Goal: Transaction & Acquisition: Purchase product/service

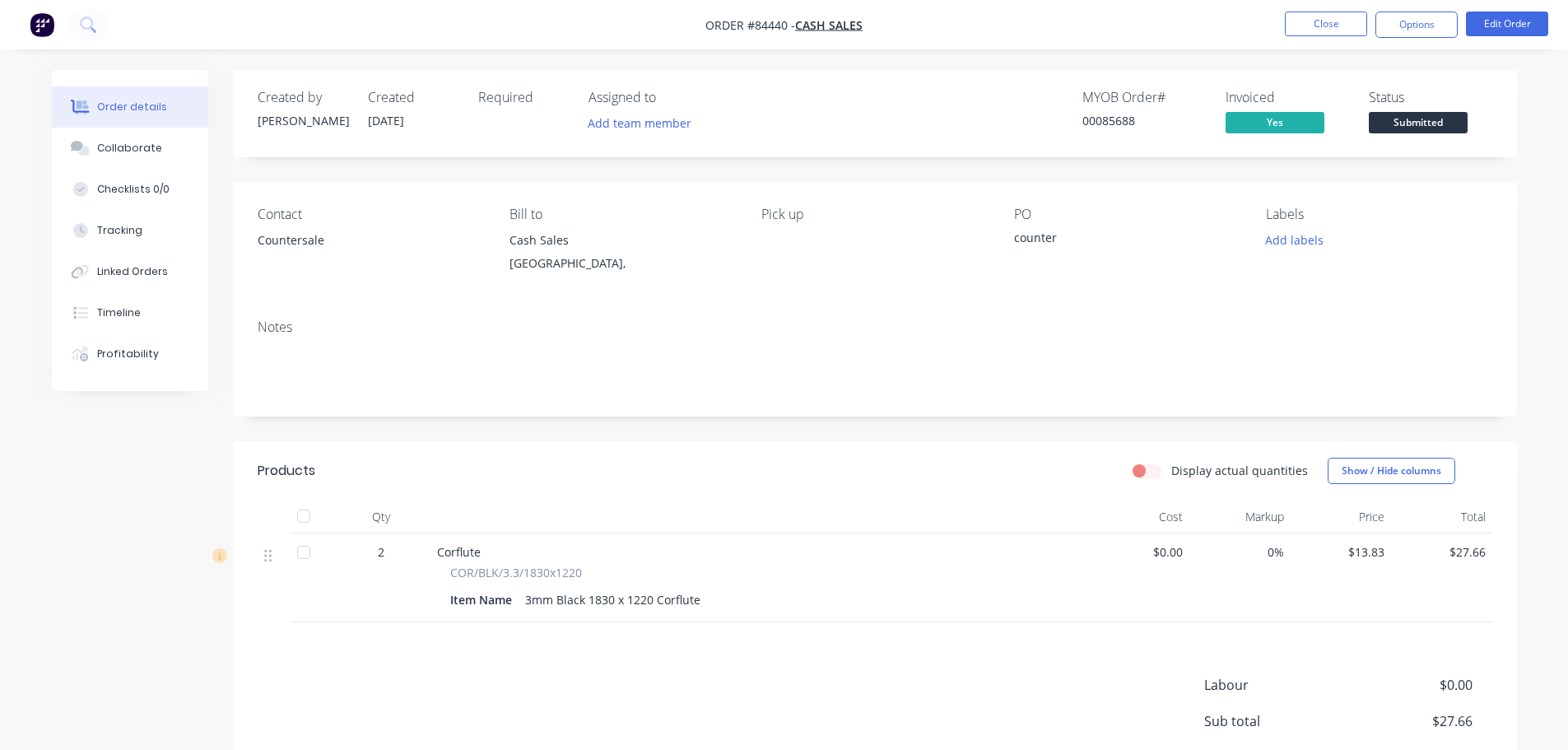
click at [1392, 121] on span "Submitted" at bounding box center [1417, 122] width 98 height 20
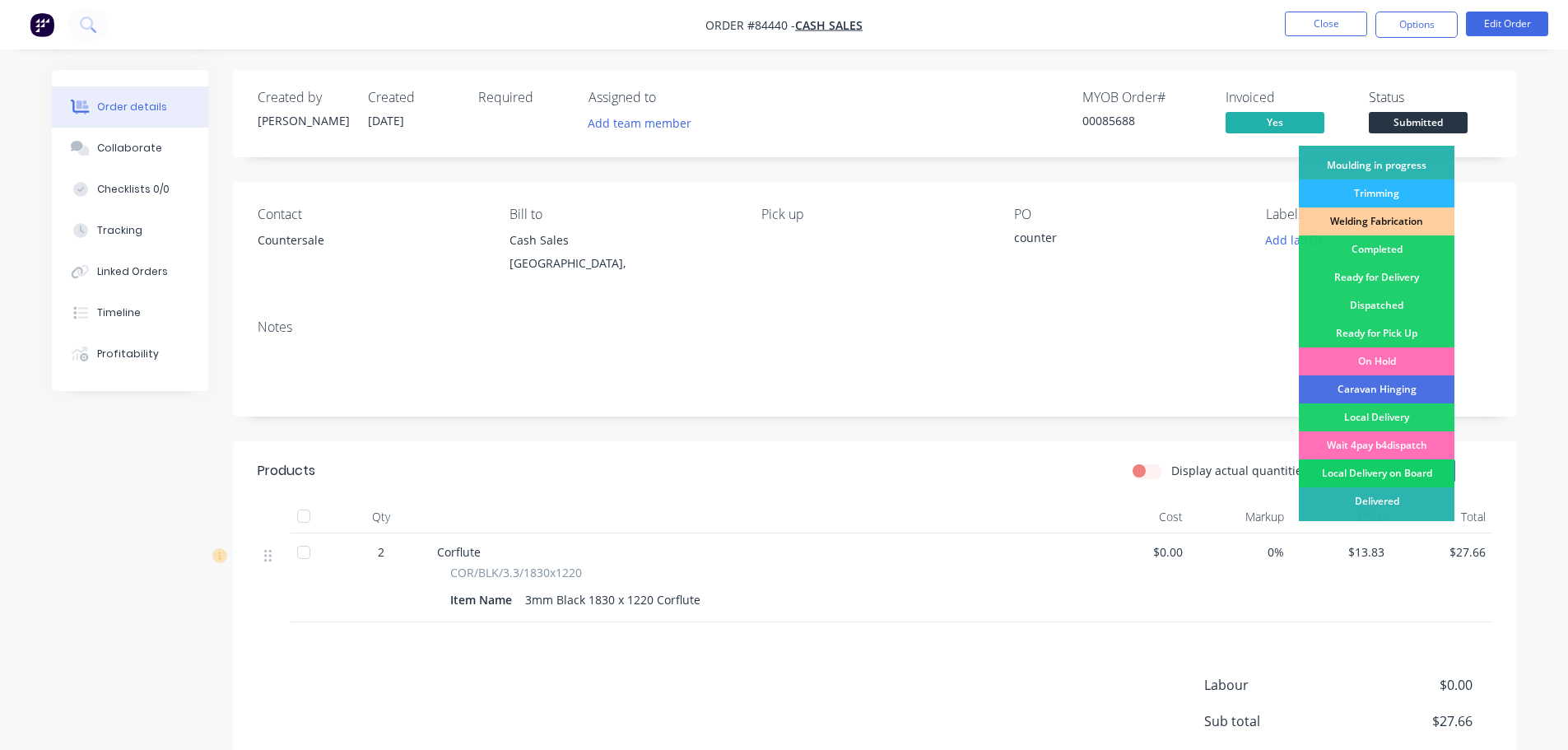
scroll to position [324, 0]
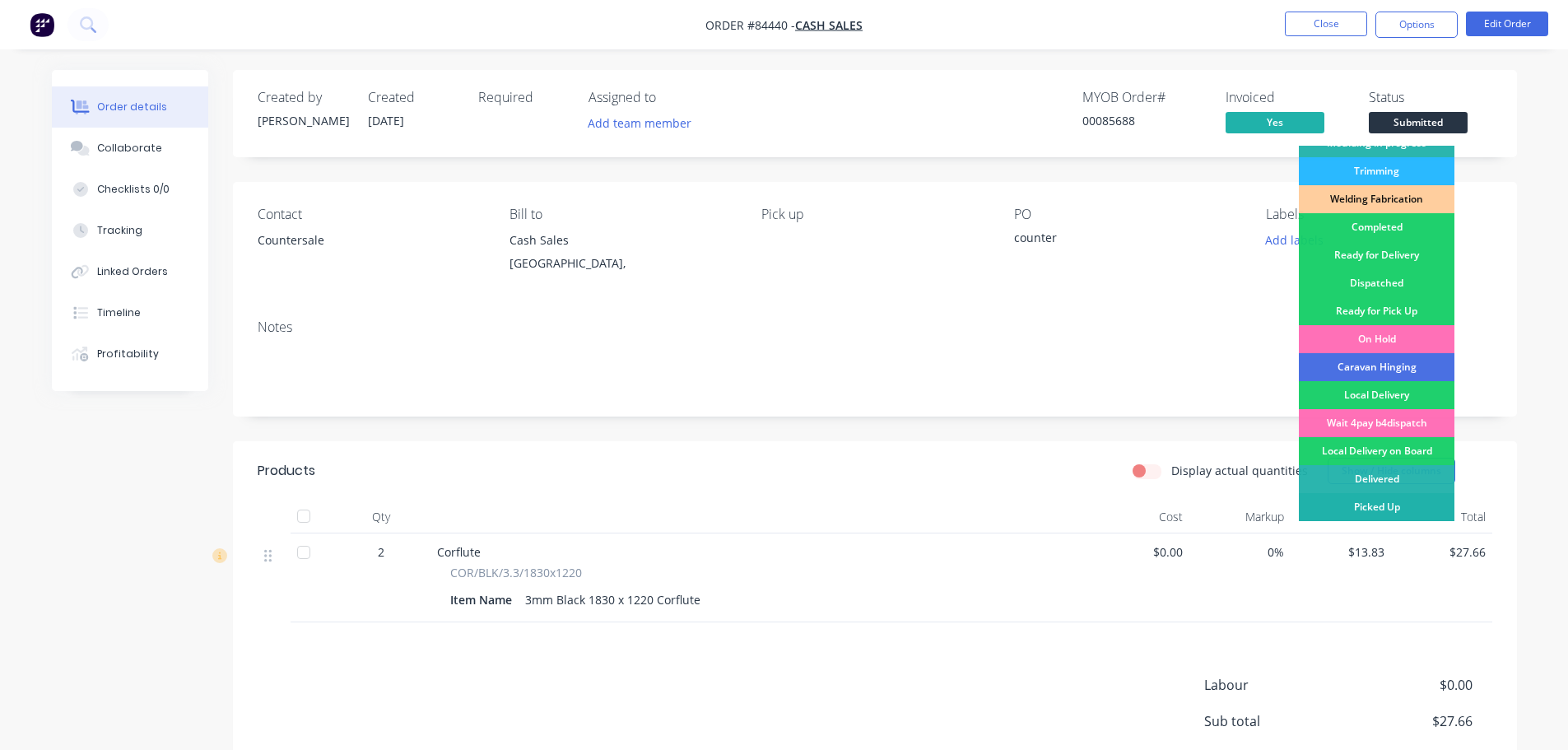
click at [1414, 500] on div "Picked Up" at bounding box center [1376, 507] width 156 height 28
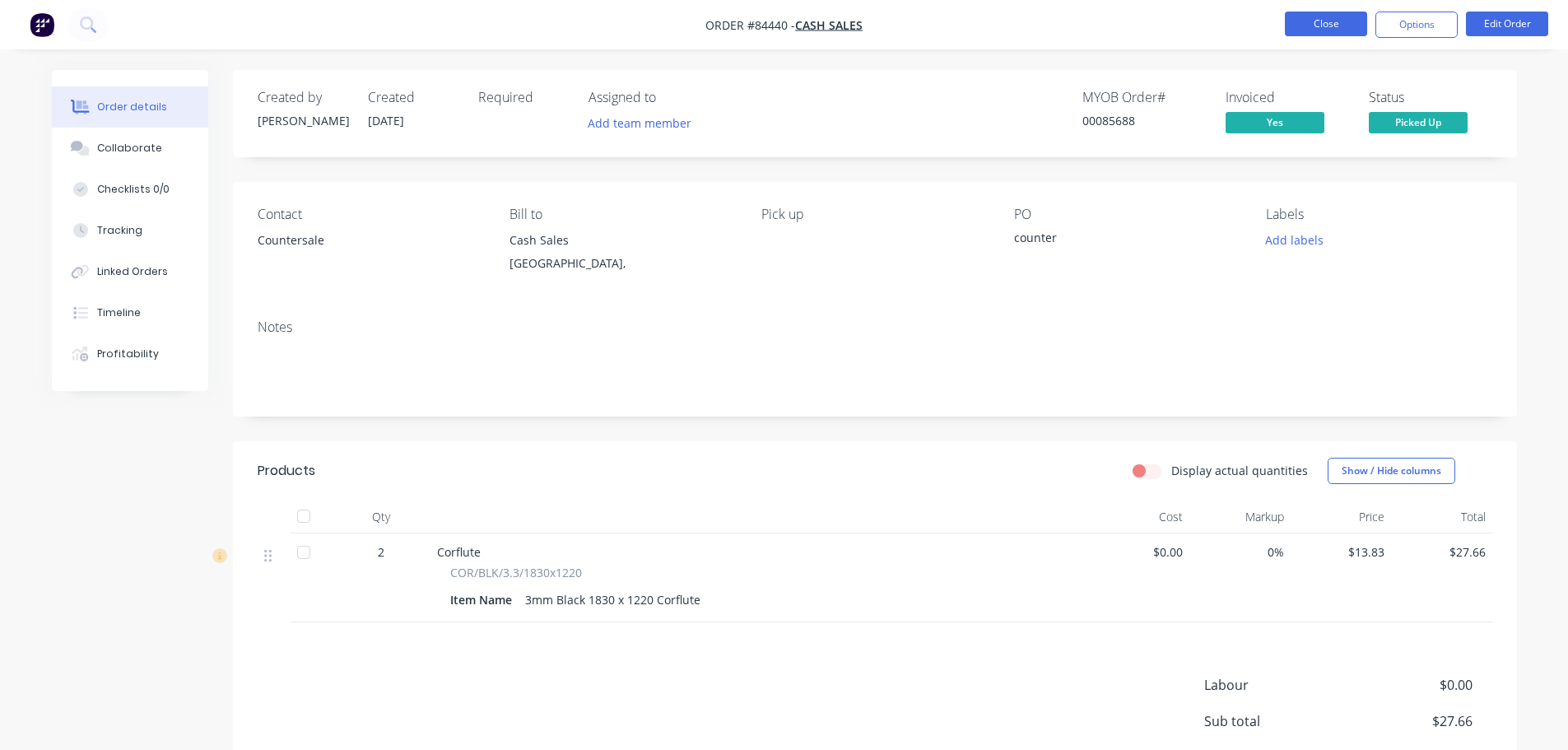
click at [1325, 20] on button "Close" at bounding box center [1325, 24] width 82 height 25
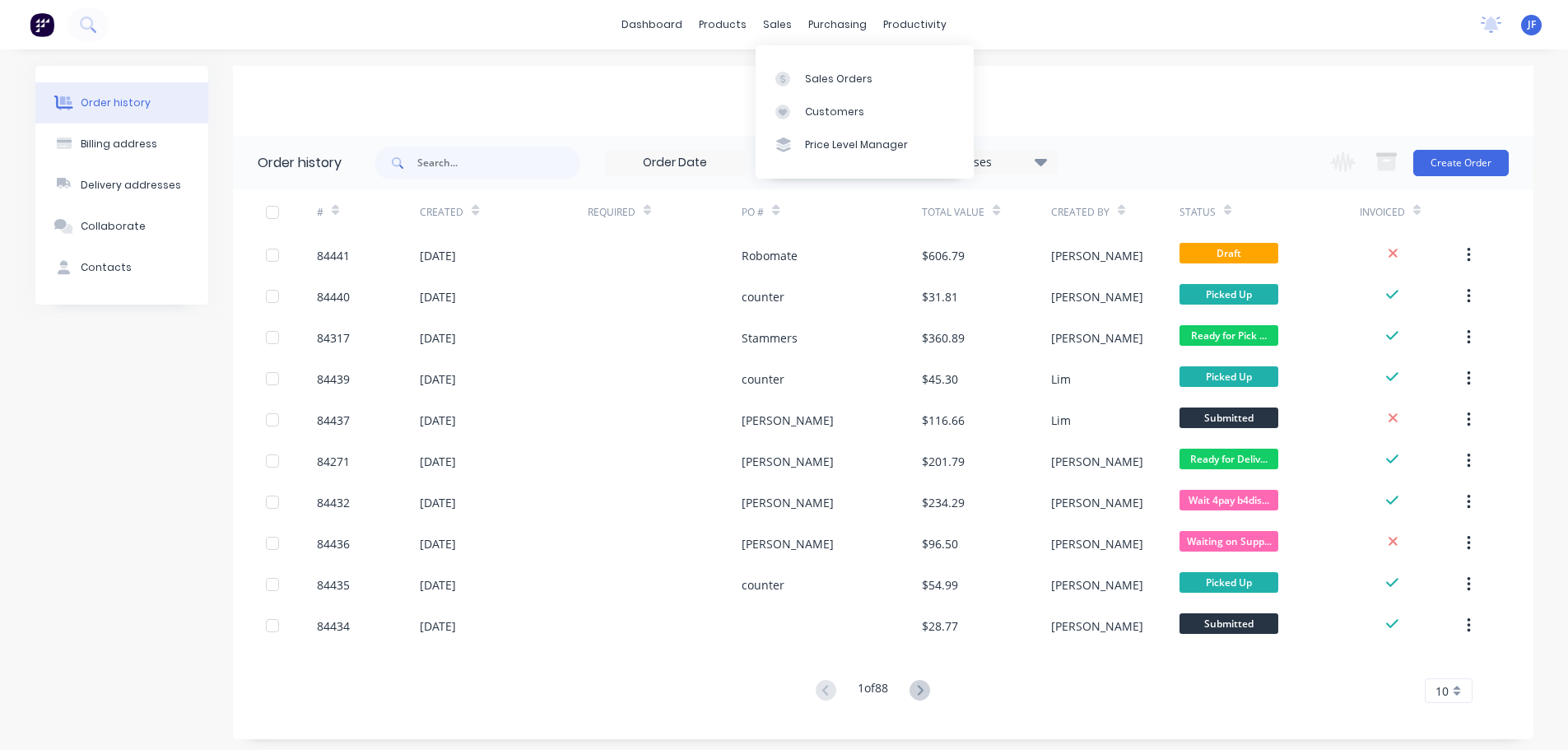
click at [1101, 59] on div "Order history Billing address Delivery addresses Collaborate Contacts Cash Sale…" at bounding box center [784, 402] width 1568 height 706
click at [1435, 165] on button "Create Order" at bounding box center [1461, 163] width 96 height 27
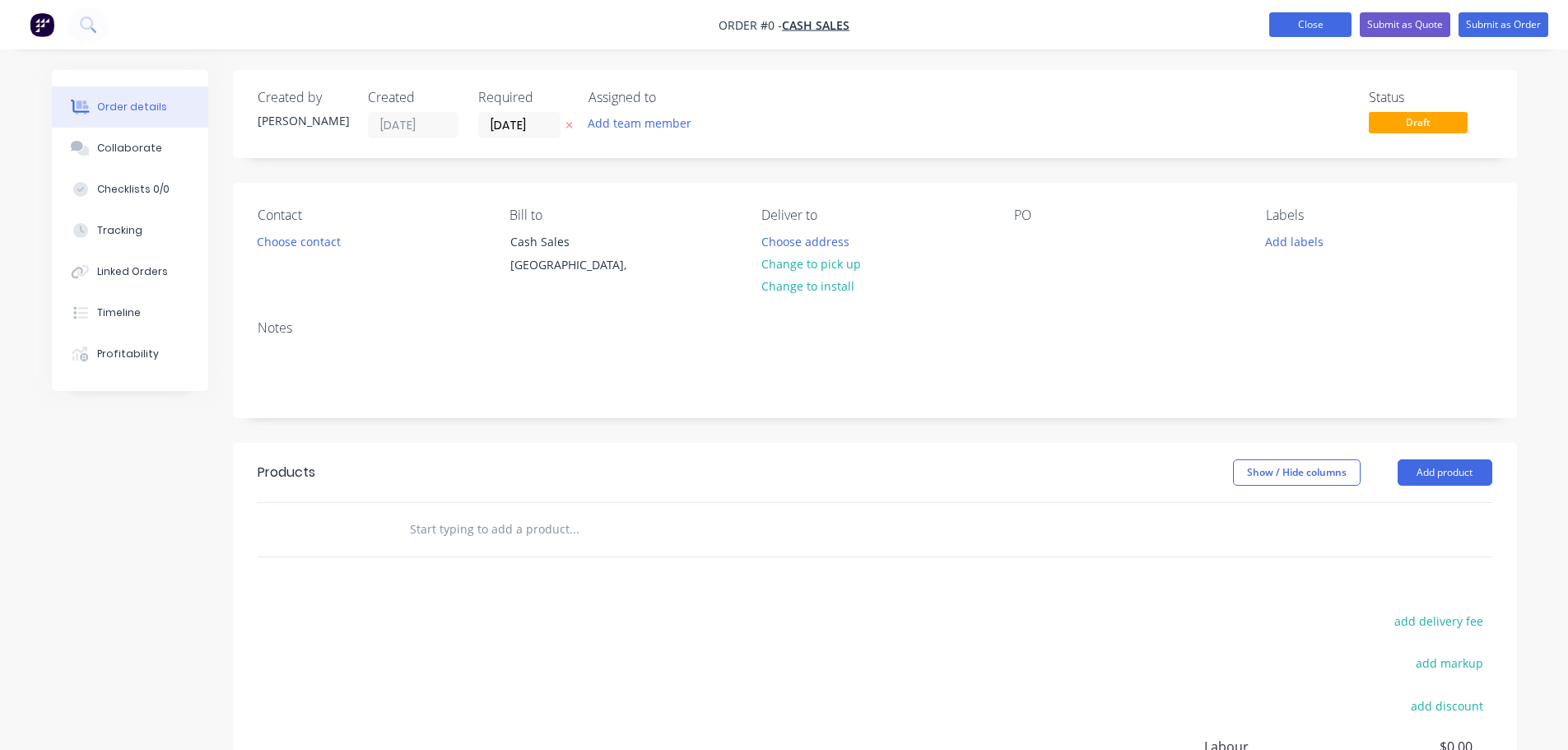
click at [1294, 29] on button "Close" at bounding box center [1309, 24] width 82 height 25
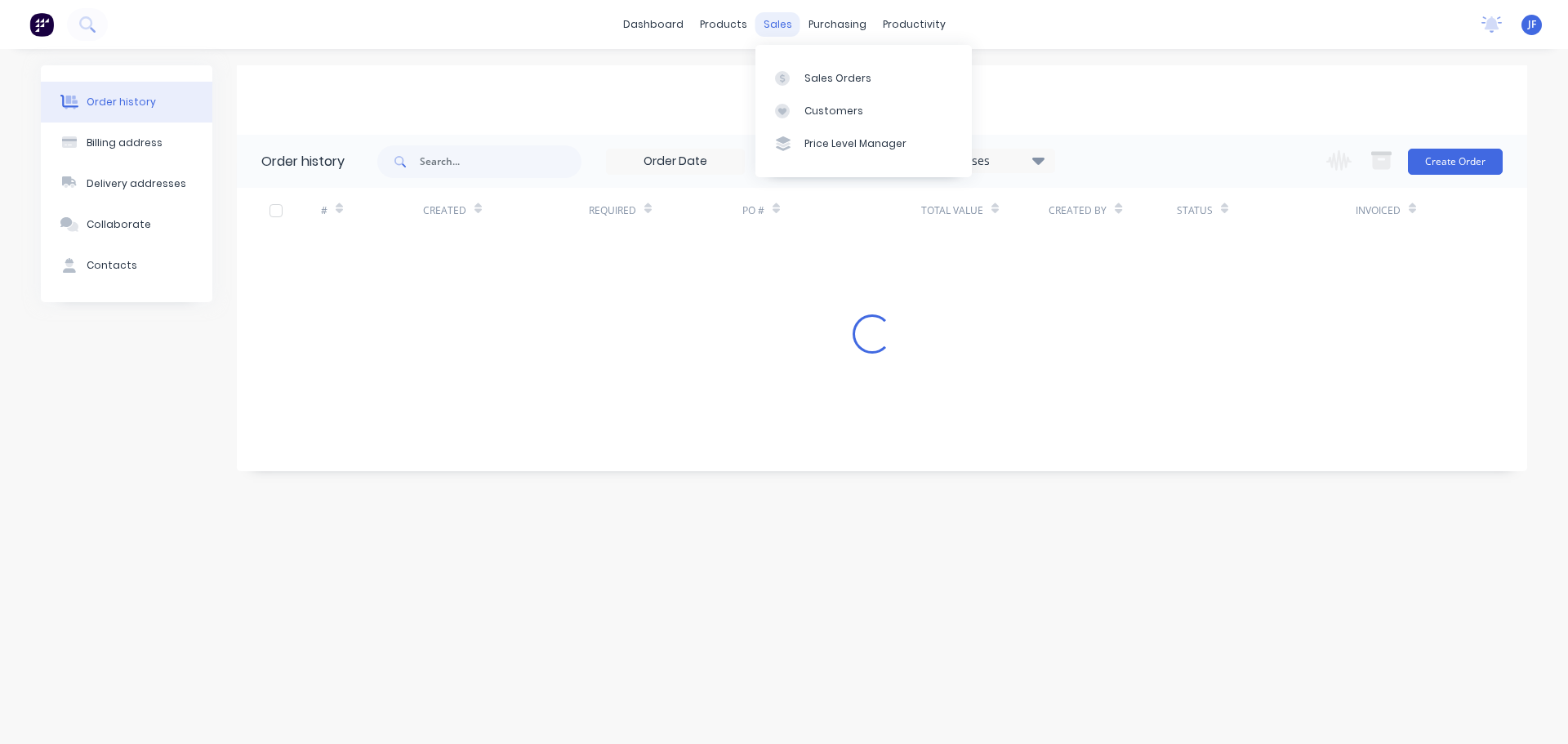
click at [780, 22] on div "sales" at bounding box center [777, 24] width 45 height 25
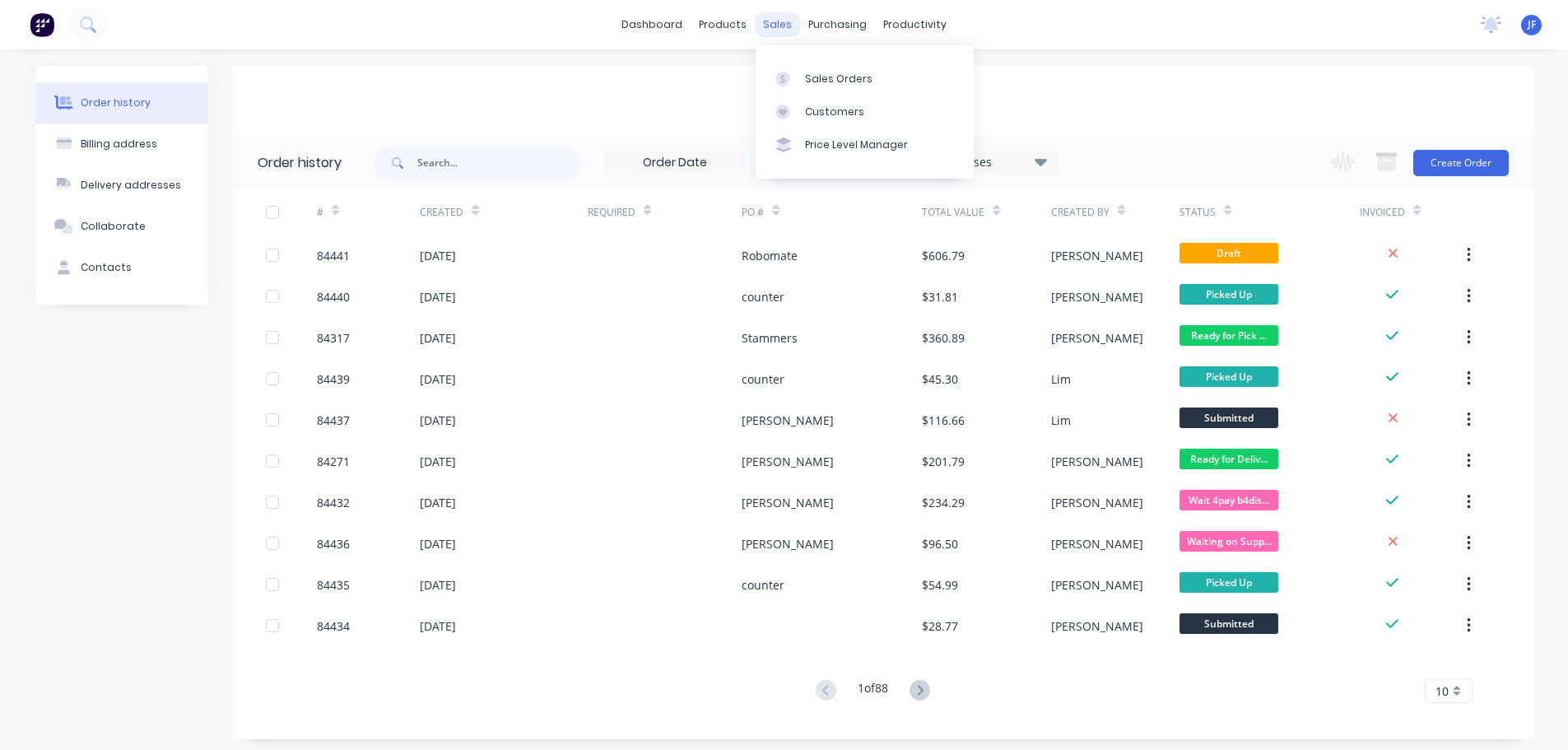
click at [781, 20] on div "sales" at bounding box center [777, 24] width 45 height 25
click at [807, 85] on div "Sales Orders" at bounding box center [838, 79] width 67 height 15
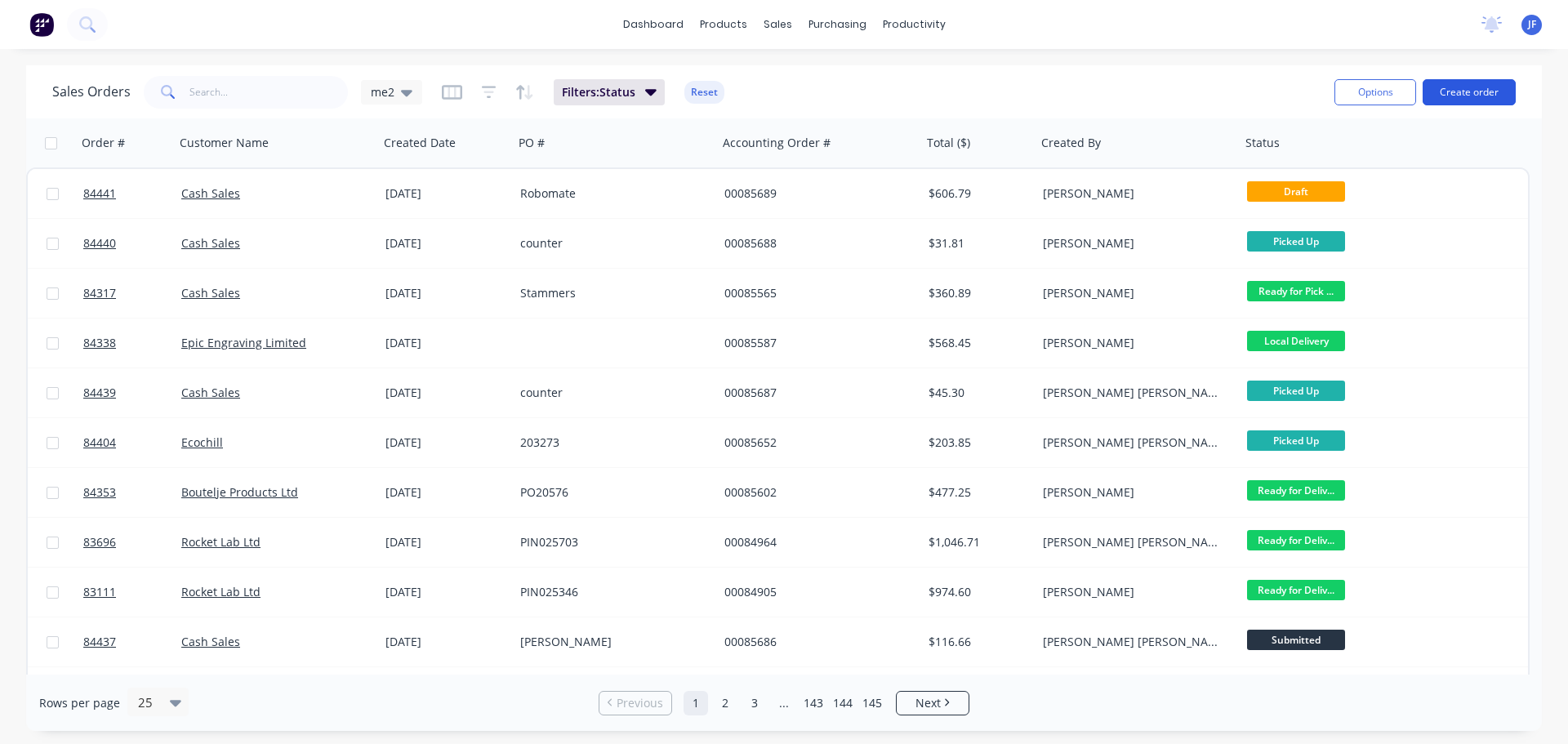
click at [1444, 90] on button "Create order" at bounding box center [1469, 92] width 93 height 26
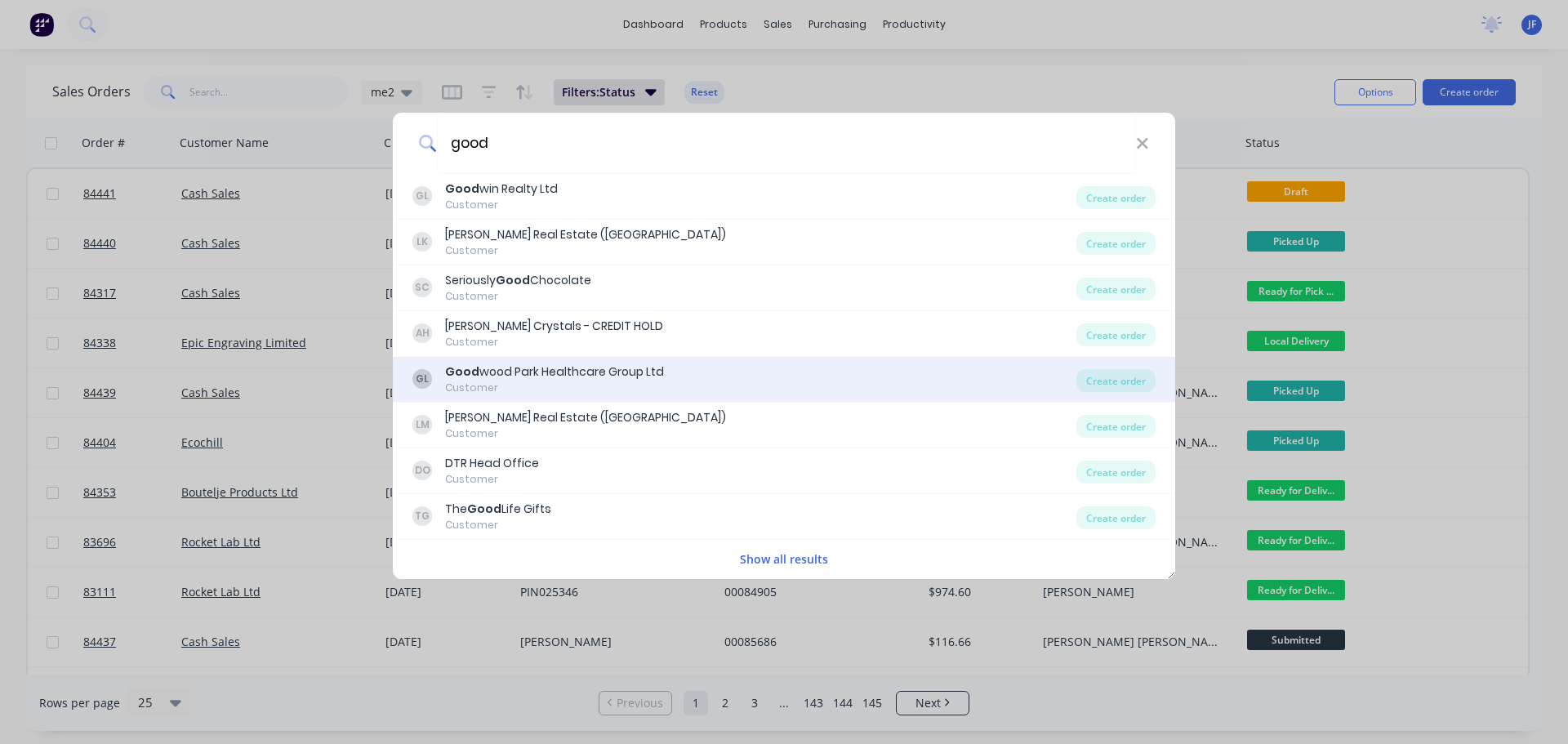
type input "good"
click at [502, 393] on div "Customer" at bounding box center [554, 388] width 219 height 15
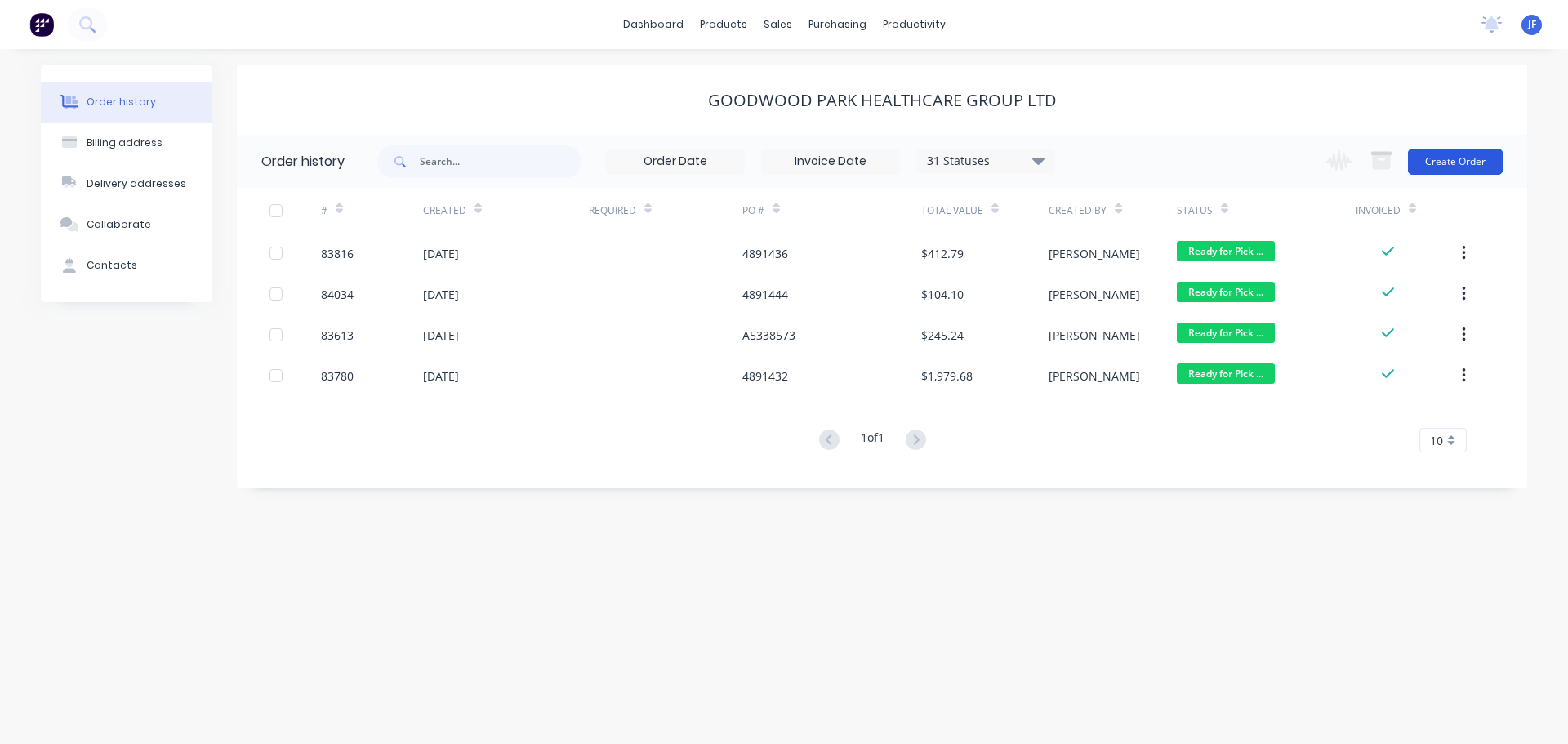
click at [1470, 158] on button "Create Order" at bounding box center [1456, 162] width 95 height 26
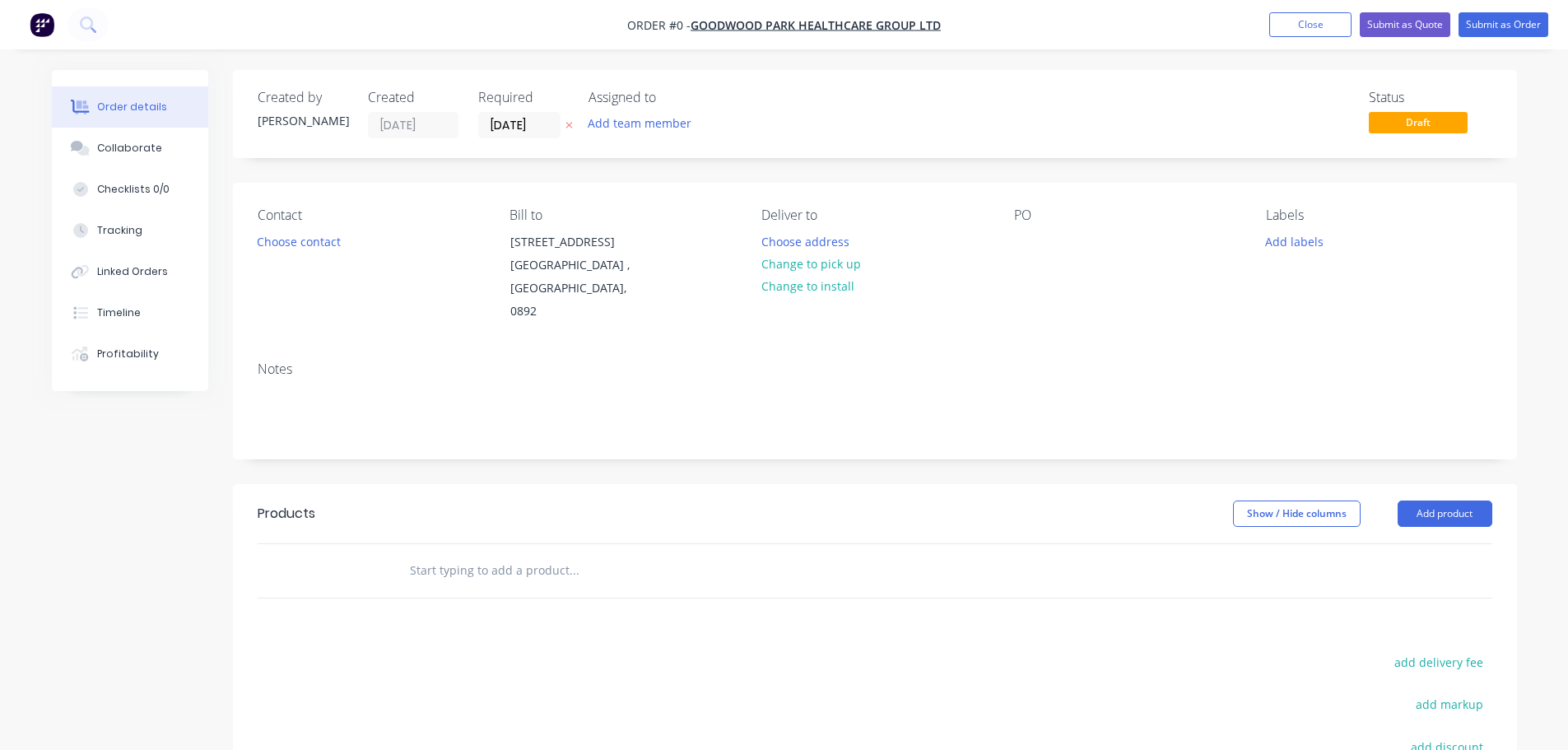
click at [571, 126] on icon at bounding box center [569, 125] width 7 height 10
click at [277, 242] on button "Choose contact" at bounding box center [298, 241] width 101 height 22
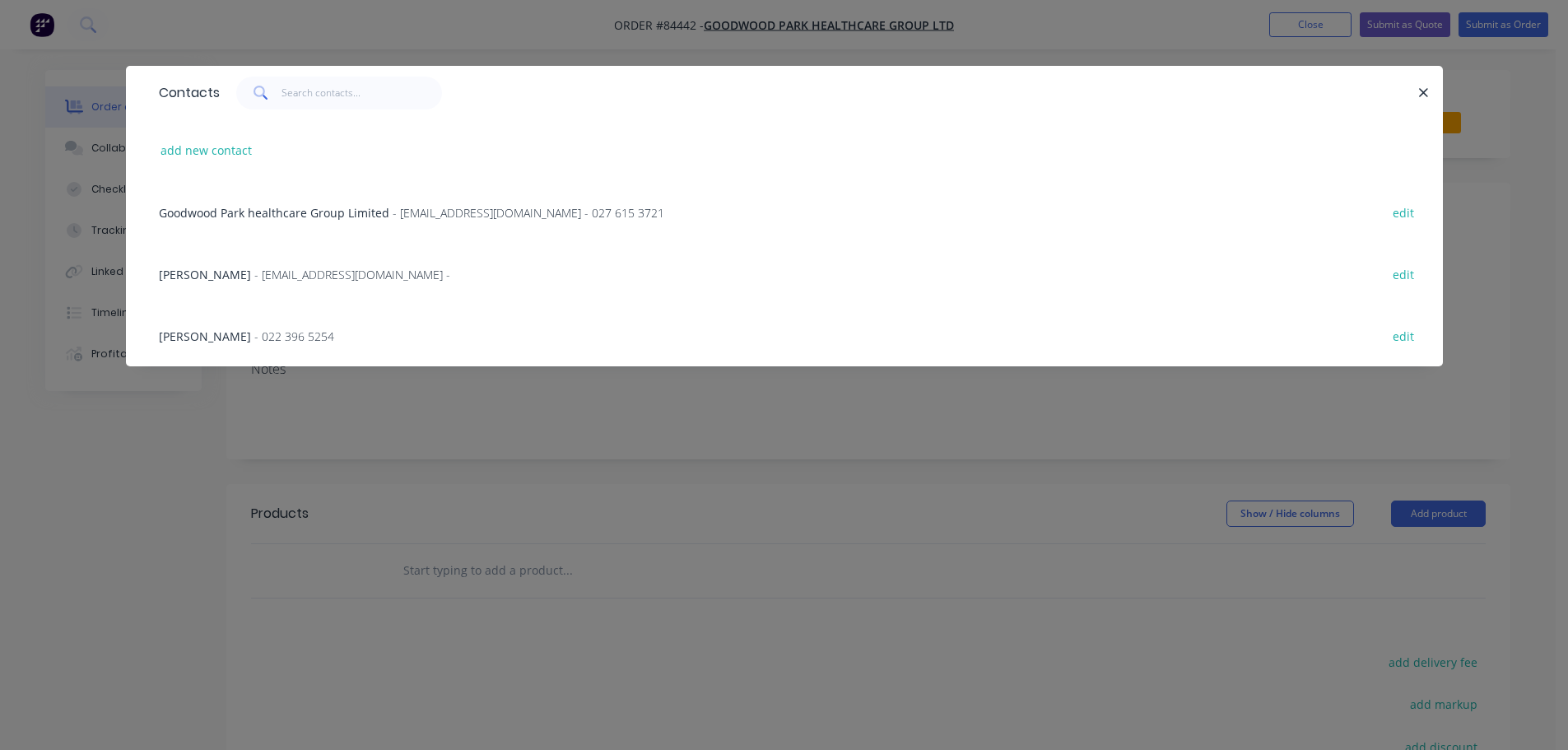
click at [206, 343] on span "[PERSON_NAME]" at bounding box center [205, 336] width 92 height 16
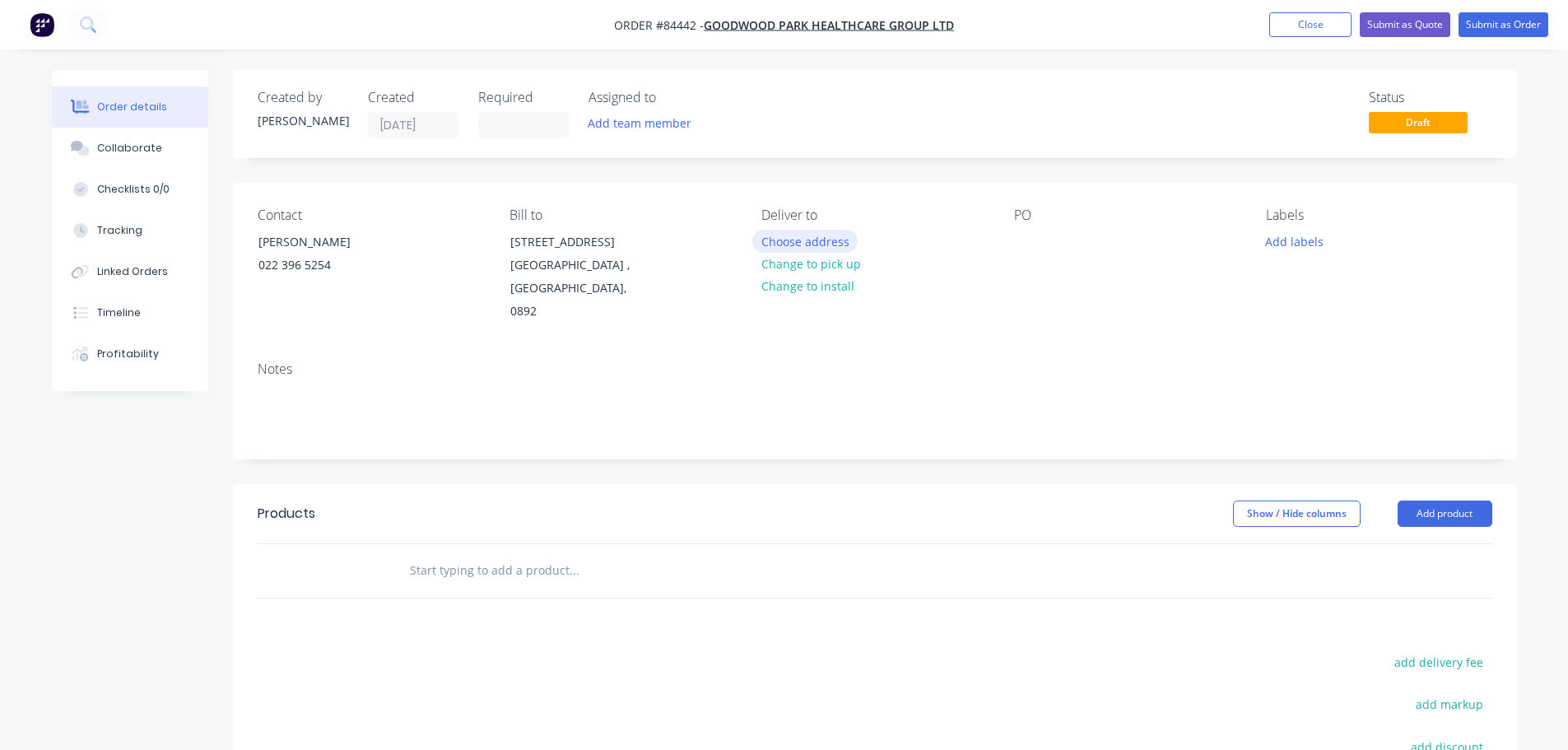
click at [786, 243] on button "Choose address" at bounding box center [804, 241] width 105 height 22
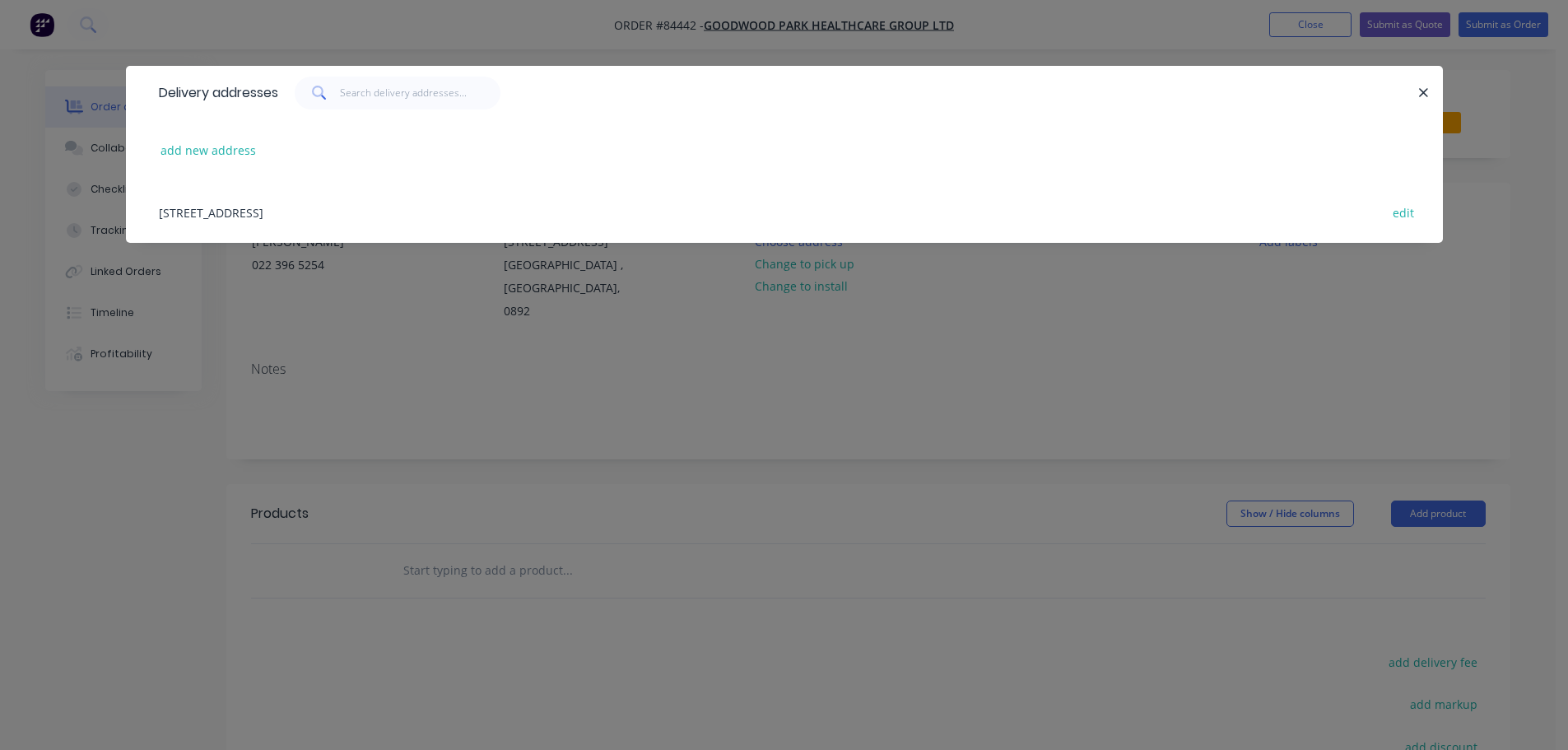
click at [681, 40] on div "Delivery addresses add new address [STREET_ADDRESS], 0892 edit" at bounding box center [784, 375] width 1568 height 750
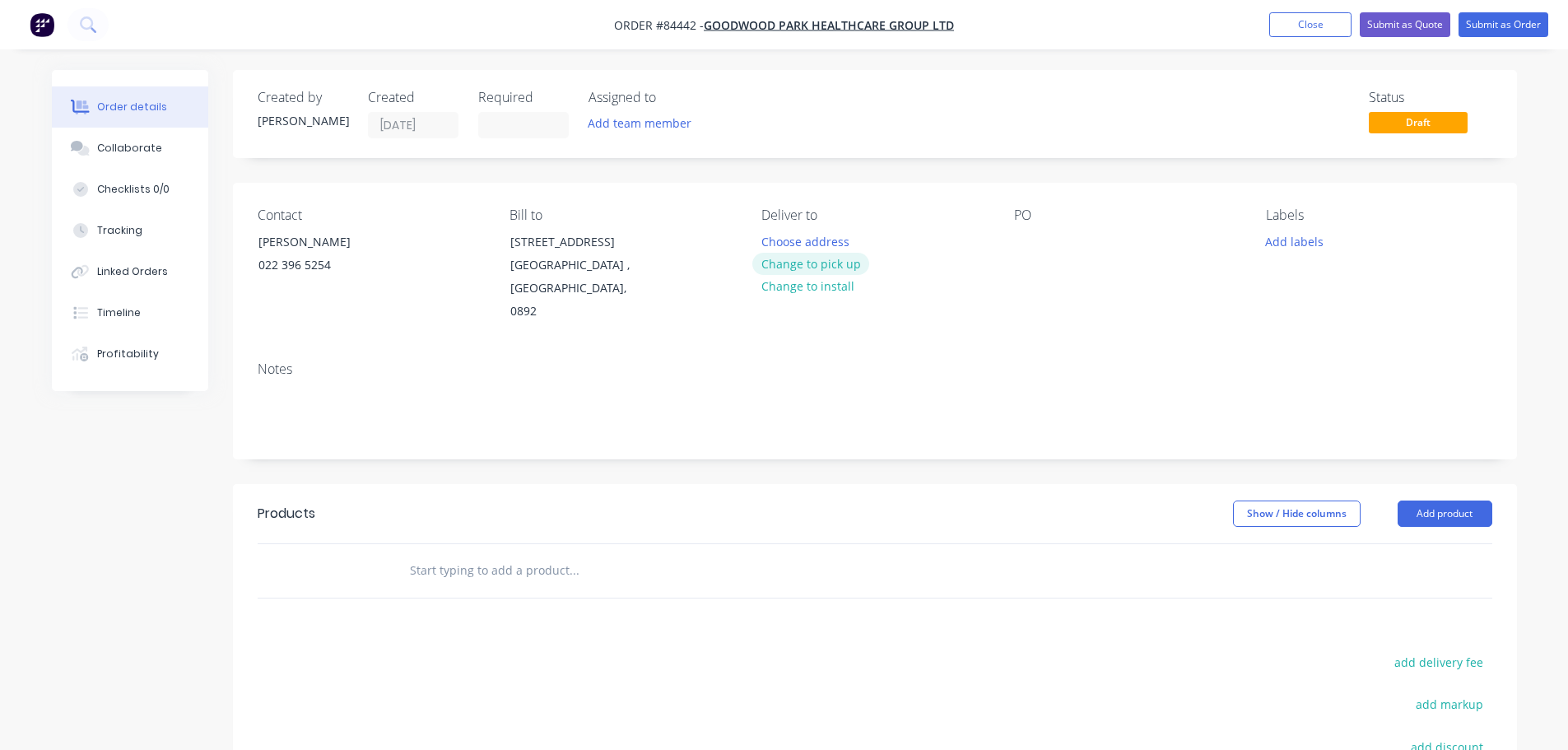
click at [830, 270] on button "Change to pick up" at bounding box center [810, 264] width 117 height 22
click at [1024, 240] on div at bounding box center [1027, 242] width 27 height 24
click at [558, 569] on input "text" at bounding box center [574, 571] width 329 height 33
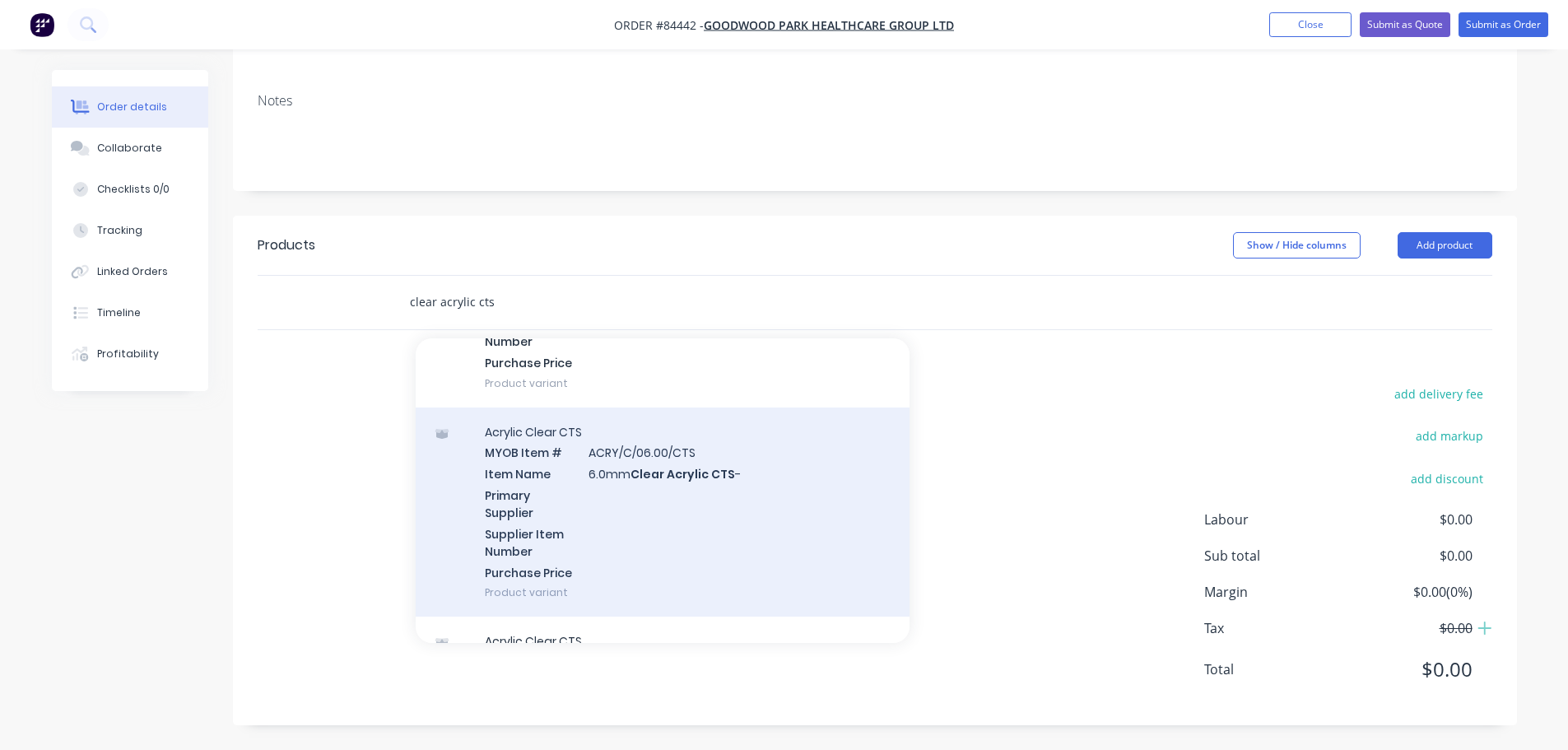
scroll to position [823, 0]
type input "clear acrylic cts"
click at [662, 526] on div "Acrylic Clear CTS MYOB Item # ACRY/C/06.00/CTS Item Name 6.0mm Clear Acrylic CT…" at bounding box center [663, 512] width 494 height 210
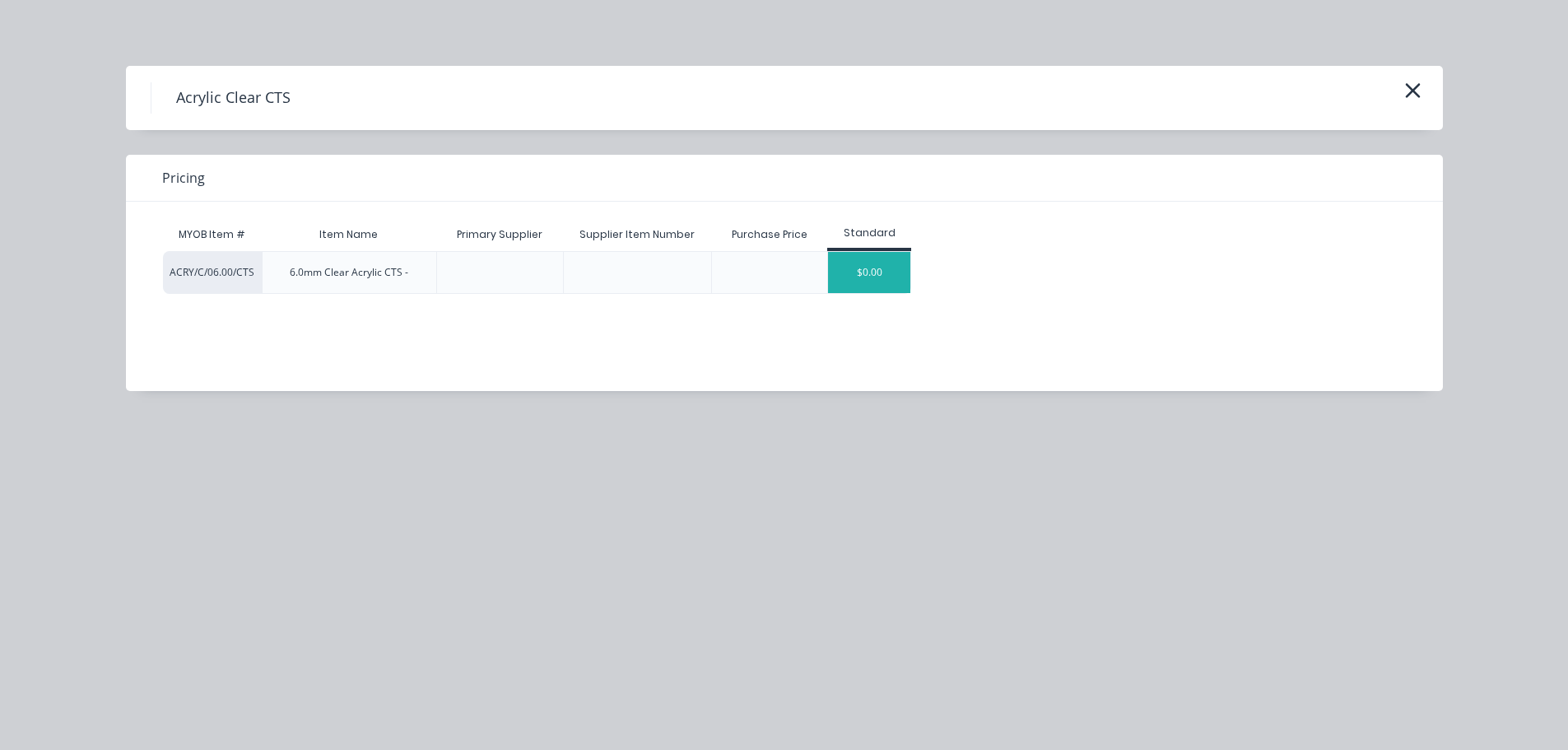
click at [854, 280] on div "$0.00" at bounding box center [869, 272] width 82 height 41
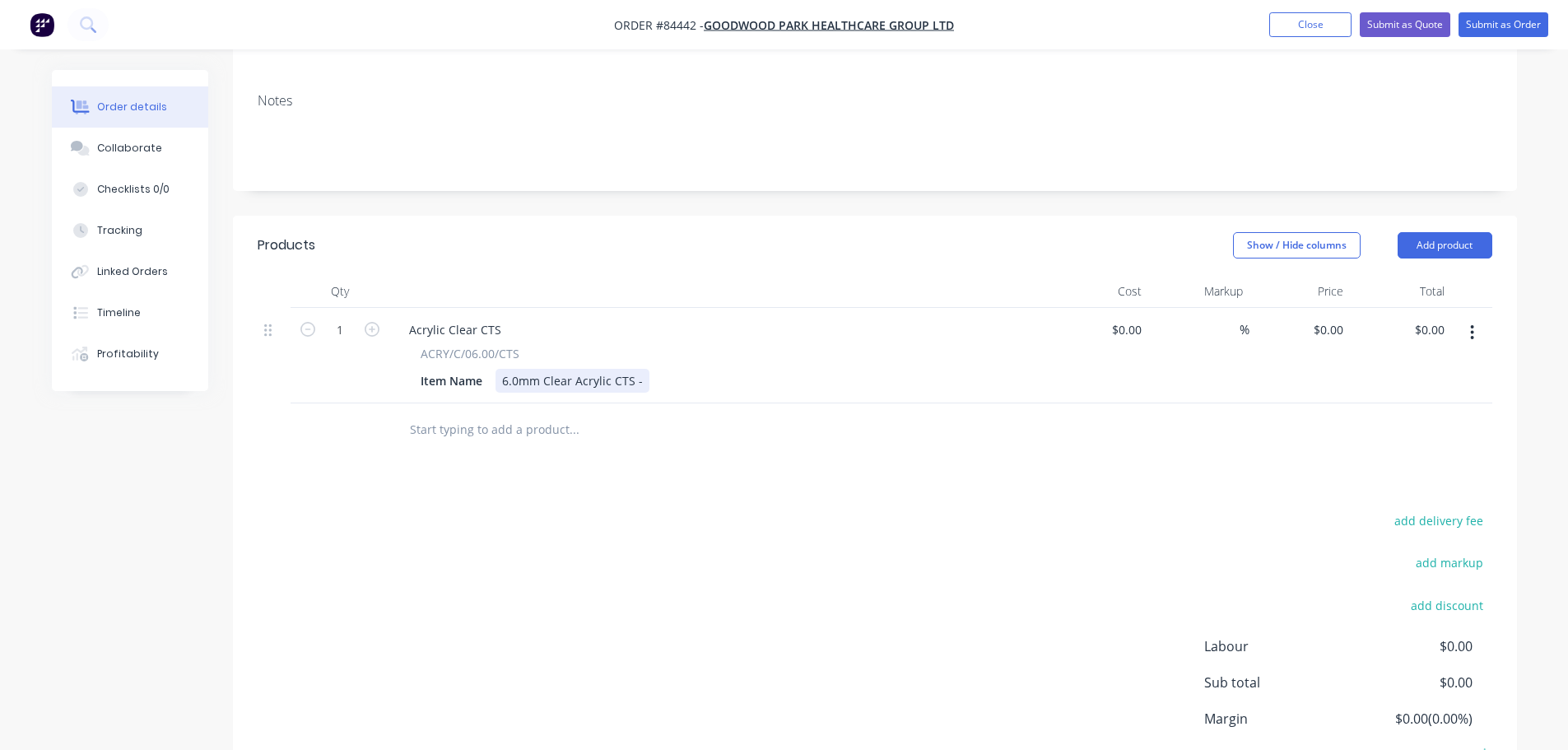
click at [640, 378] on div "6.0mm Clear Acrylic CTS -" at bounding box center [571, 381] width 154 height 24
click at [365, 336] on icon "button" at bounding box center [372, 329] width 15 height 15
type input "3"
click at [1329, 333] on div "0 0" at bounding box center [1337, 329] width 26 height 24
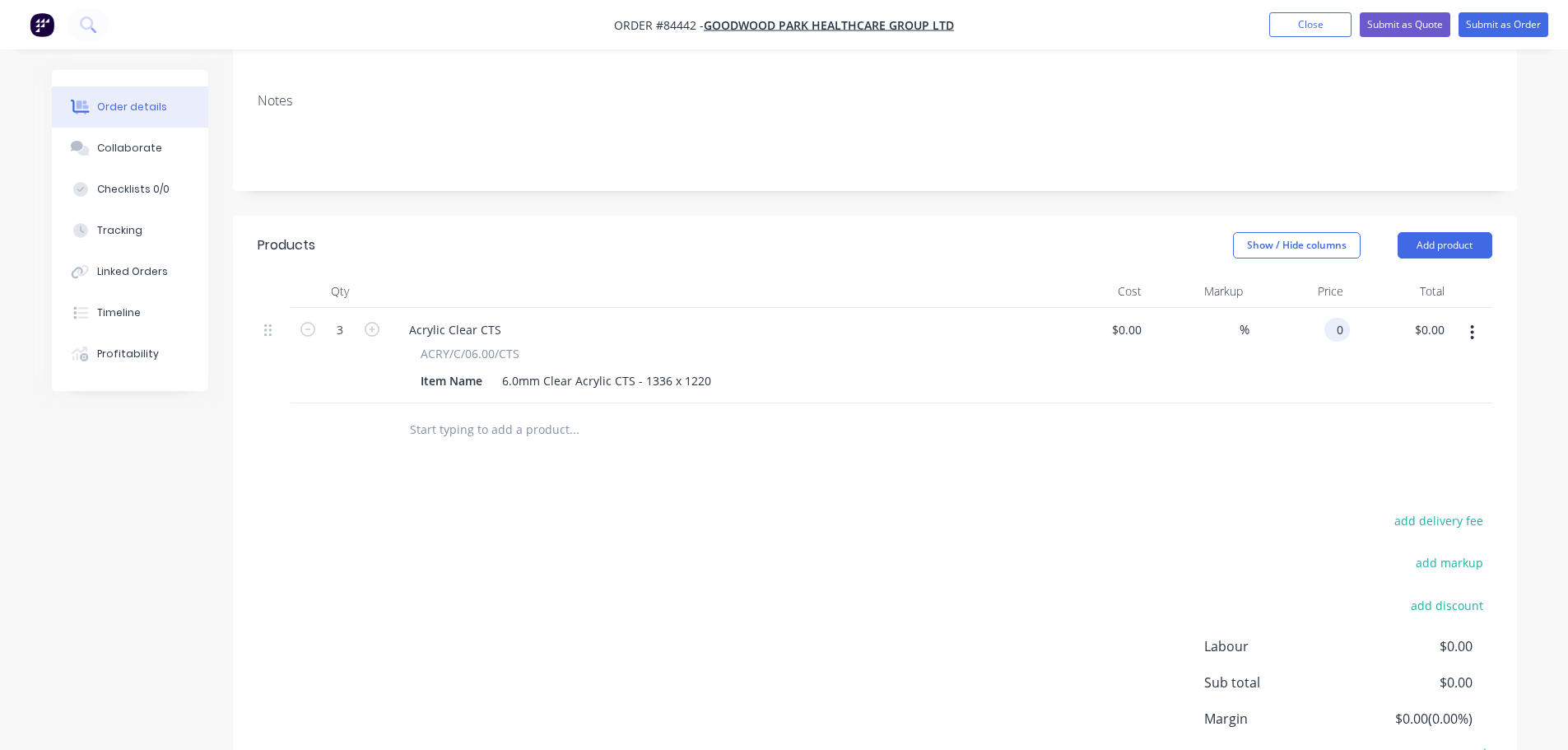
paste input "204.47"
type input "$204.47"
type input "$613.41"
click at [1335, 456] on div "Products Show / Hide columns Add product Qty Cost Markup Price Total 3 Acrylic …" at bounding box center [874, 533] width 1284 height 636
click at [1485, 30] on button "Submit as Order" at bounding box center [1503, 24] width 89 height 25
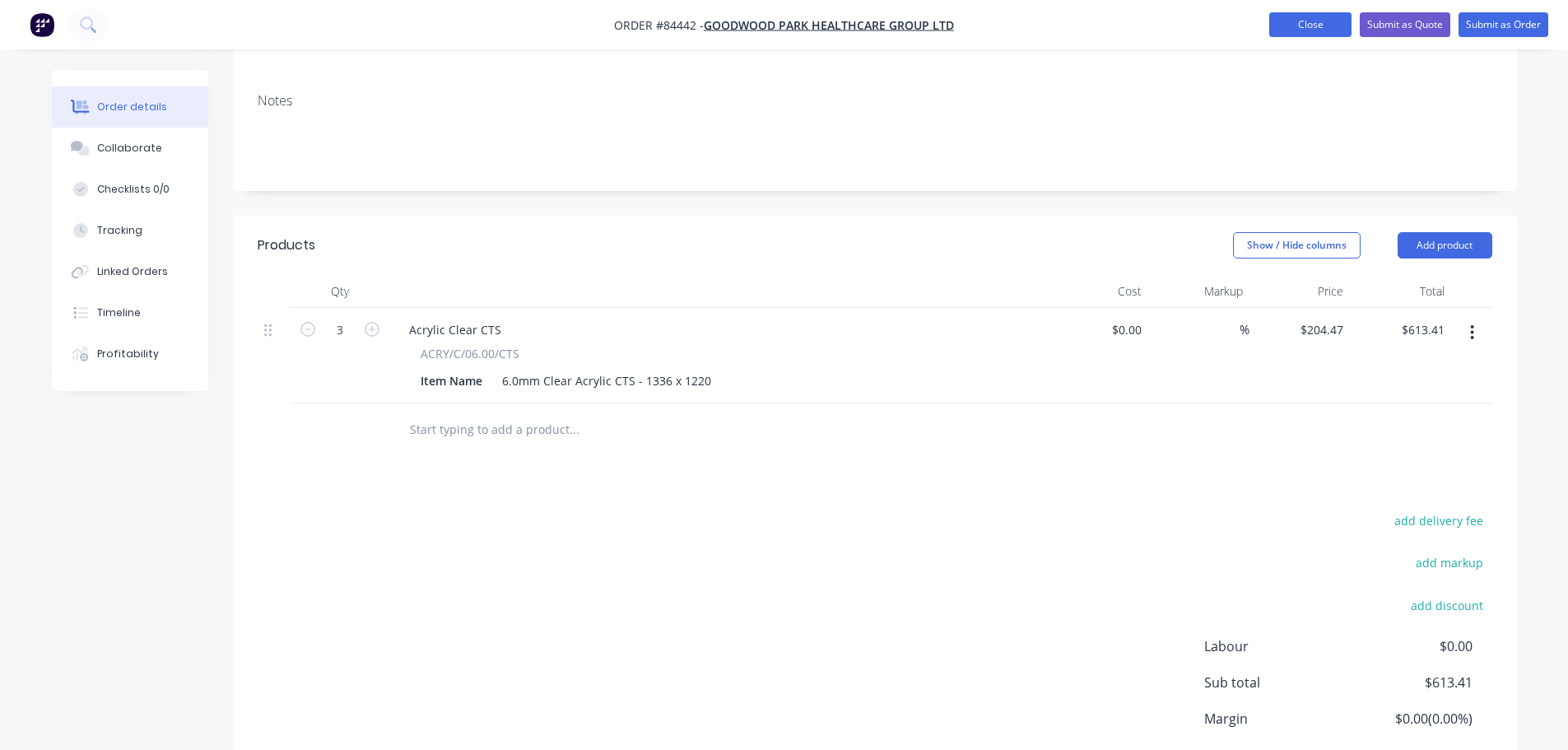
scroll to position [0, 0]
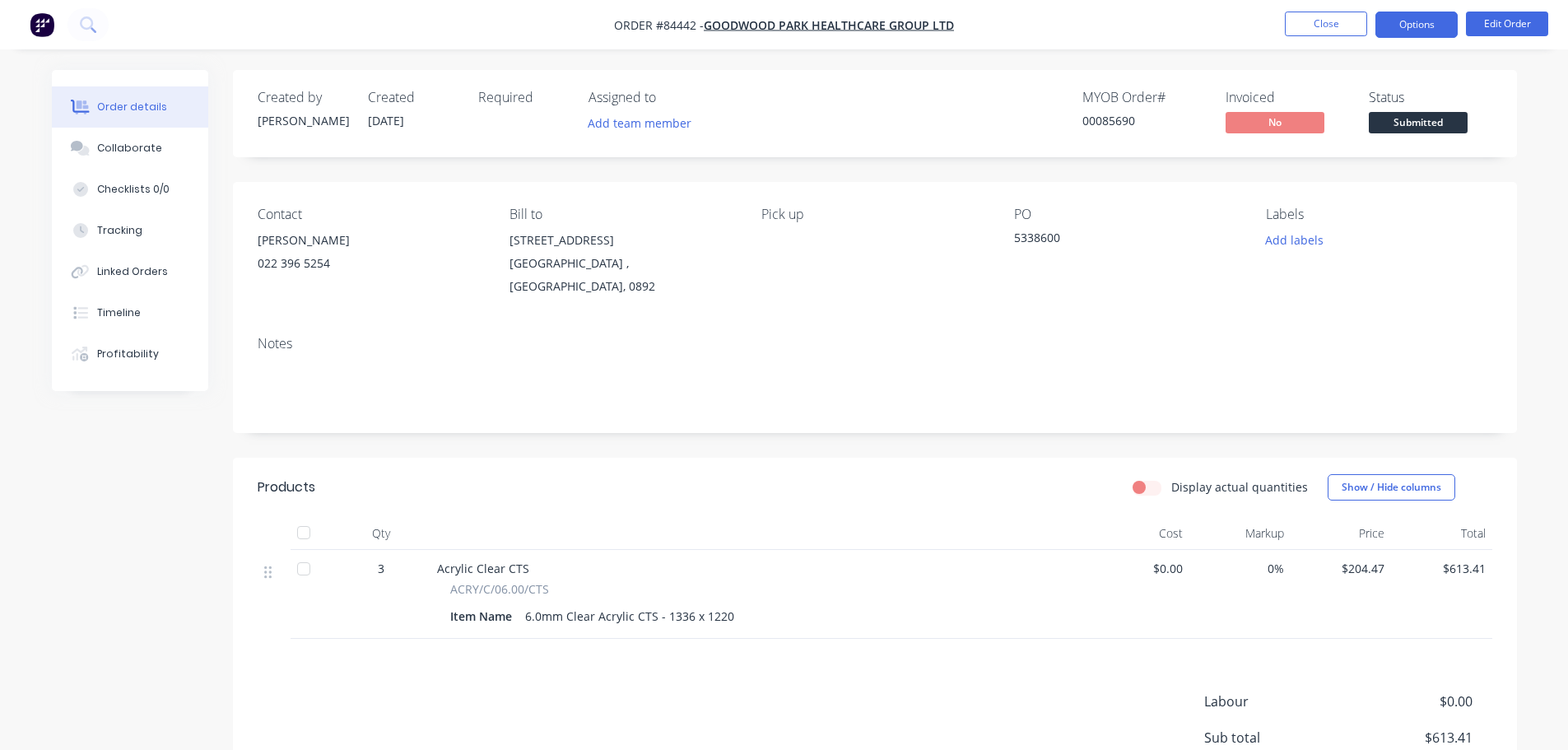
click at [1425, 17] on button "Options" at bounding box center [1416, 25] width 82 height 27
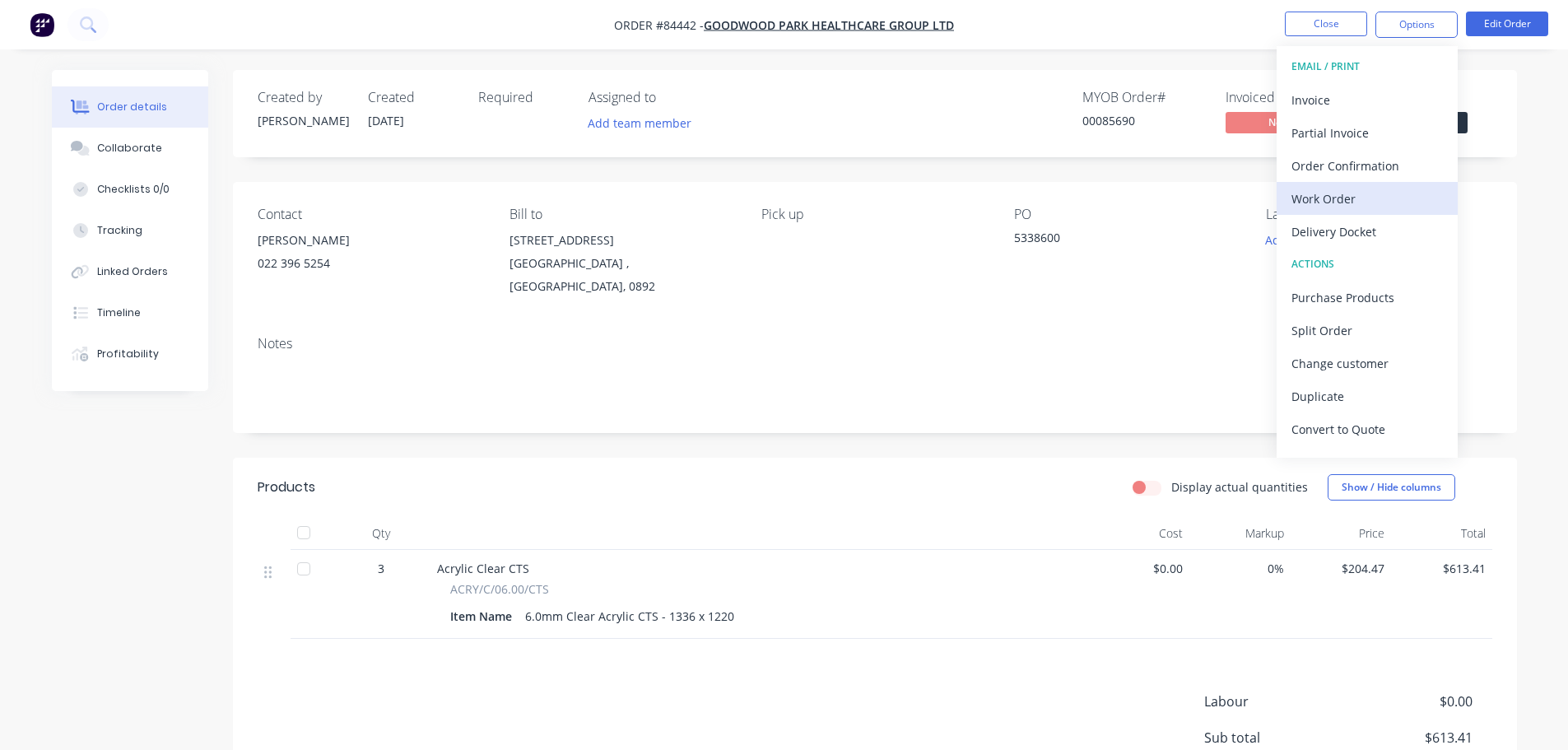
click at [1353, 198] on div "Work Order" at bounding box center [1366, 199] width 152 height 24
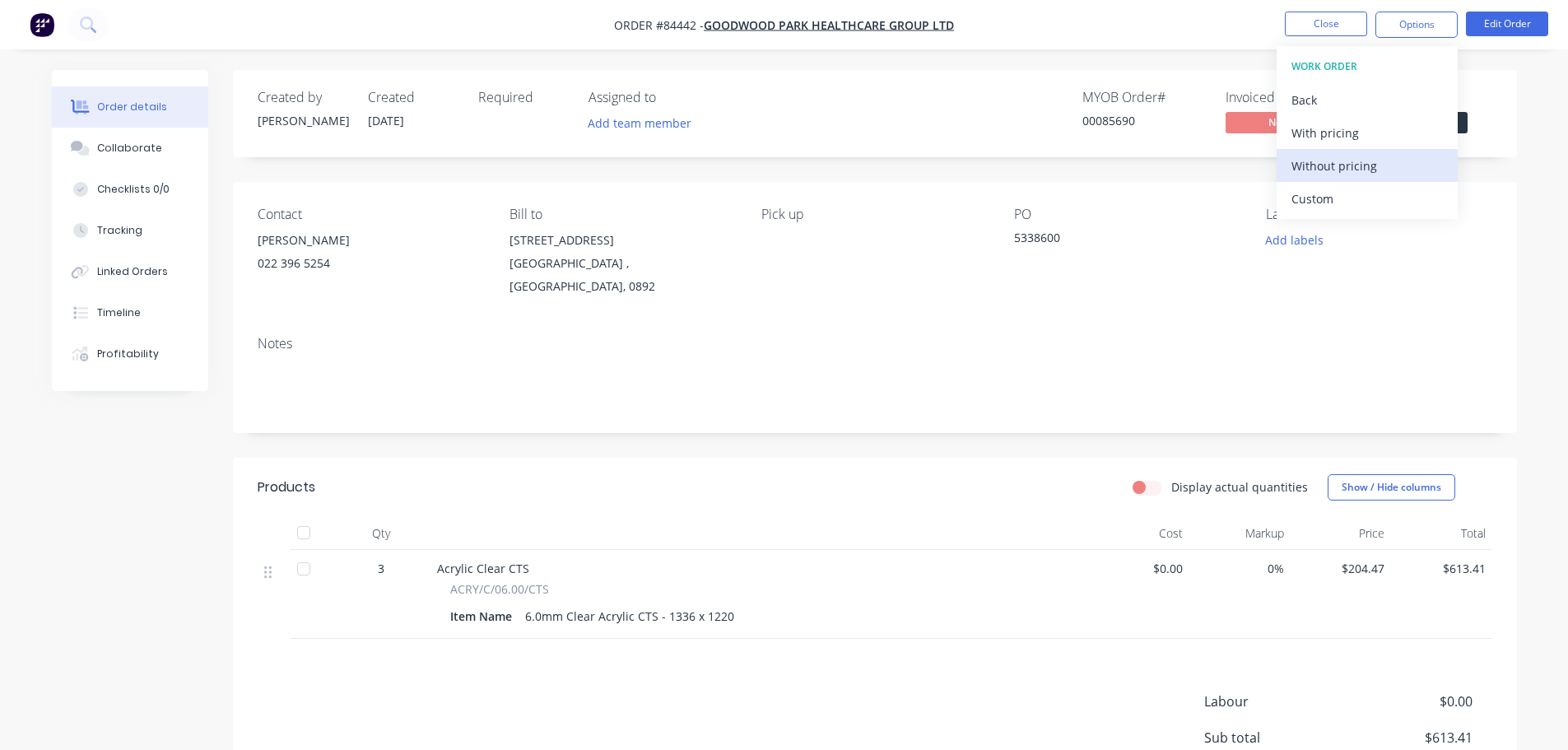
click at [1348, 170] on div "Without pricing" at bounding box center [1366, 166] width 152 height 24
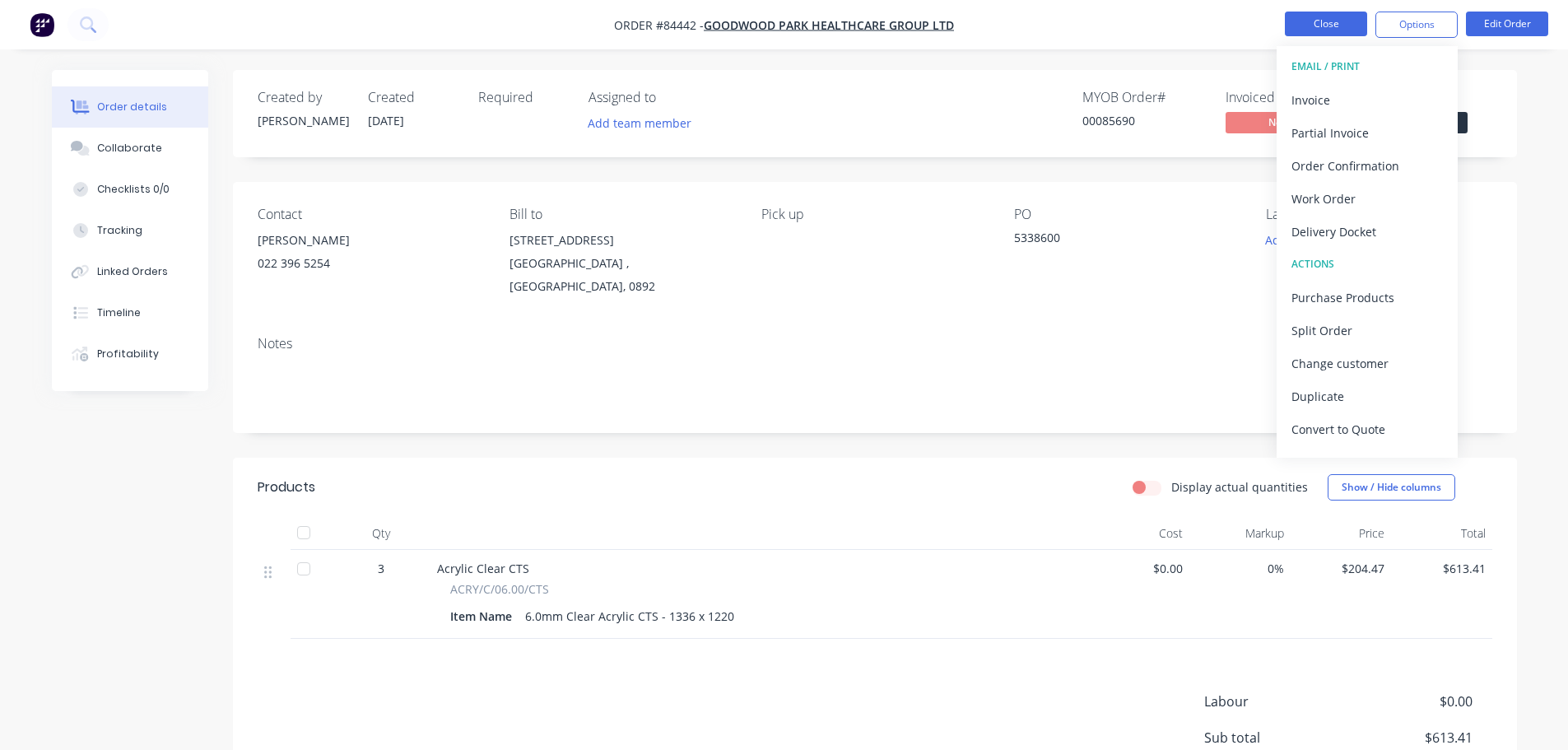
click at [1320, 24] on button "Close" at bounding box center [1325, 24] width 82 height 25
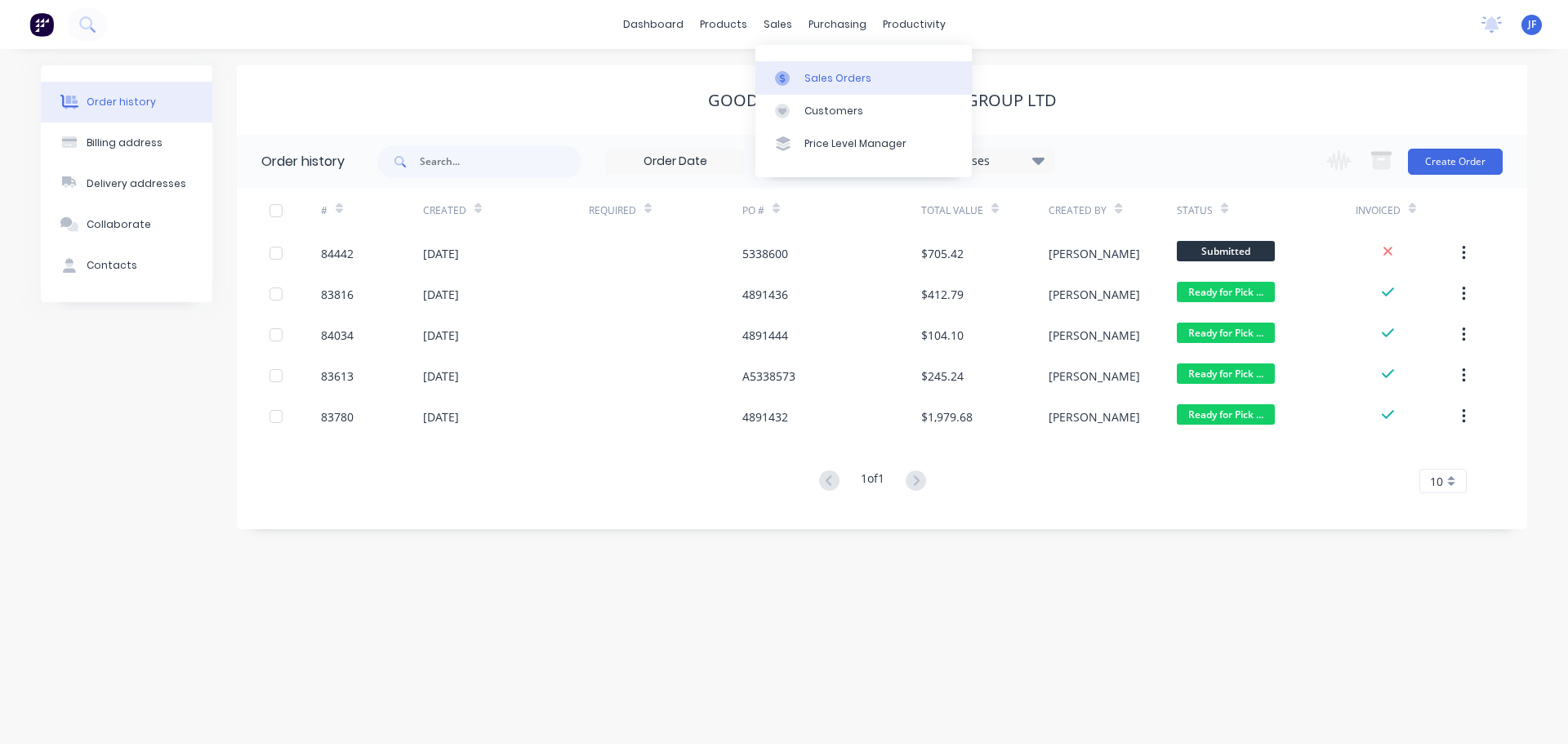
click at [816, 88] on link "Sales Orders" at bounding box center [863, 78] width 216 height 33
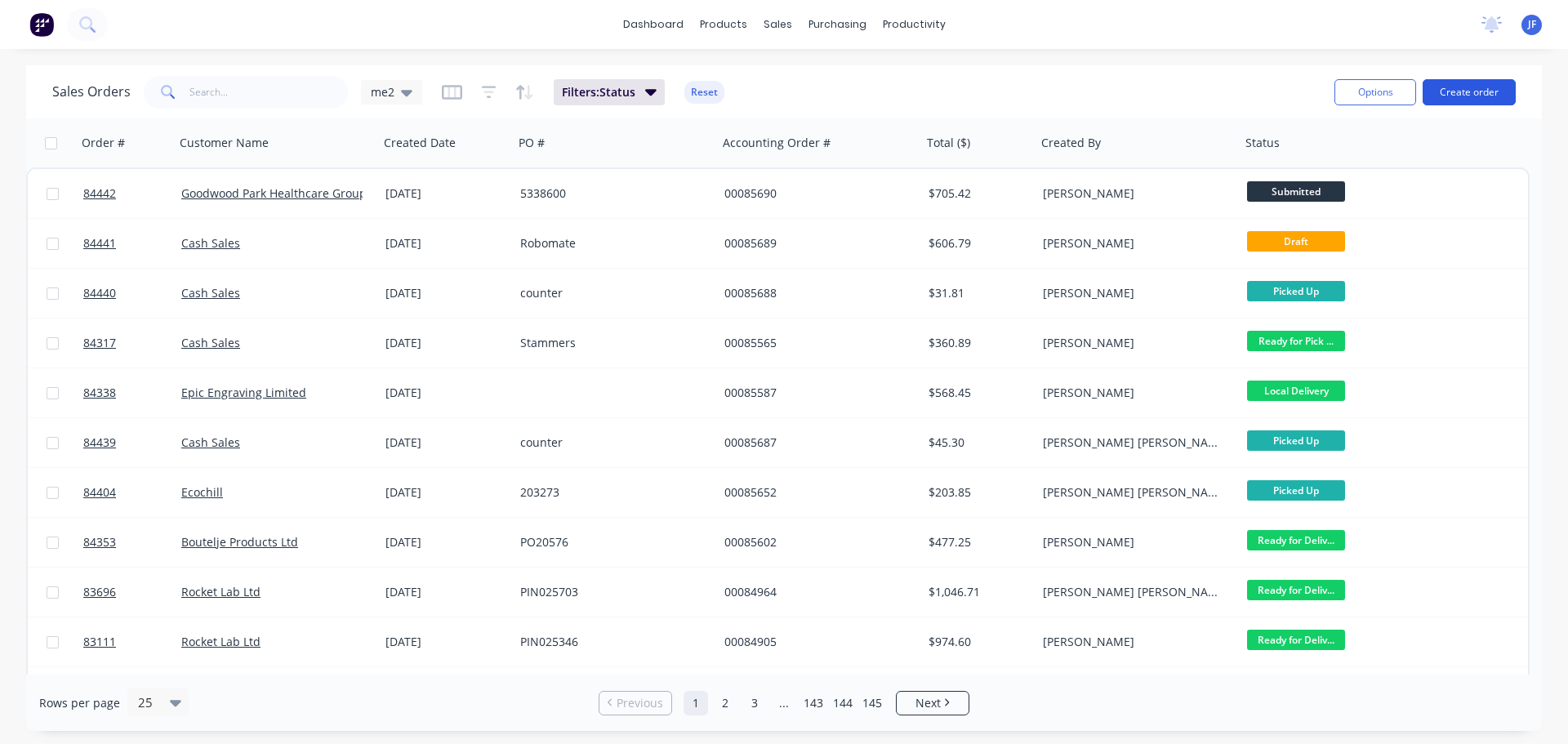
click at [1466, 89] on button "Create order" at bounding box center [1469, 92] width 93 height 26
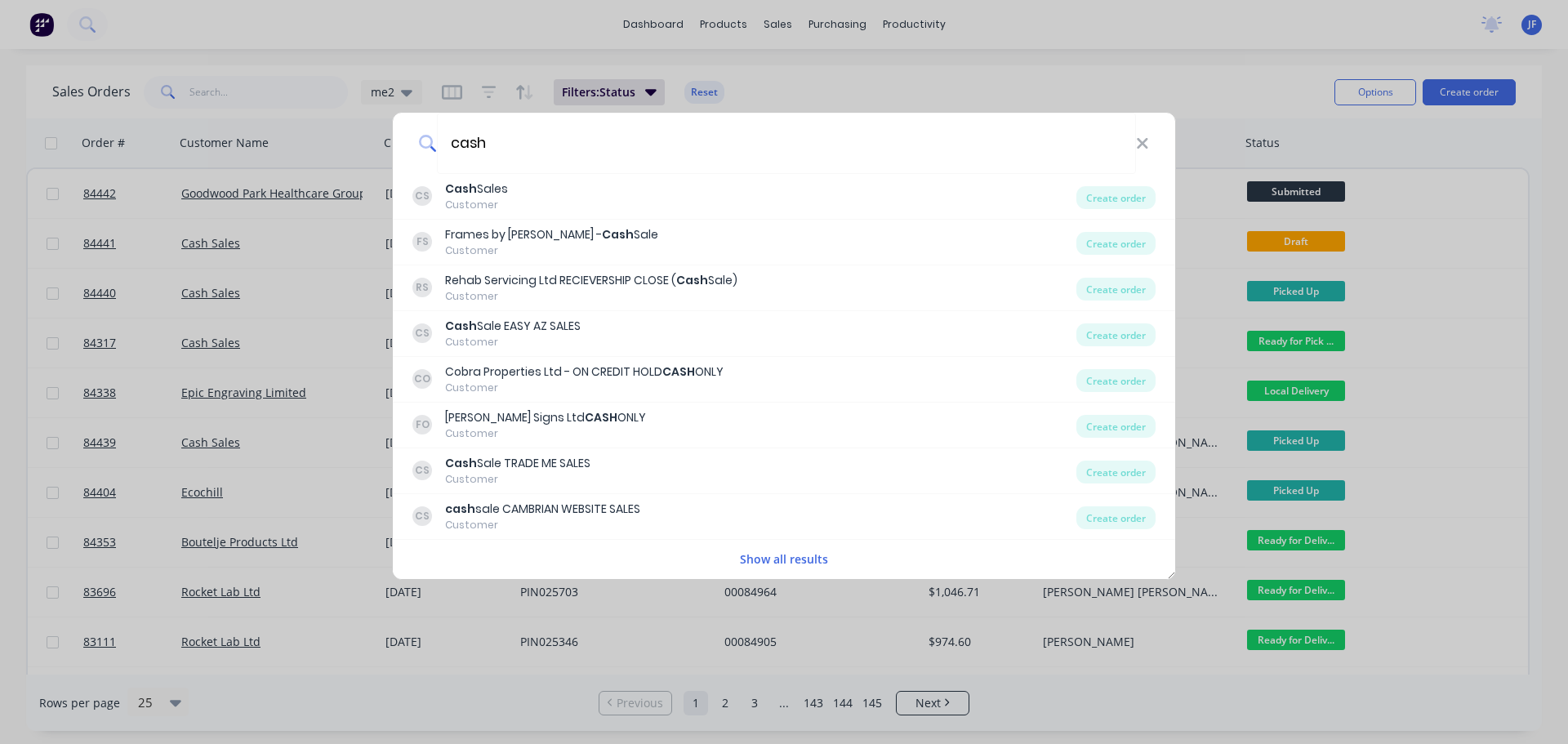
type input "cash"
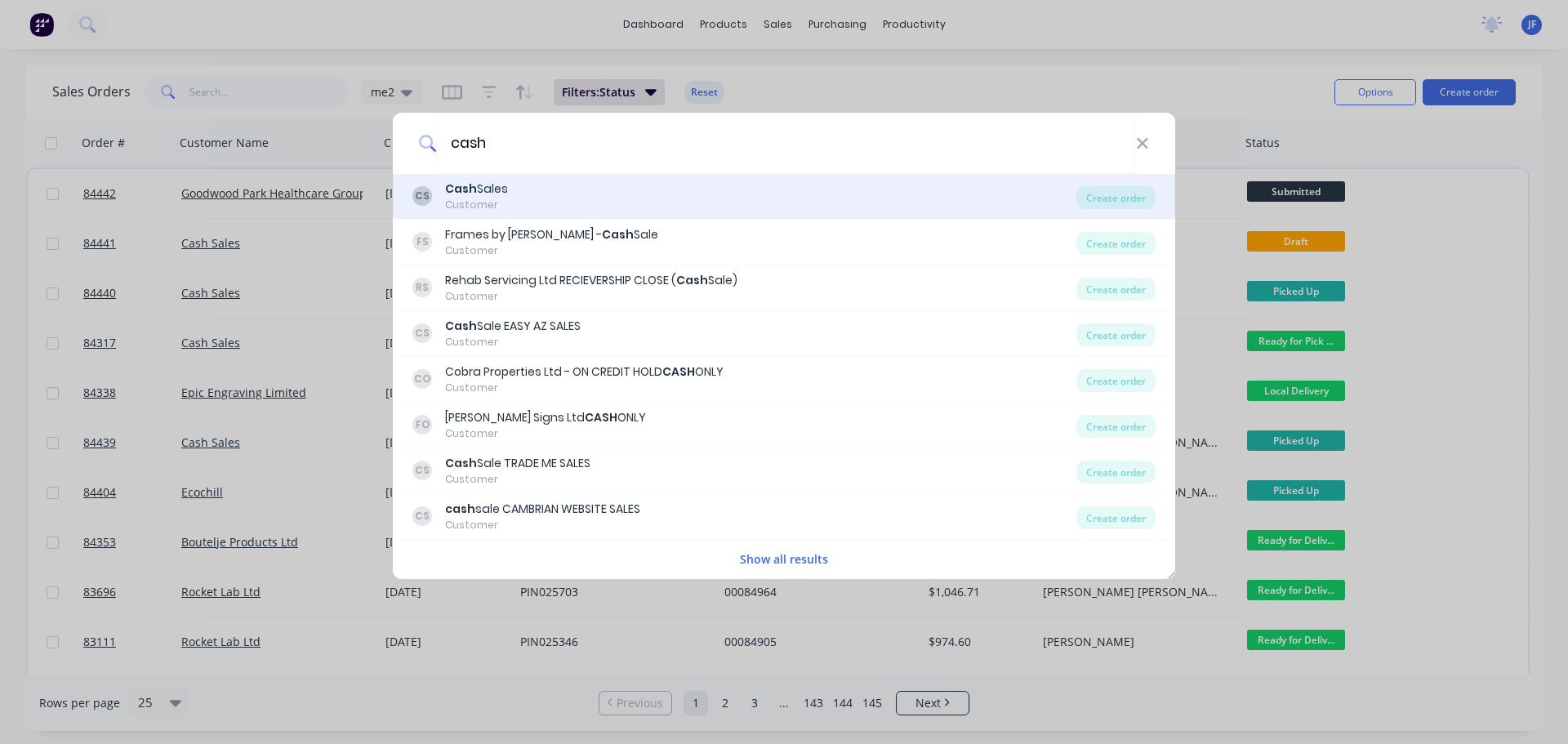
click at [626, 213] on div "CS Cash Sales Customer Create order" at bounding box center [784, 197] width 783 height 46
click at [948, 199] on div "CS Cash Sales Customer" at bounding box center [744, 196] width 664 height 32
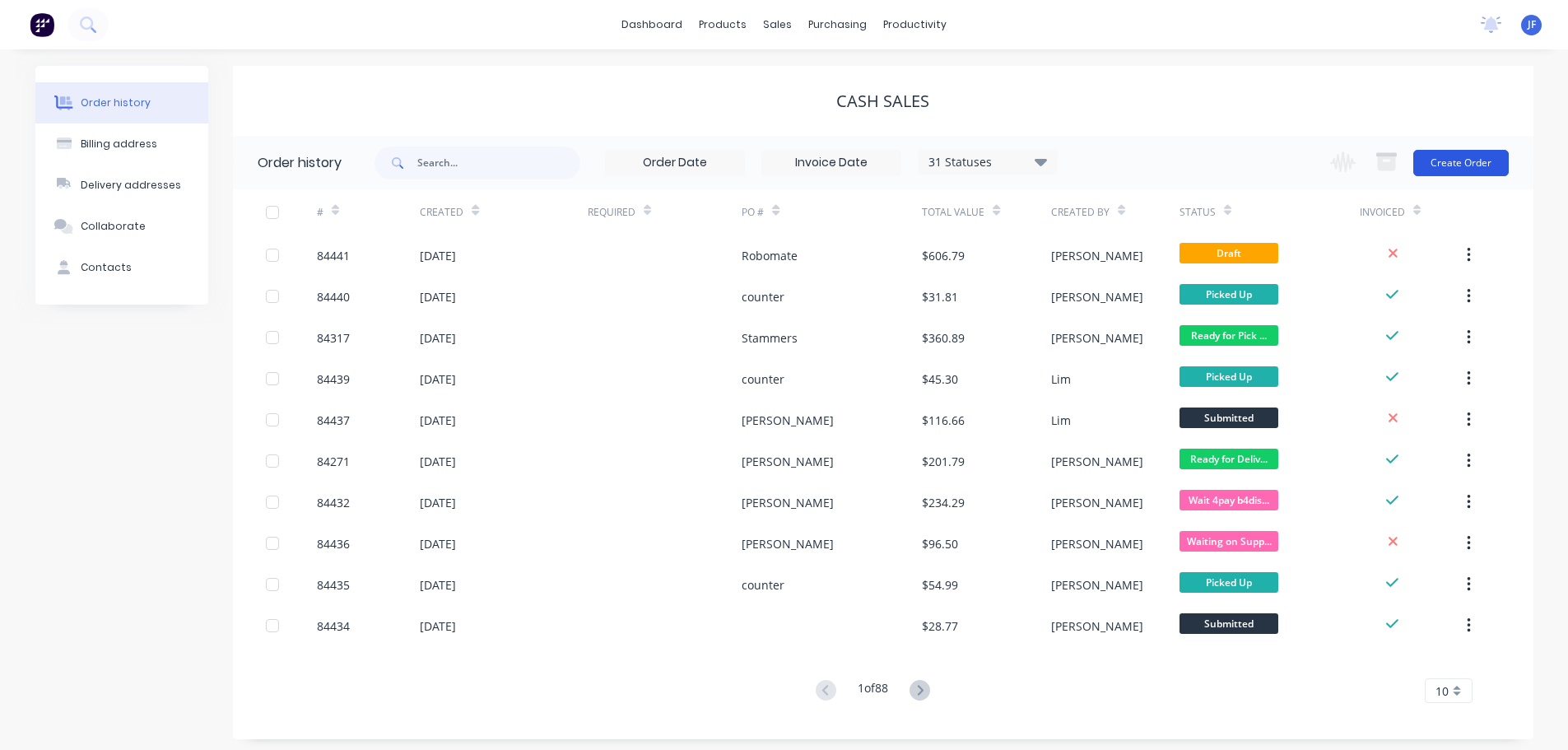
click at [1446, 166] on button "Create Order" at bounding box center [1461, 163] width 96 height 27
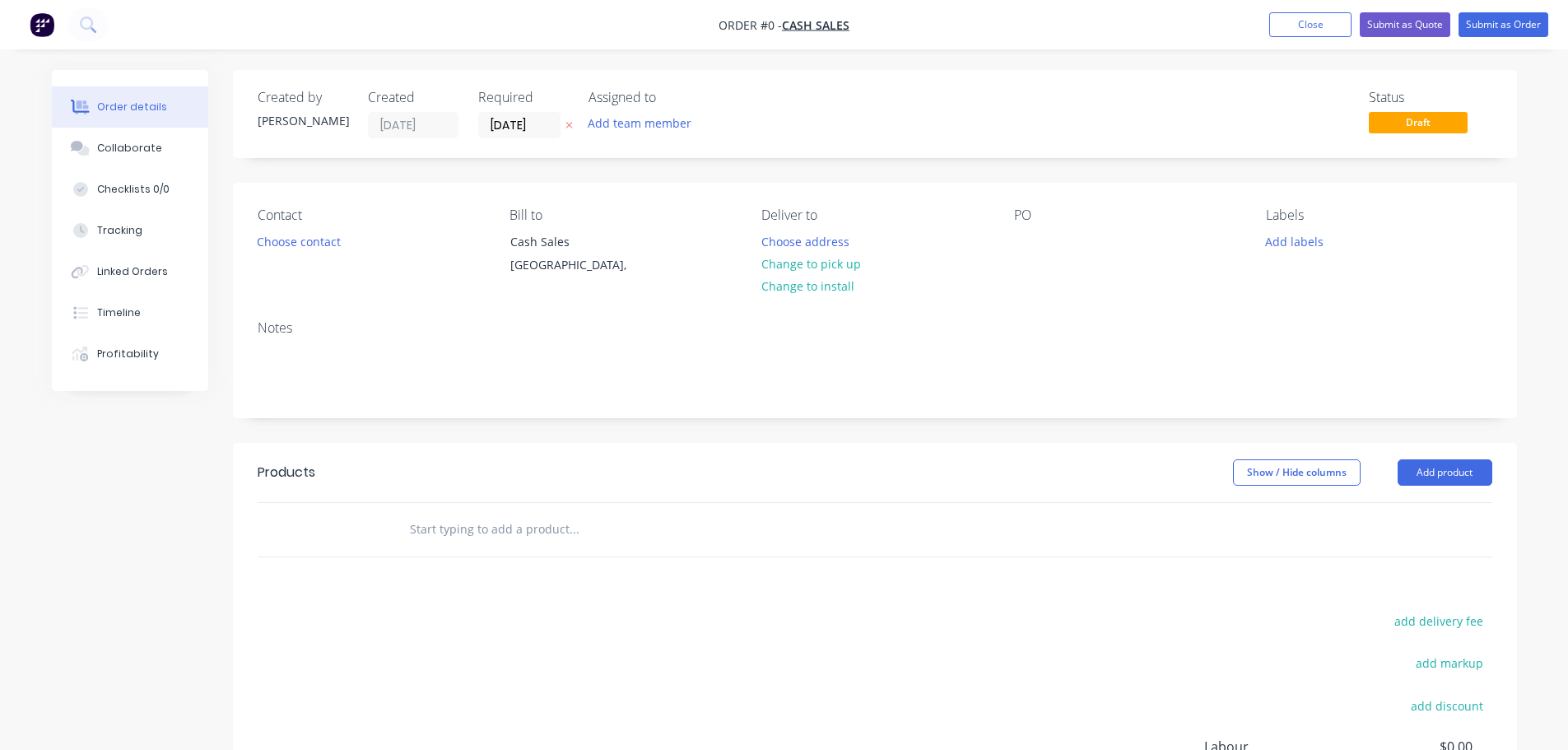
click at [569, 128] on icon at bounding box center [569, 125] width 7 height 10
click at [300, 256] on div "Contact Choose contact" at bounding box center [370, 244] width 225 height 75
click at [296, 247] on button "Choose contact" at bounding box center [298, 241] width 101 height 22
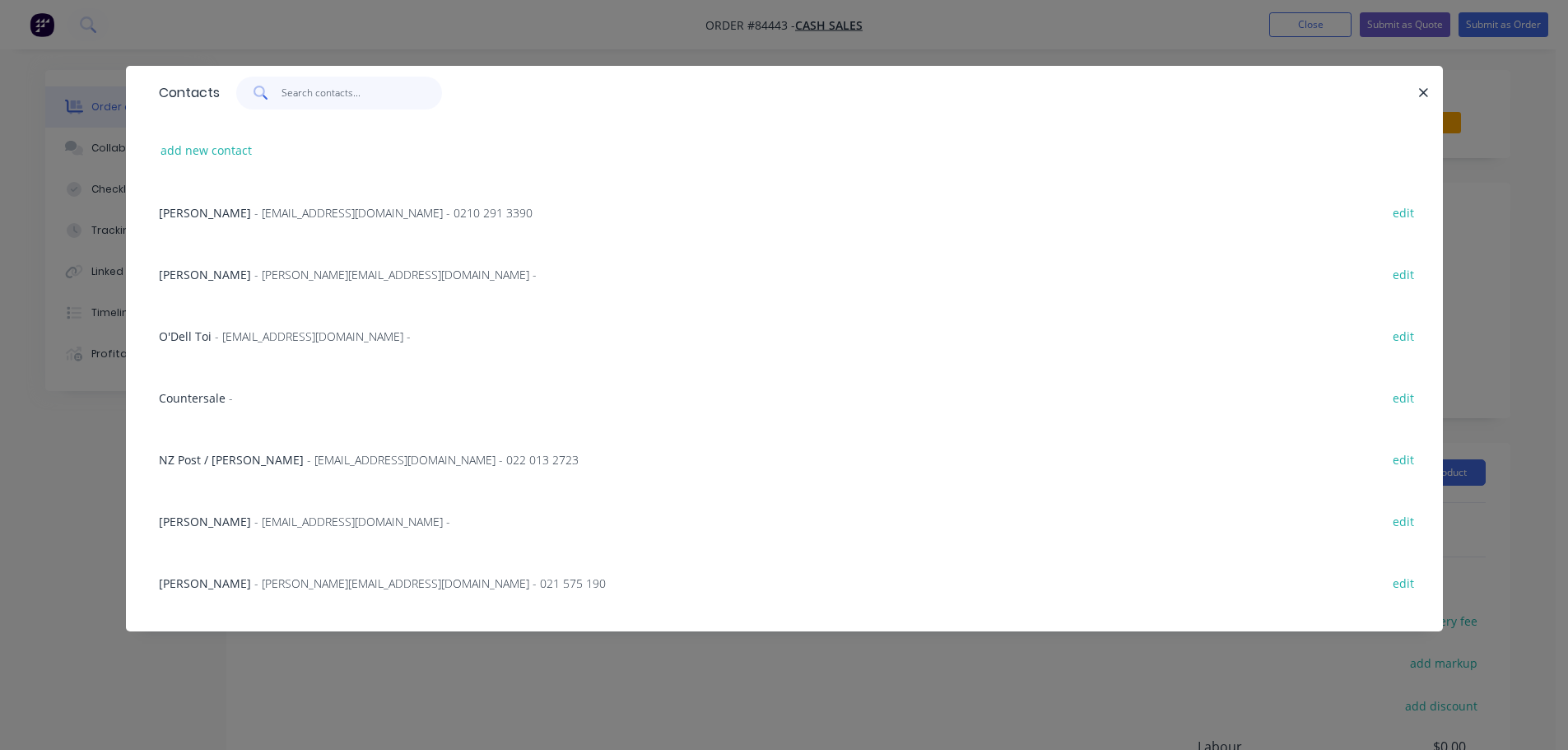
click at [336, 90] on input "text" at bounding box center [362, 93] width 160 height 33
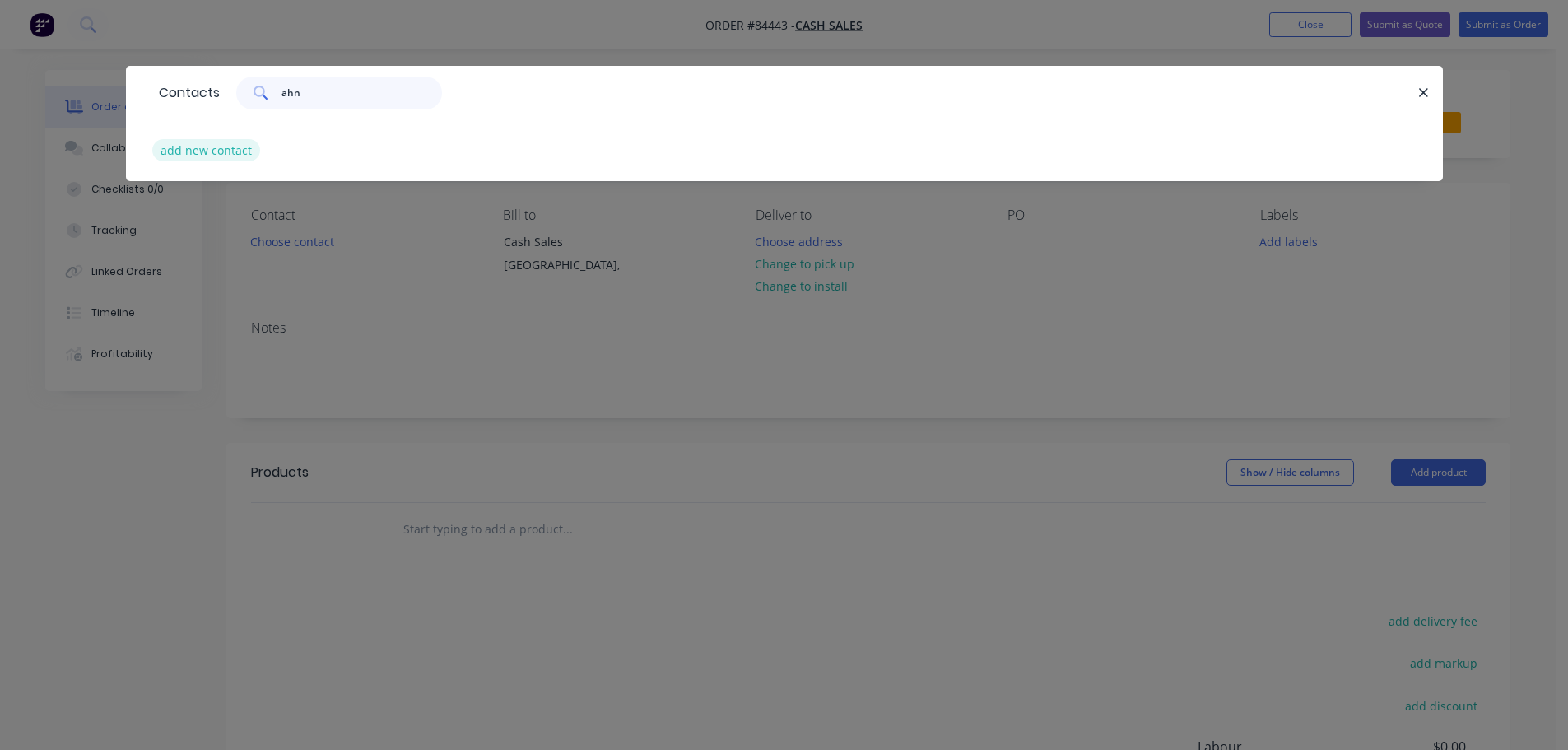
type input "ahn"
click at [213, 153] on button "add new contact" at bounding box center [206, 150] width 109 height 22
select select "NZ"
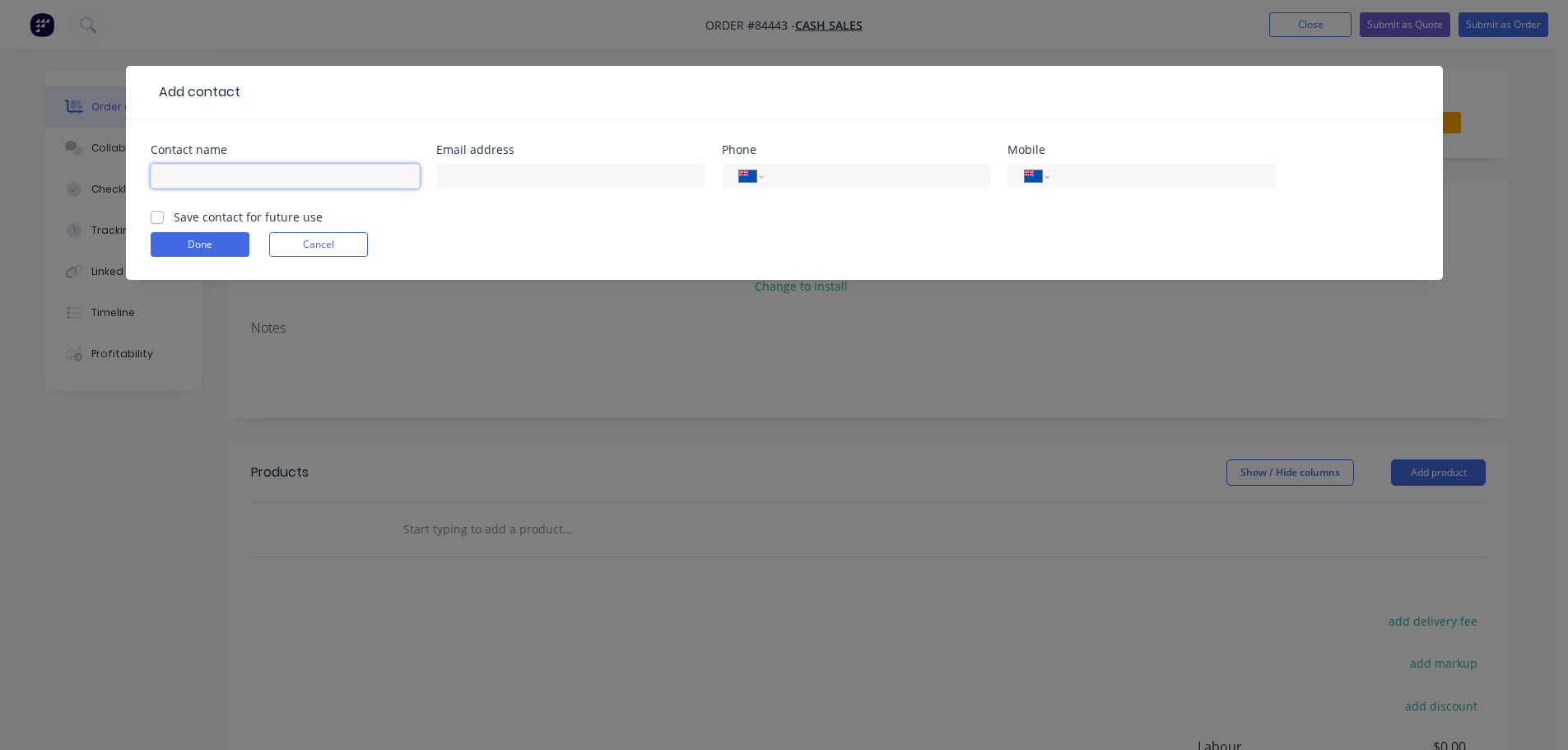
click at [213, 178] on input "text" at bounding box center [285, 176] width 269 height 25
type input "Ahnar"
click at [1228, 172] on input "tel" at bounding box center [1159, 177] width 198 height 19
type input "020 4141 3947"
click at [174, 222] on label "Save contact for future use" at bounding box center [248, 216] width 149 height 17
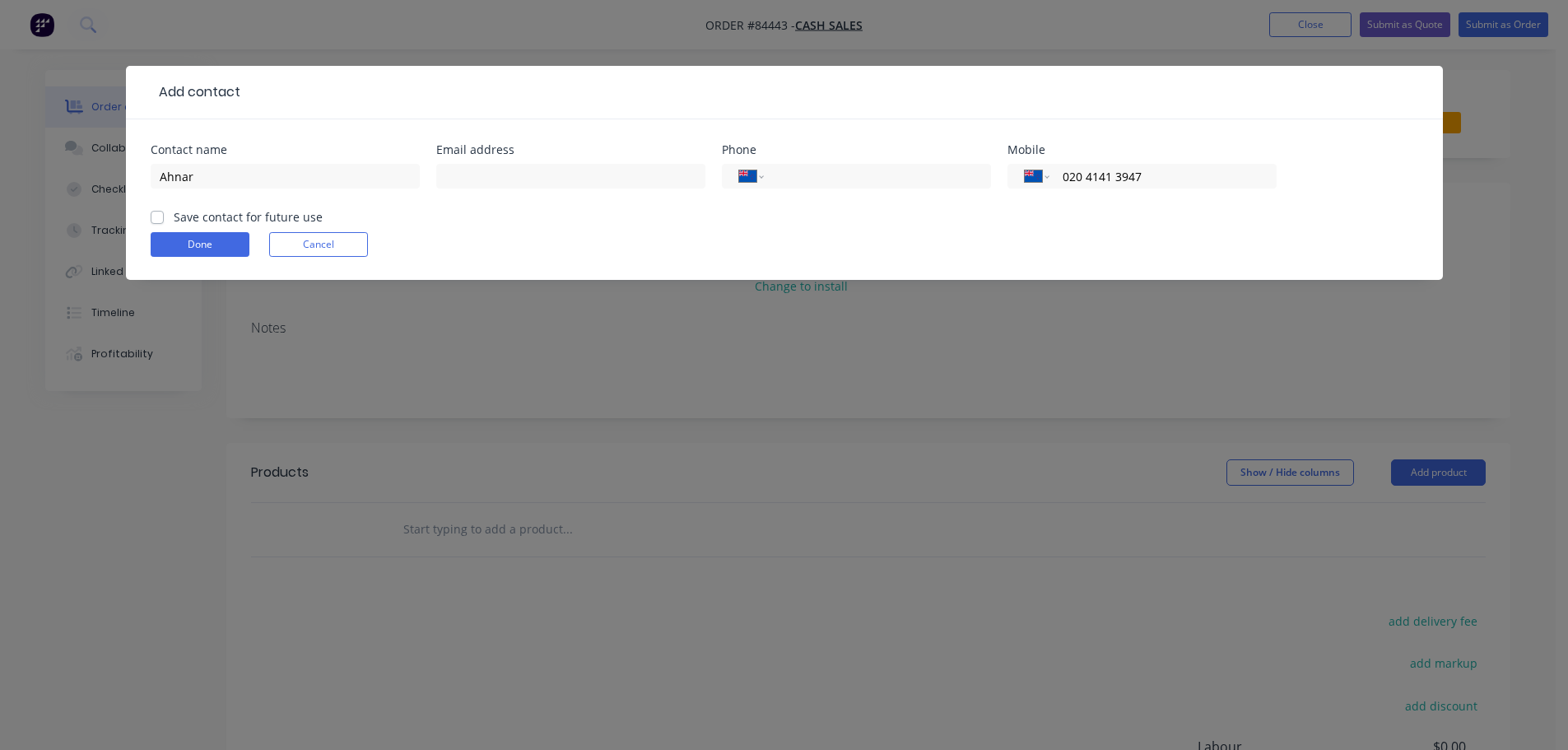
click at [163, 222] on input "Save contact for future use" at bounding box center [157, 215] width 13 height 16
checkbox input "true"
click at [167, 239] on button "Done" at bounding box center [200, 244] width 98 height 25
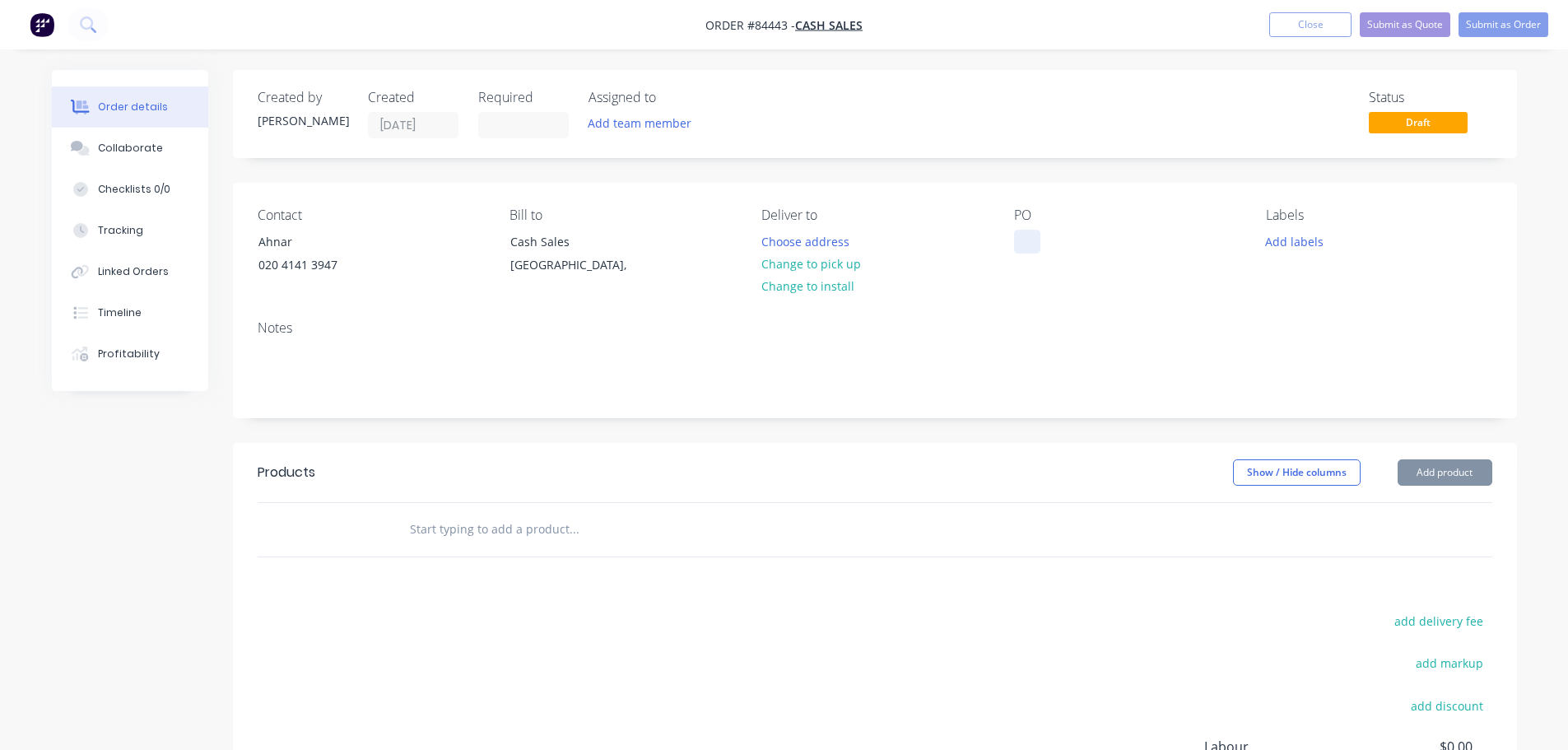
click at [1024, 236] on div at bounding box center [1027, 242] width 27 height 24
drag, startPoint x: 242, startPoint y: 244, endPoint x: 491, endPoint y: 236, distance: 249.1
click at [491, 236] on div "Contact Ahnar [PHONE_NUMBER] Bill to Cash Sales [GEOGRAPHIC_DATA], Deliver to C…" at bounding box center [874, 245] width 1284 height 124
copy div "Ahnar"
click at [1025, 241] on div at bounding box center [1027, 242] width 27 height 24
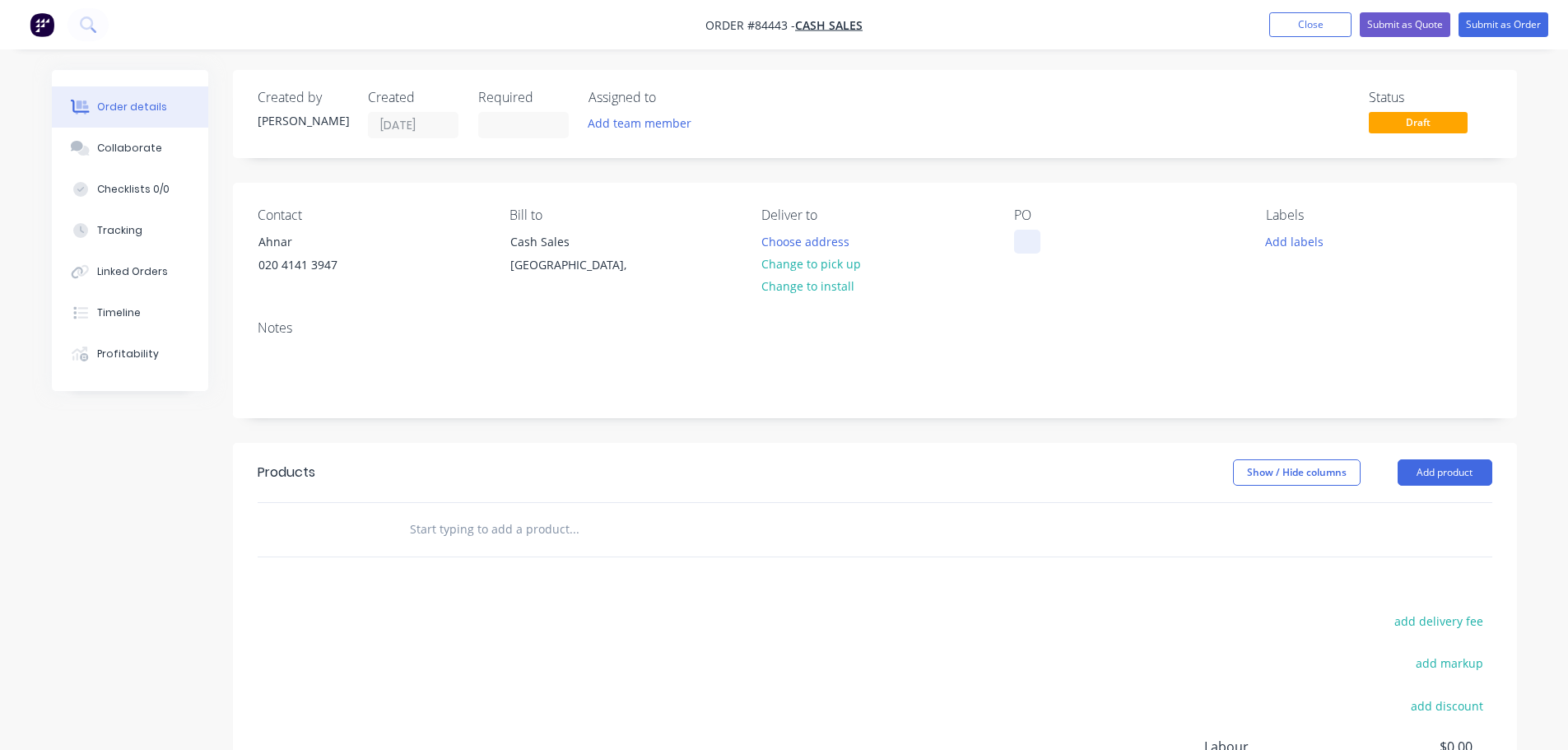
paste div
click at [544, 530] on input "text" at bounding box center [574, 529] width 329 height 33
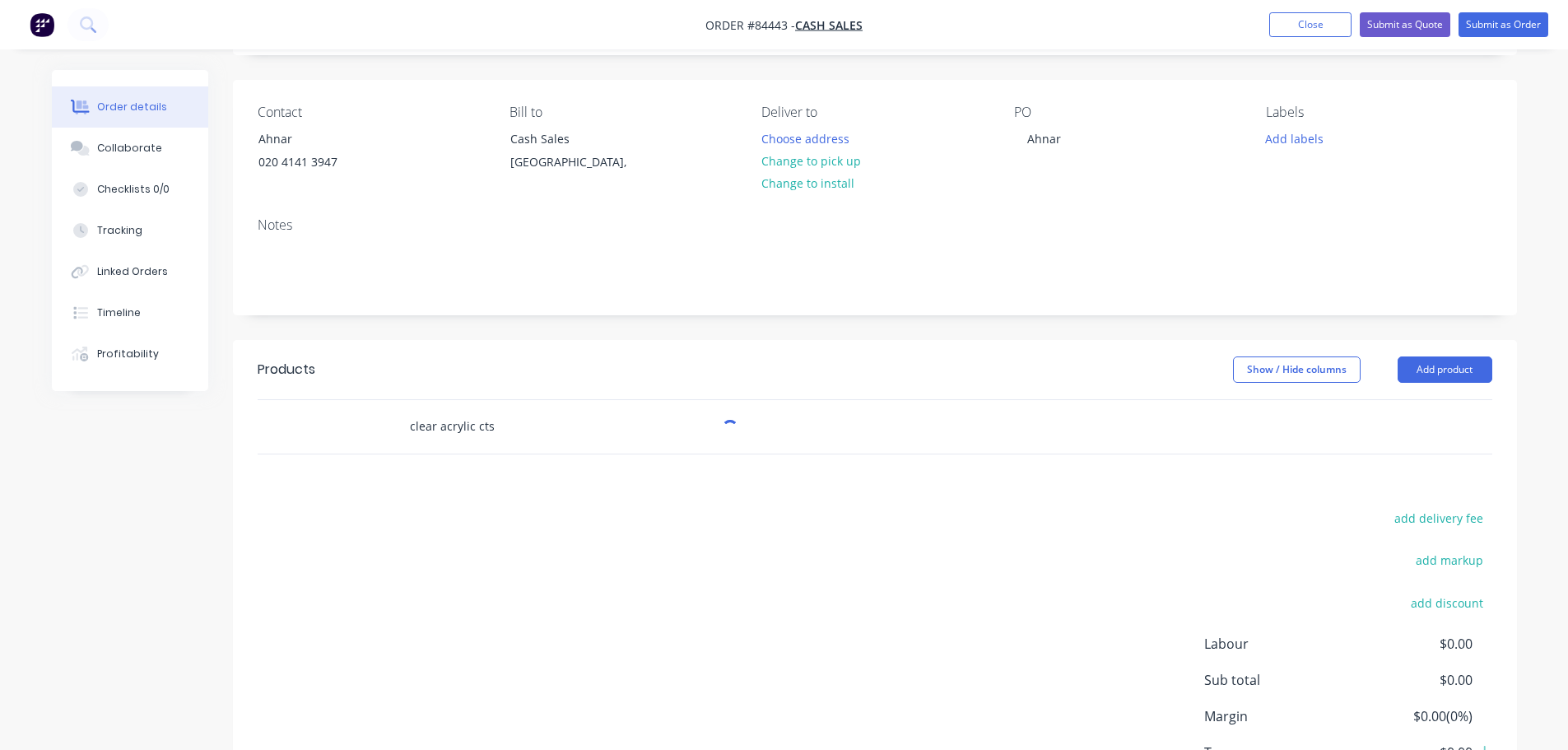
scroll to position [227, 0]
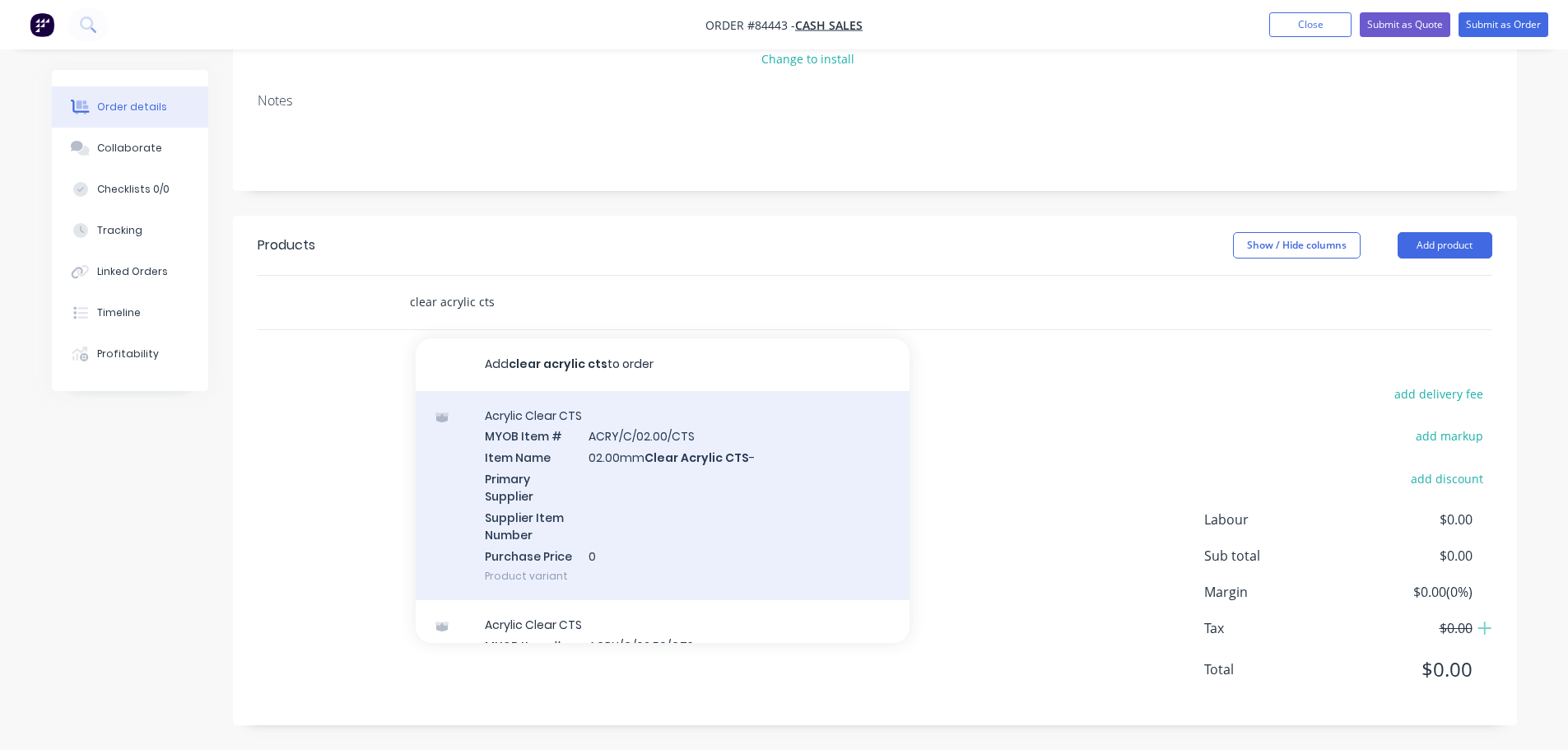
type input "clear acrylic cts"
click at [673, 457] on div "Acrylic Clear CTS MYOB Item # ACRY/C/02.00/CTS Item Name 02.00mm Clear Acrylic …" at bounding box center [663, 496] width 494 height 210
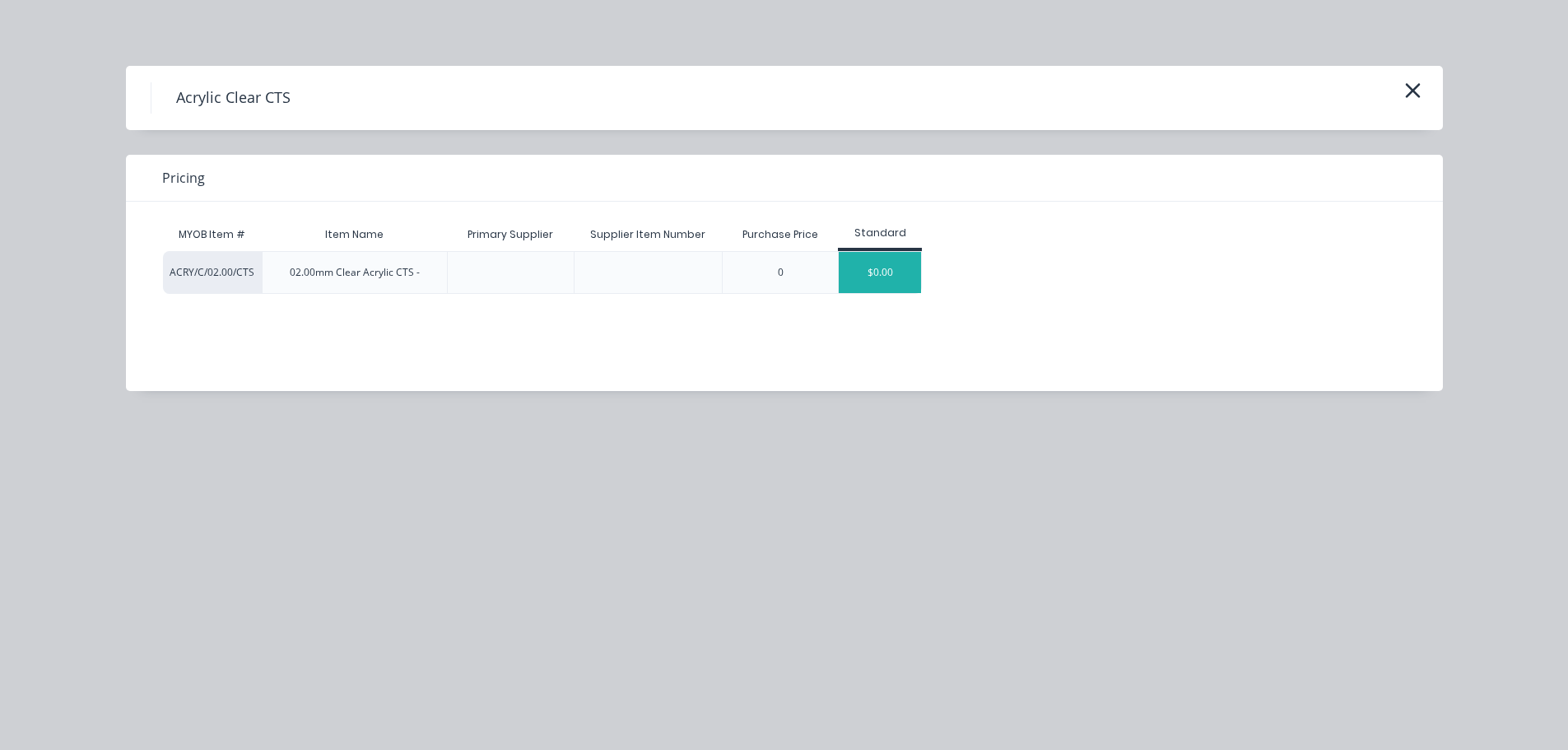
click at [908, 289] on div "$0.00" at bounding box center [879, 272] width 82 height 41
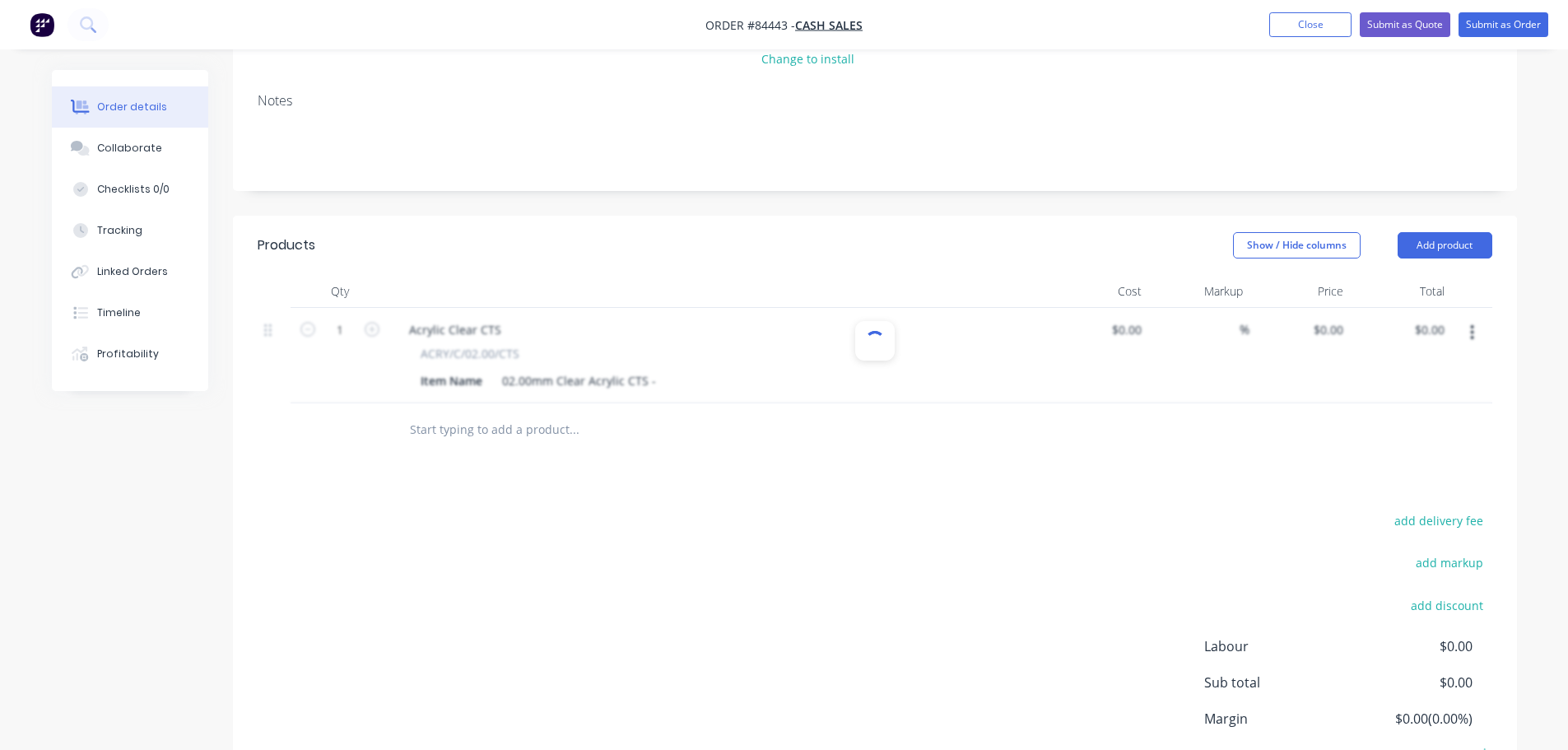
scroll to position [0, 0]
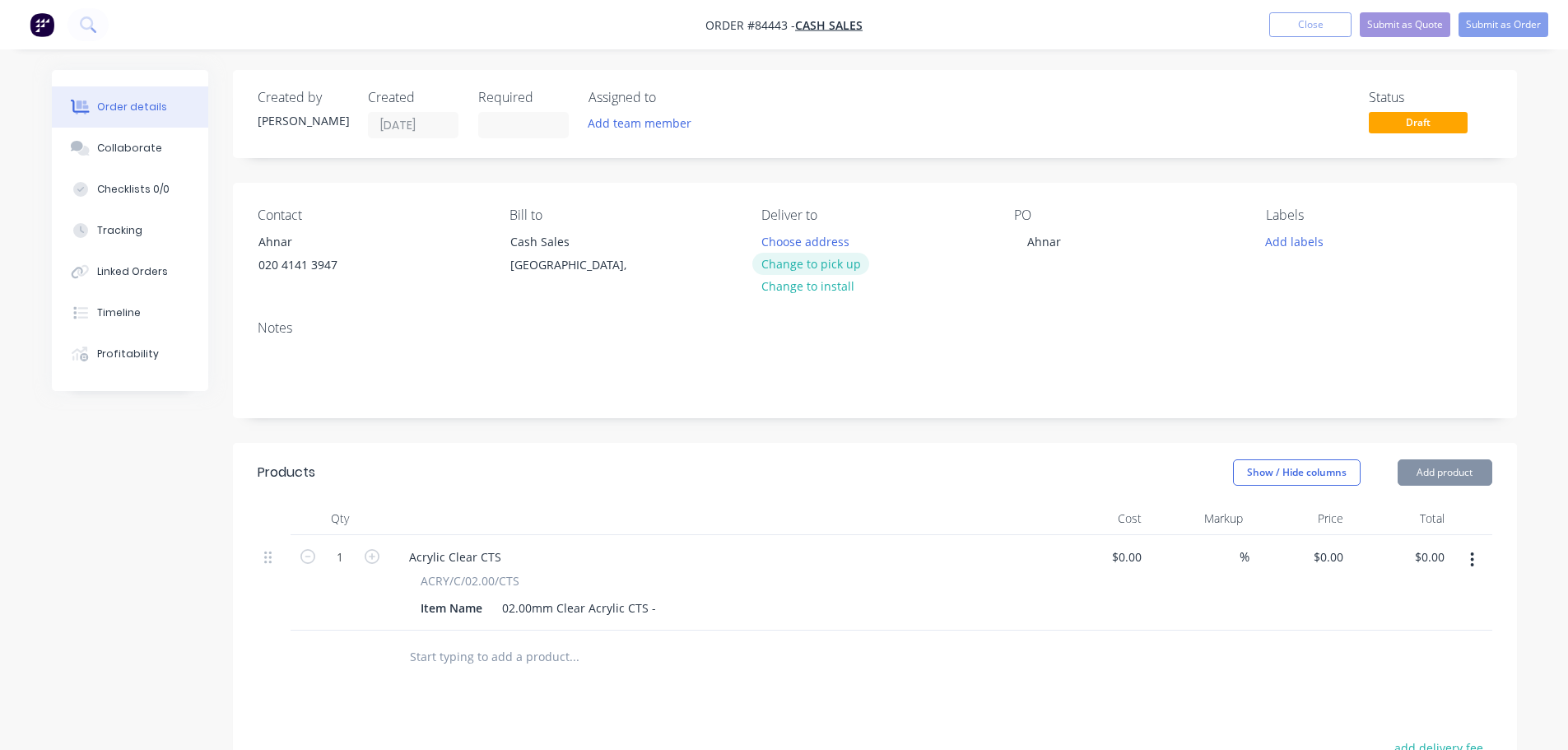
click at [788, 262] on button "Change to pick up" at bounding box center [810, 264] width 117 height 22
click at [1320, 243] on button "Add labels" at bounding box center [1295, 241] width 75 height 22
click at [659, 608] on div "Item Name 02.00mm Clear Acrylic CTS -" at bounding box center [715, 608] width 603 height 24
click at [653, 609] on div "02.00mm Clear Acrylic CTS -" at bounding box center [579, 608] width 167 height 24
click at [640, 600] on div "02.00mm Clear Acrylic CTS -" at bounding box center [579, 608] width 167 height 24
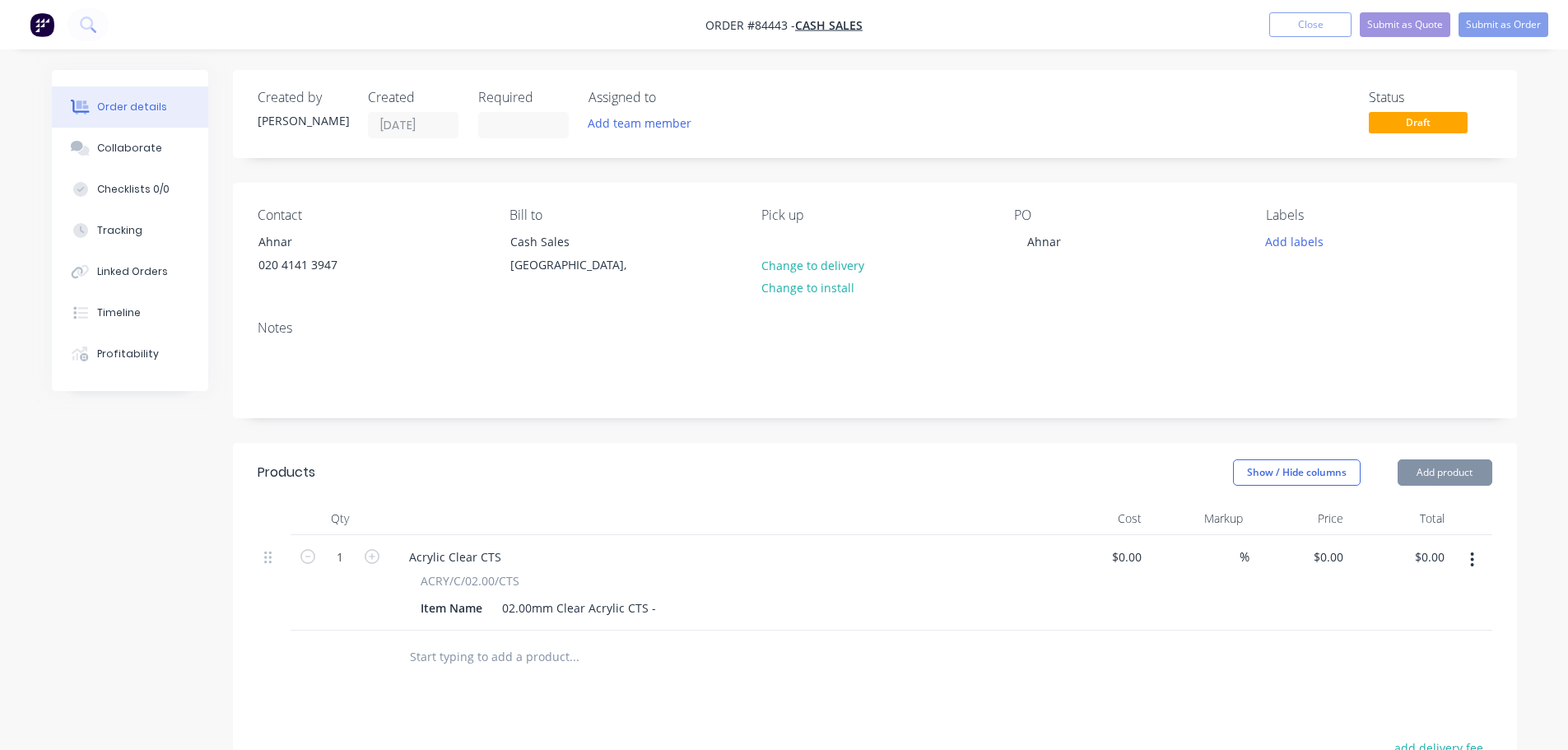
click at [651, 603] on div "02.00mm Clear Acrylic CTS -" at bounding box center [579, 608] width 167 height 24
click at [1396, 121] on span "Draft" at bounding box center [1417, 122] width 98 height 20
click at [1306, 244] on button "Add labels" at bounding box center [1295, 241] width 75 height 22
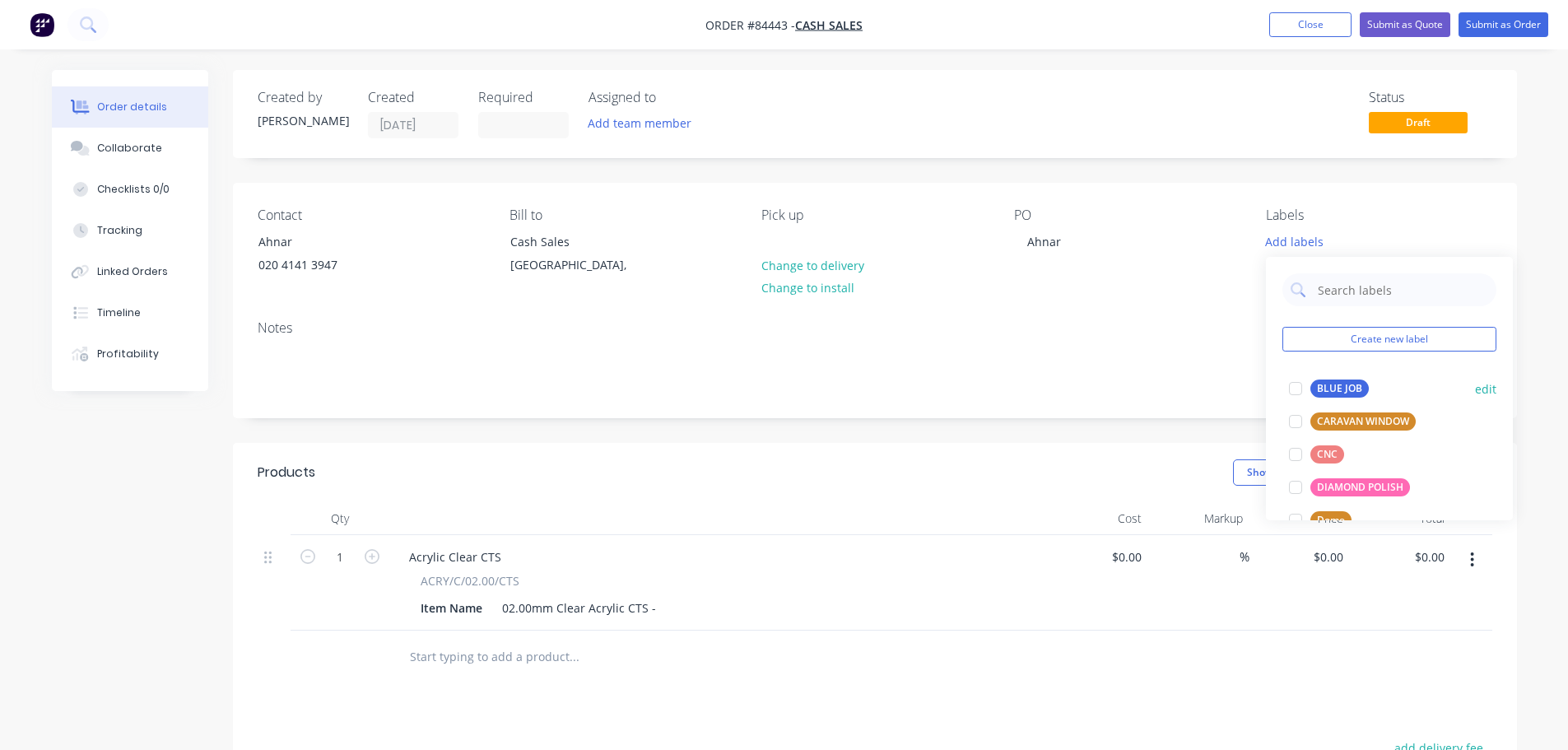
click at [1310, 386] on div at bounding box center [1296, 388] width 33 height 33
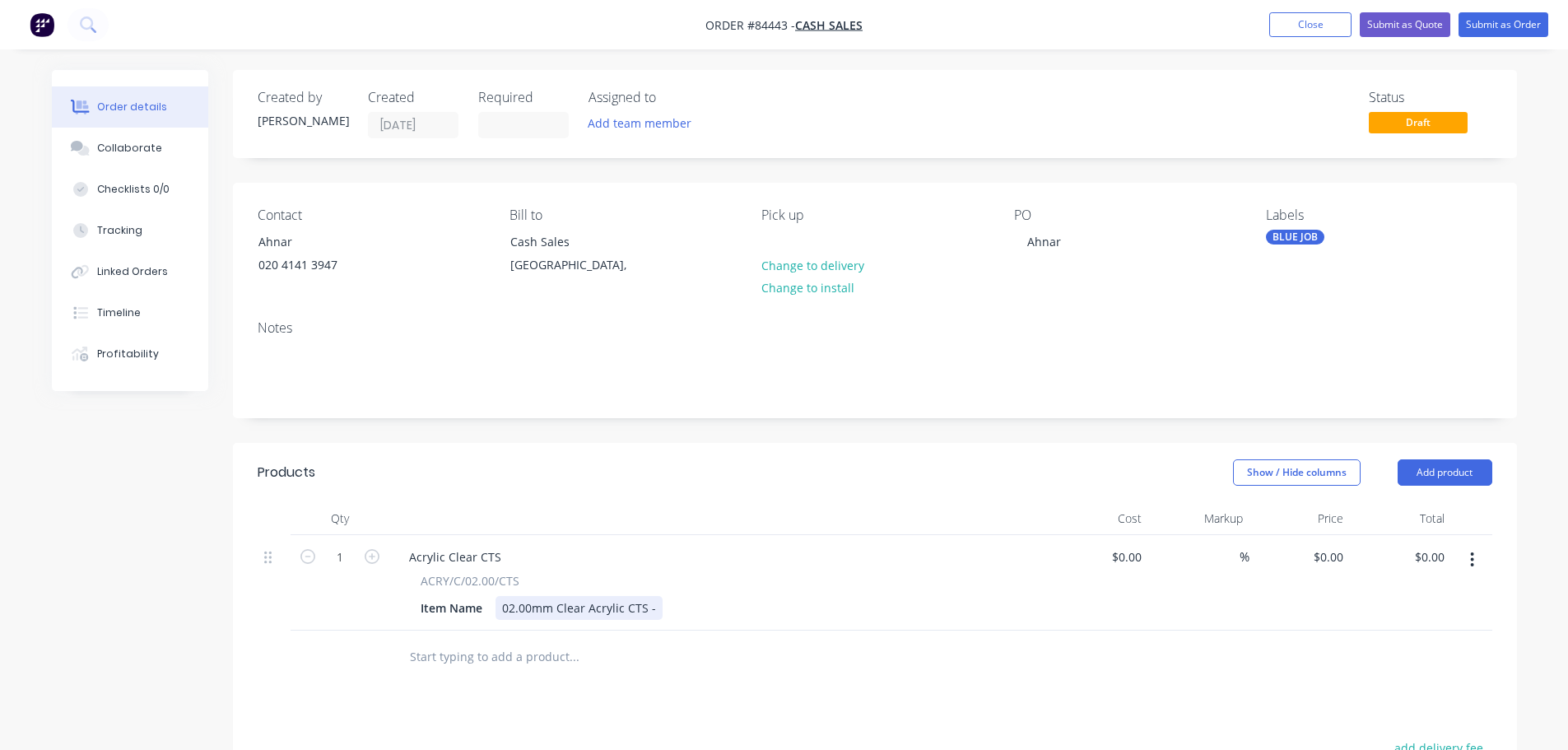
click at [659, 606] on div "Item Name 02.00mm Clear Acrylic CTS -" at bounding box center [715, 608] width 603 height 24
click at [1472, 558] on icon "button" at bounding box center [1472, 560] width 4 height 15
click at [1443, 628] on div "Duplicate" at bounding box center [1414, 636] width 127 height 24
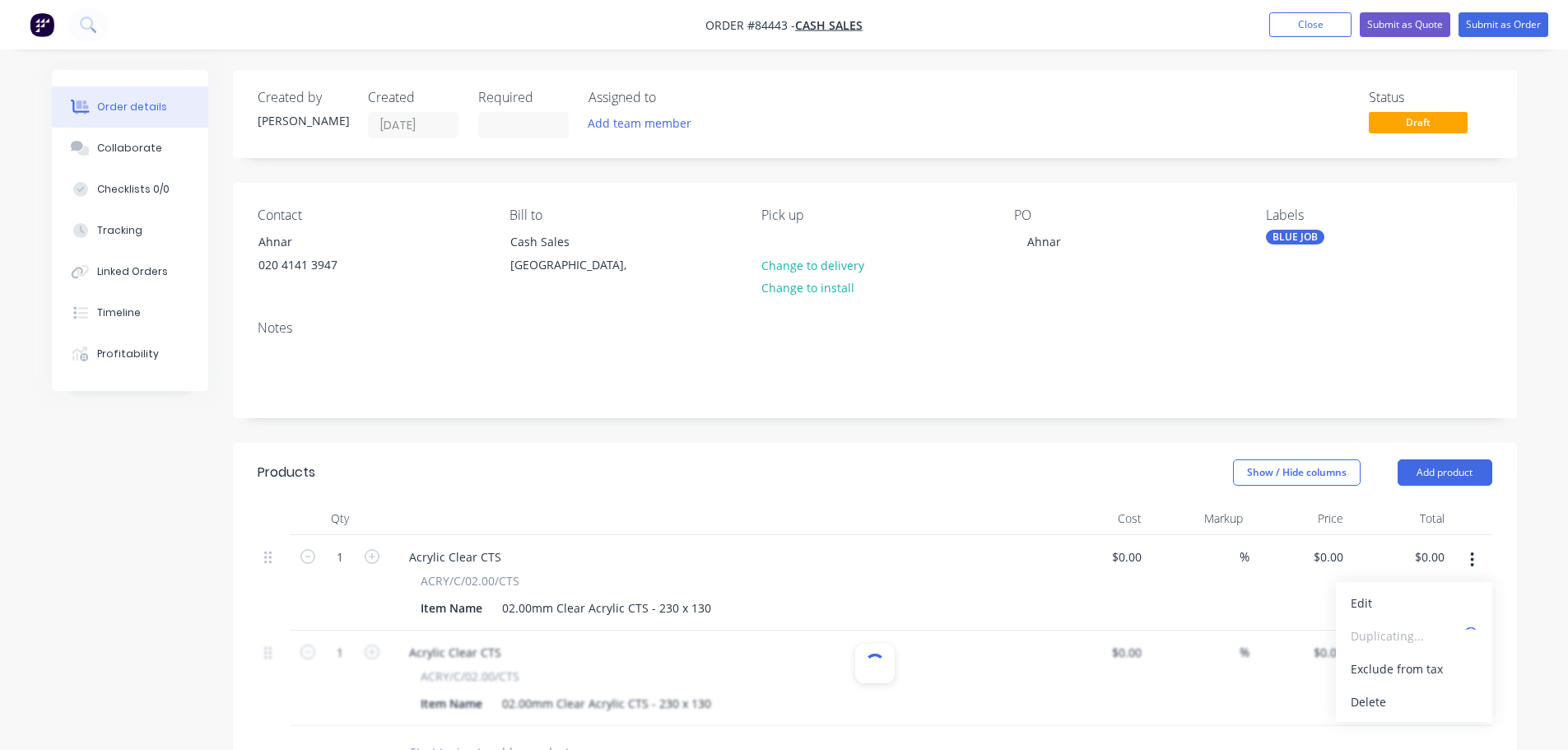
scroll to position [329, 0]
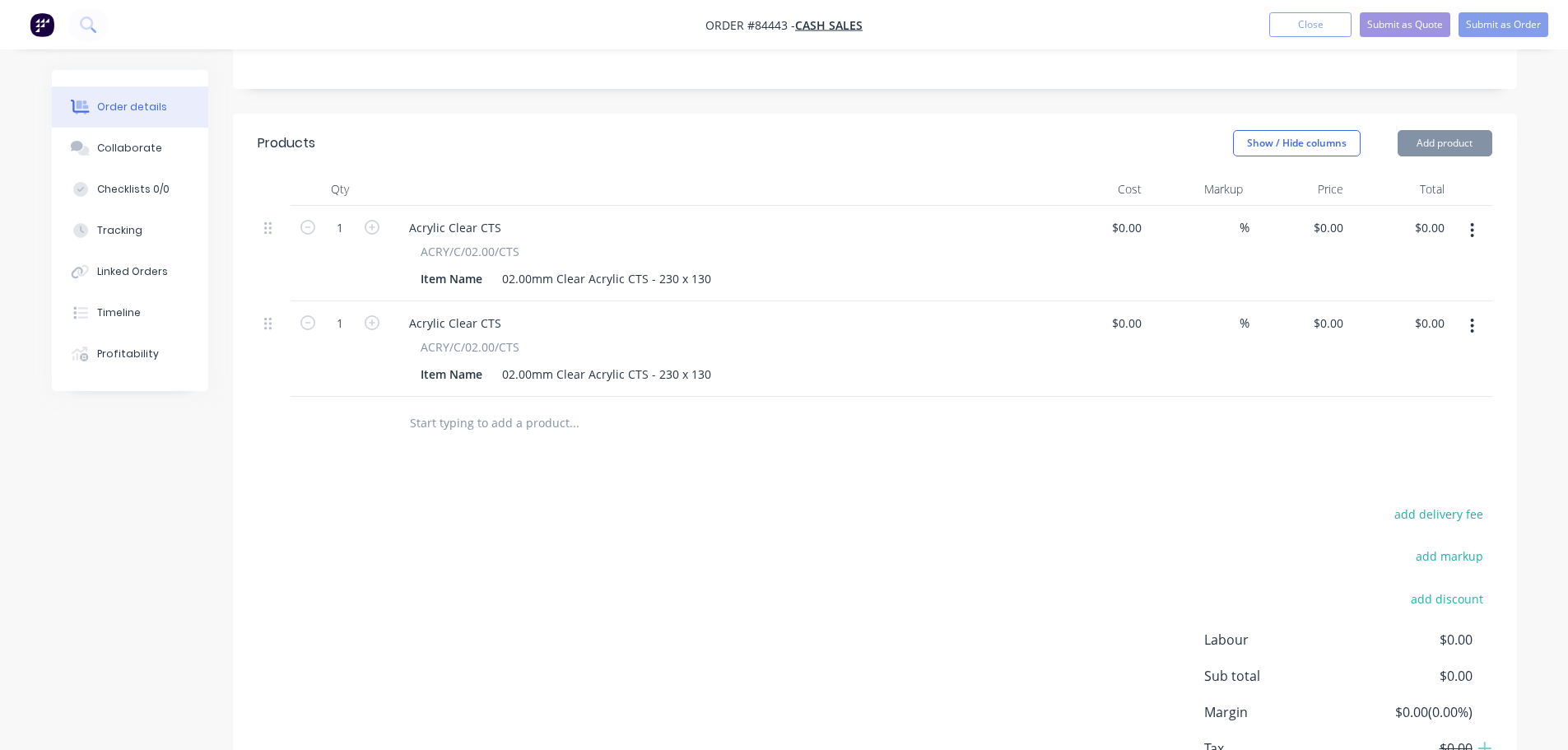
click at [689, 381] on div "02.00mm Clear Acrylic CTS - 230 x 130" at bounding box center [605, 375] width 222 height 24
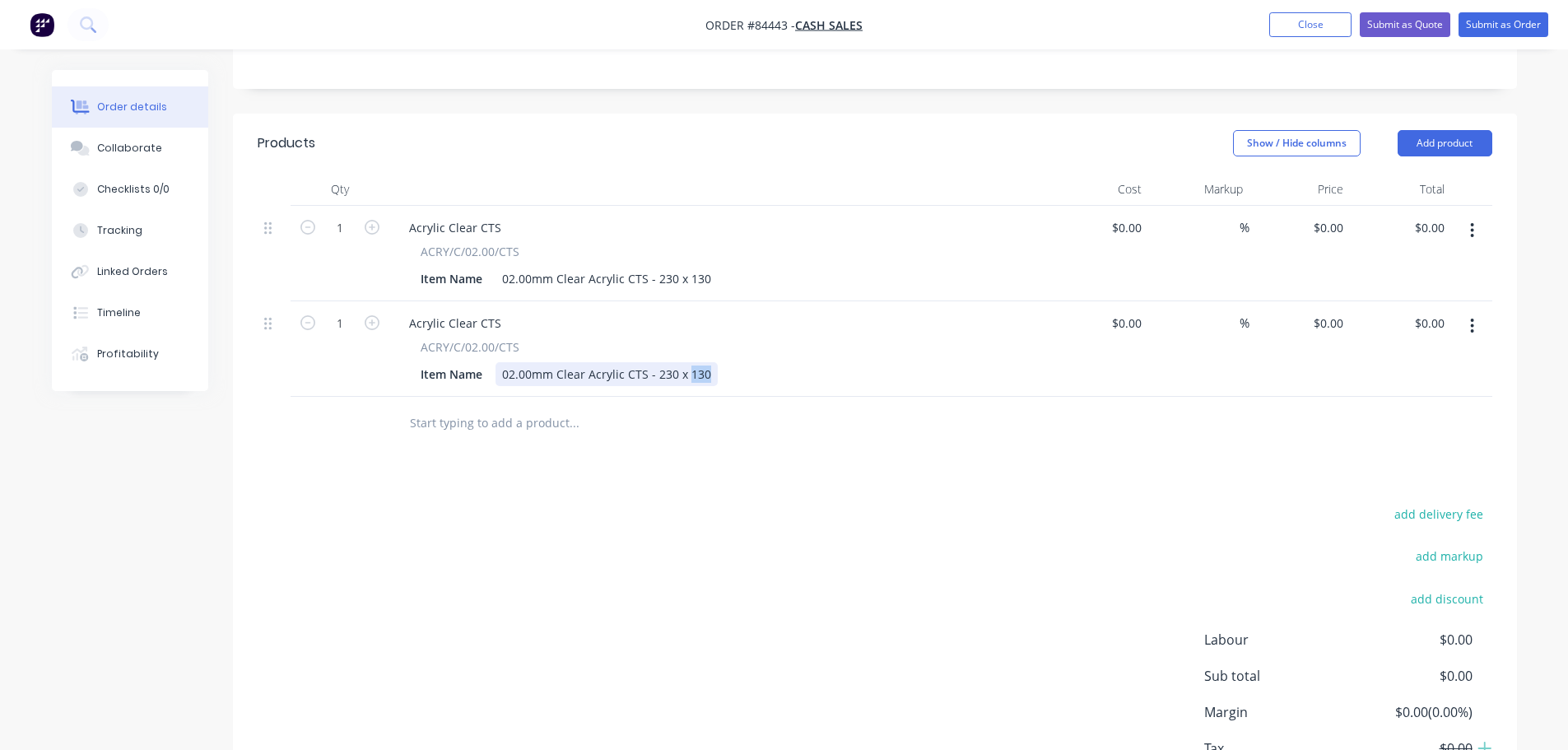
drag, startPoint x: 686, startPoint y: 378, endPoint x: 731, endPoint y: 375, distance: 45.1
click at [731, 375] on div "Item Name 02.00mm Clear Acrylic CTS - 230 x 130" at bounding box center [715, 375] width 603 height 24
click at [667, 370] on div "02.00mm Clear Acrylic CTS - 230 x 130" at bounding box center [605, 375] width 222 height 24
click at [664, 371] on div "02.00mm Clear Acrylic CTS - 230 x 130" at bounding box center [605, 375] width 222 height 24
click at [659, 371] on div "02.00mm Clear Acrylic CTS - 230 x 130" at bounding box center [605, 375] width 222 height 24
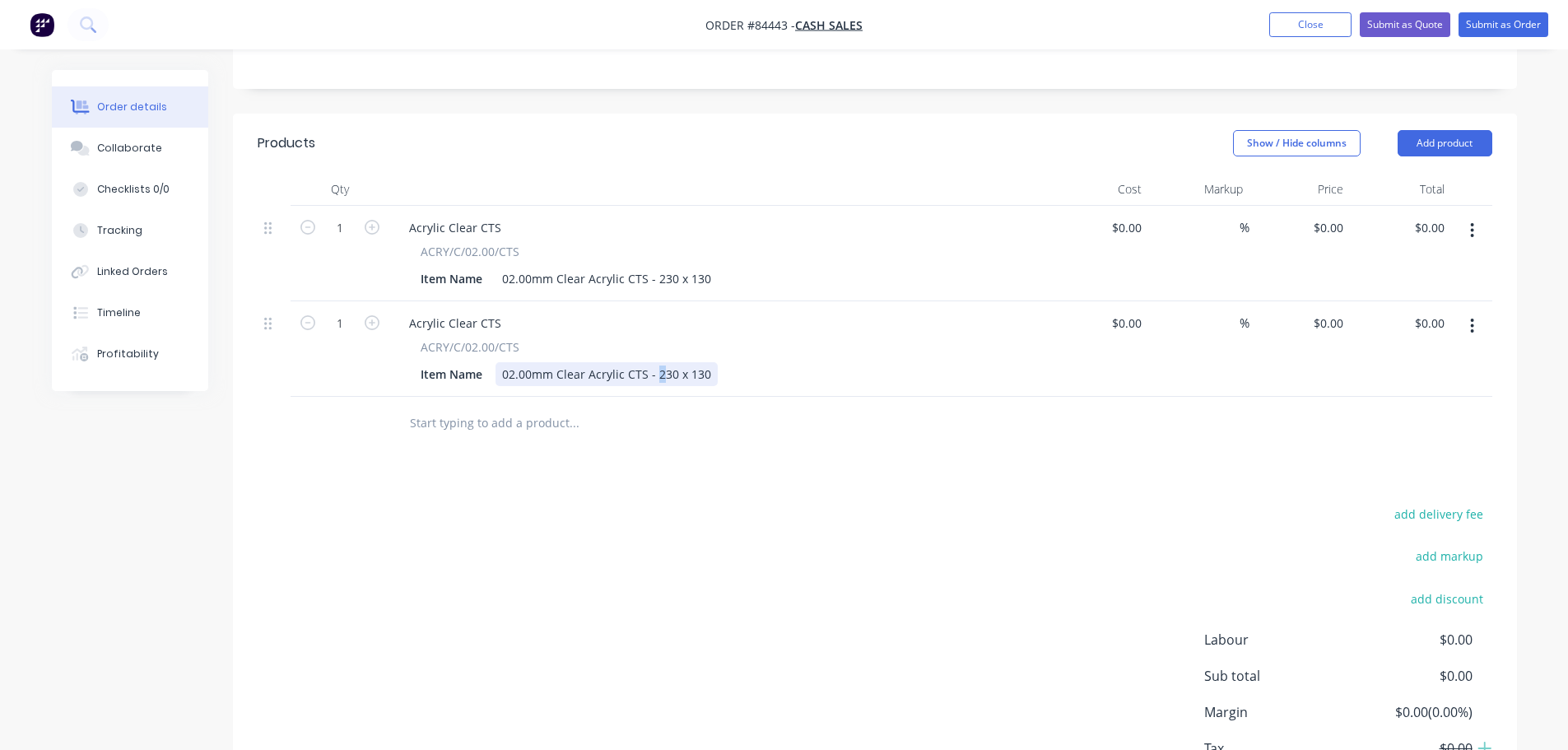
click at [659, 372] on div "02.00mm Clear Acrylic CTS - 230 x 130" at bounding box center [605, 375] width 222 height 24
click at [527, 416] on input "text" at bounding box center [574, 423] width 329 height 33
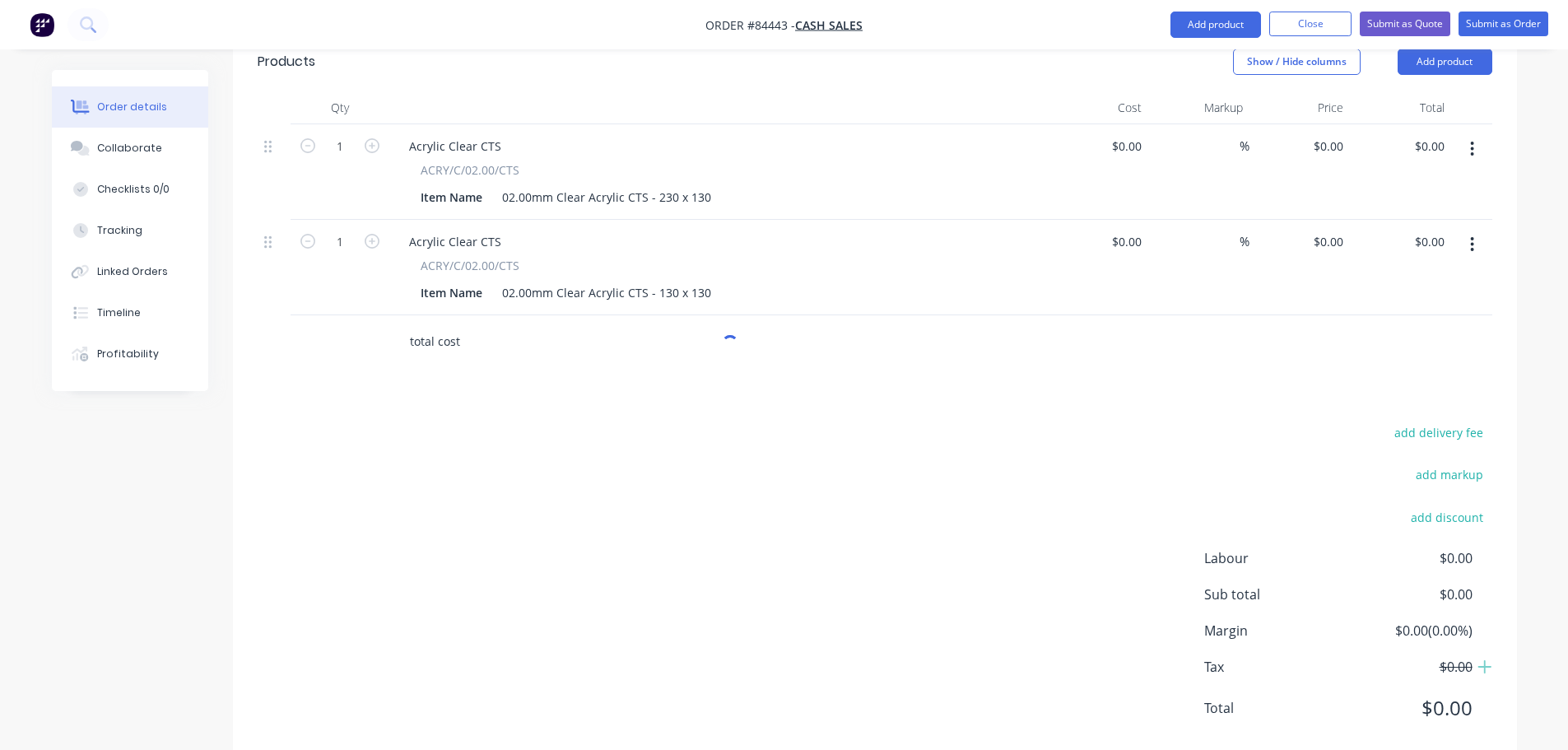
scroll to position [449, 0]
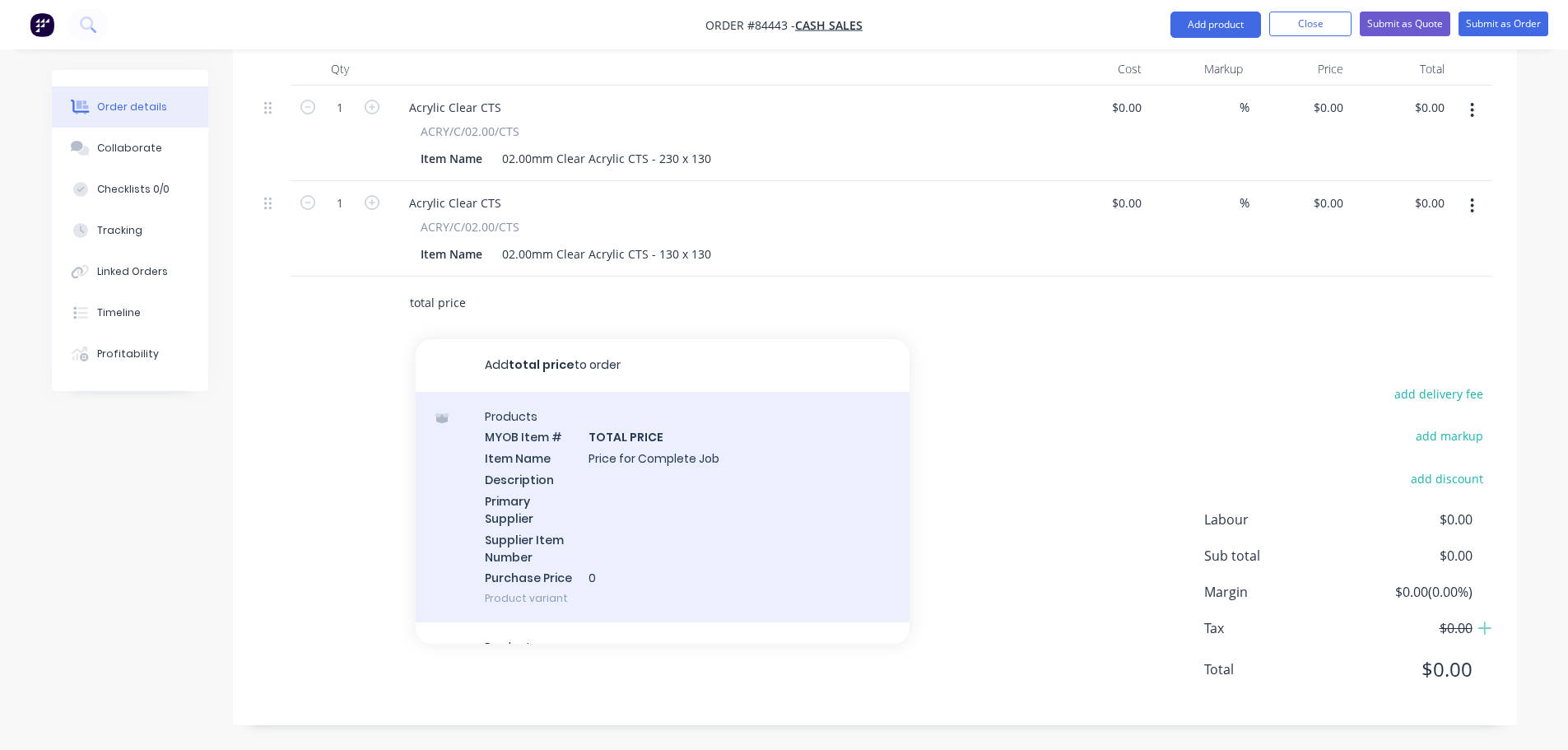
type input "total price"
click at [587, 479] on div "Products MYOB Item # TOTAL PRICE Item Name Price for Complete Job Description P…" at bounding box center [663, 507] width 494 height 231
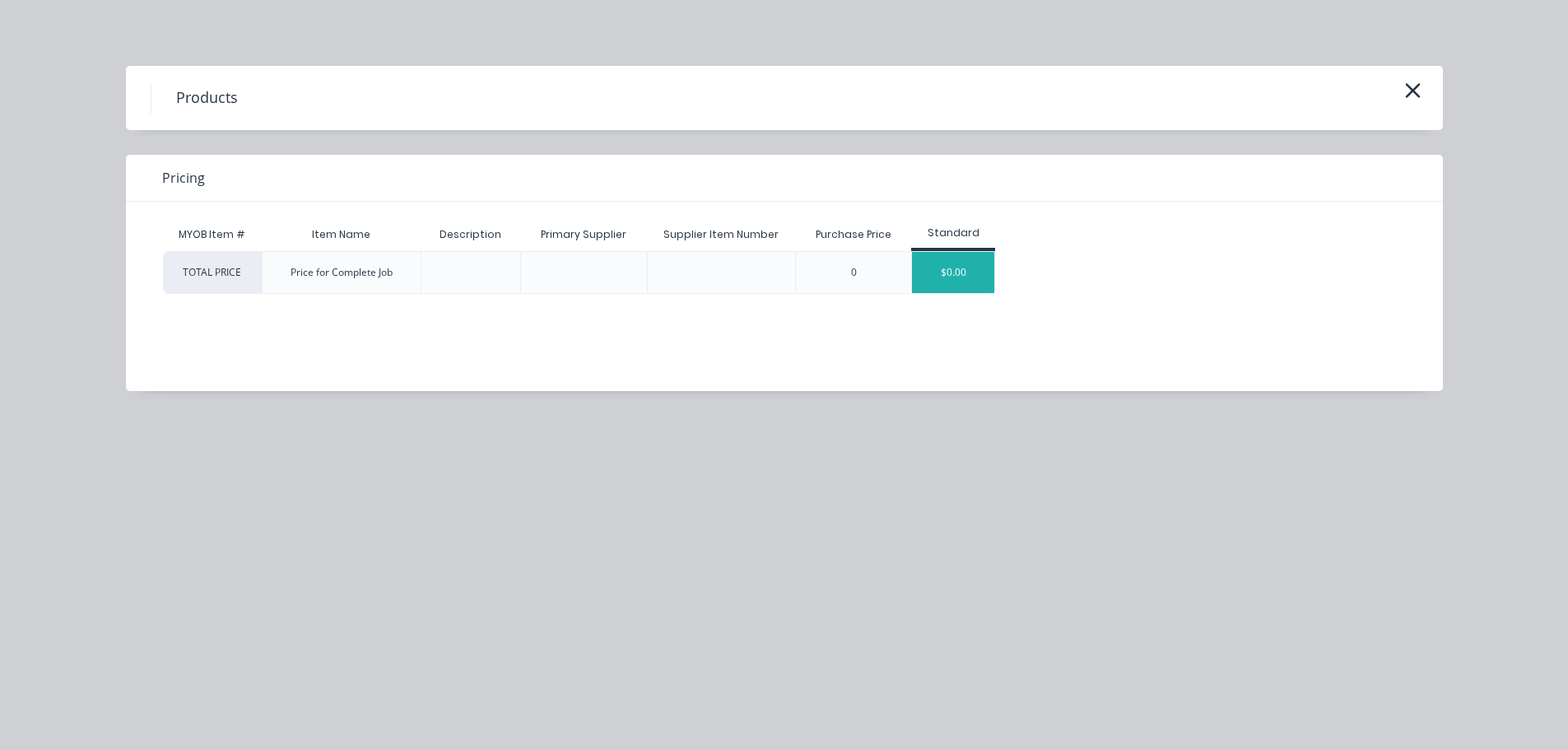
click at [940, 281] on div "$0.00" at bounding box center [952, 272] width 82 height 41
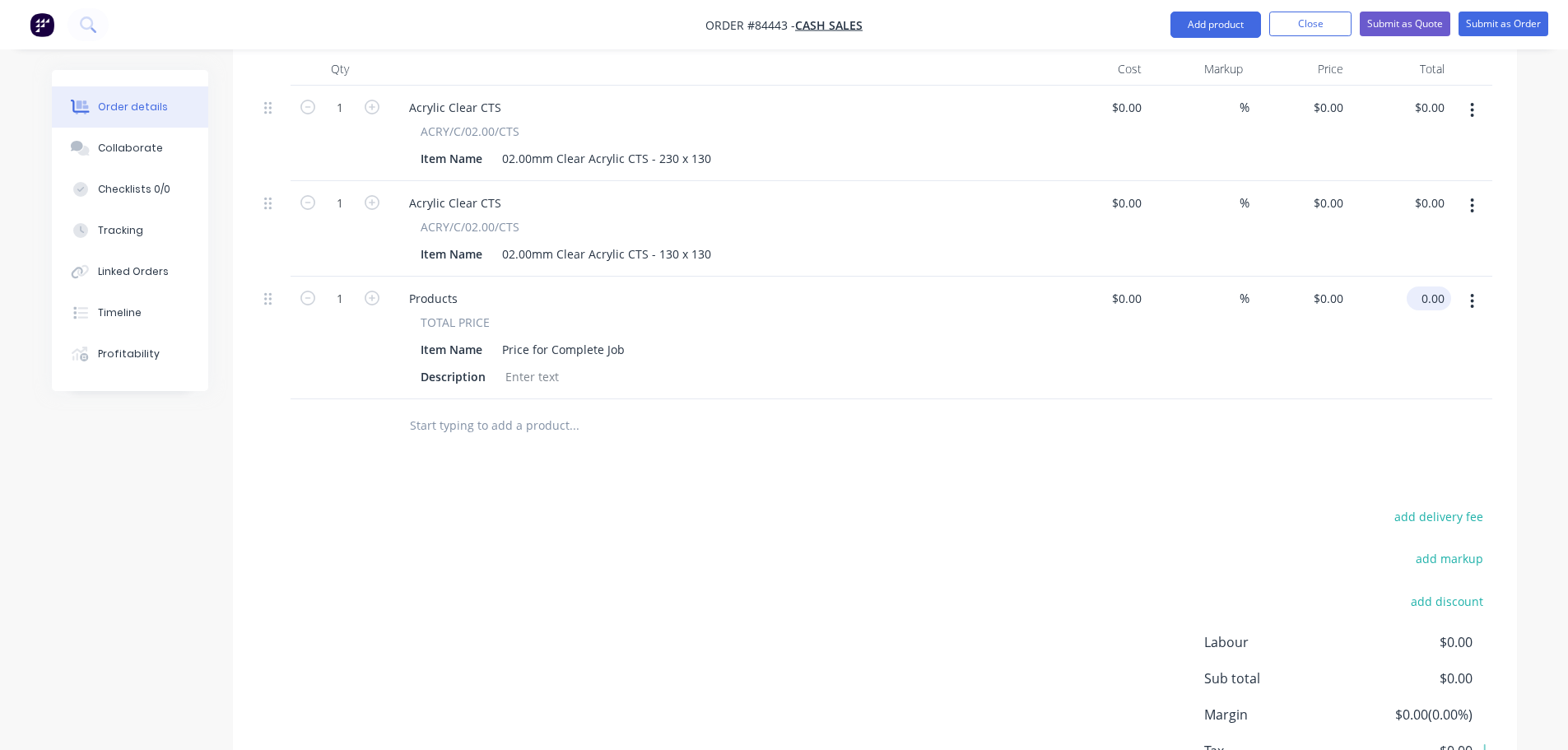
click at [1439, 300] on input "0.00" at bounding box center [1432, 298] width 38 height 24
type input "25"
type input "$25.00"
click at [1359, 476] on div "Products Show / Hide columns Add product Qty Cost Markup Price Total 1 Acrylic …" at bounding box center [874, 421] width 1284 height 854
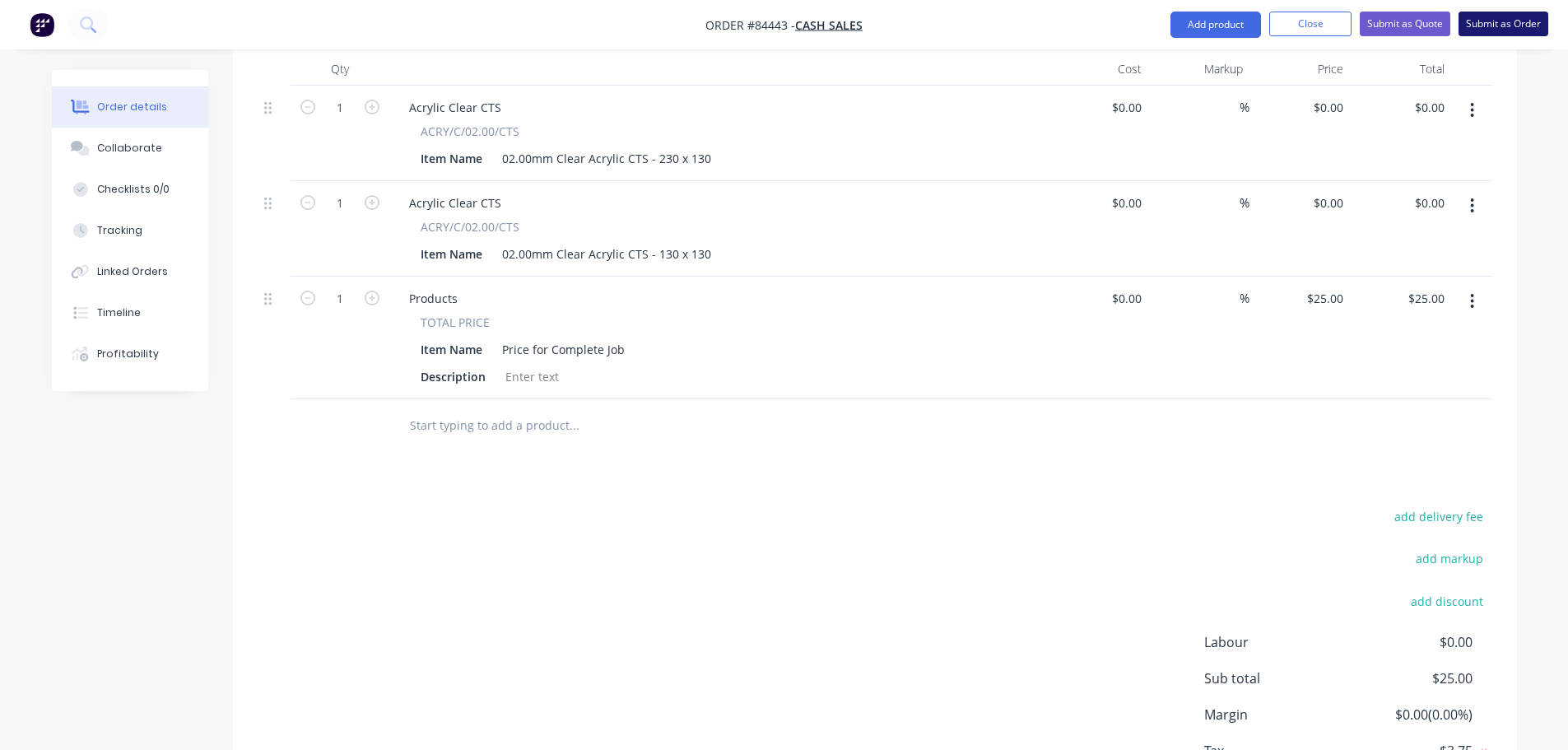
click at [1516, 23] on button "Submit as Order" at bounding box center [1503, 24] width 89 height 25
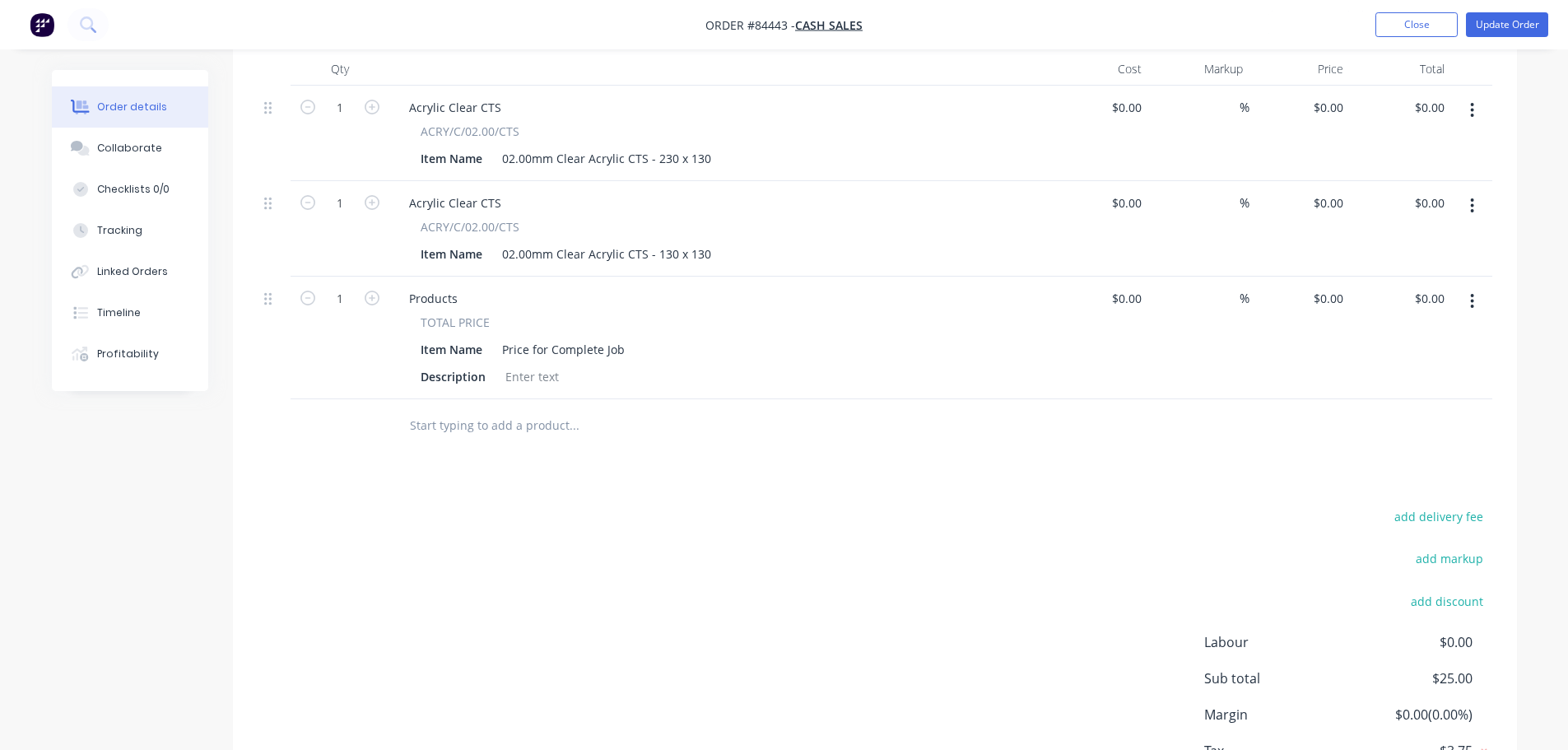
type input "$25.00"
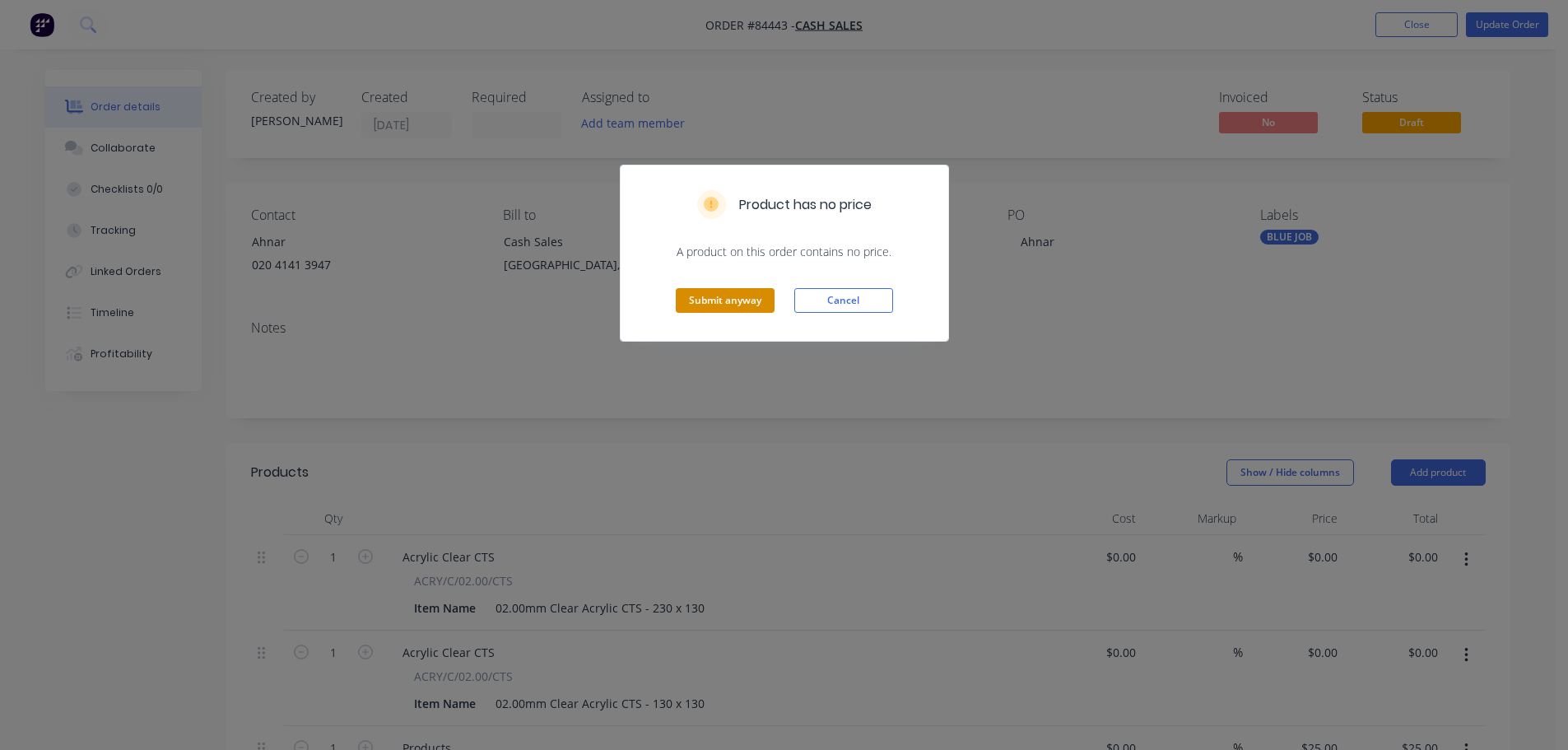
click at [704, 299] on button "Submit anyway" at bounding box center [724, 300] width 98 height 25
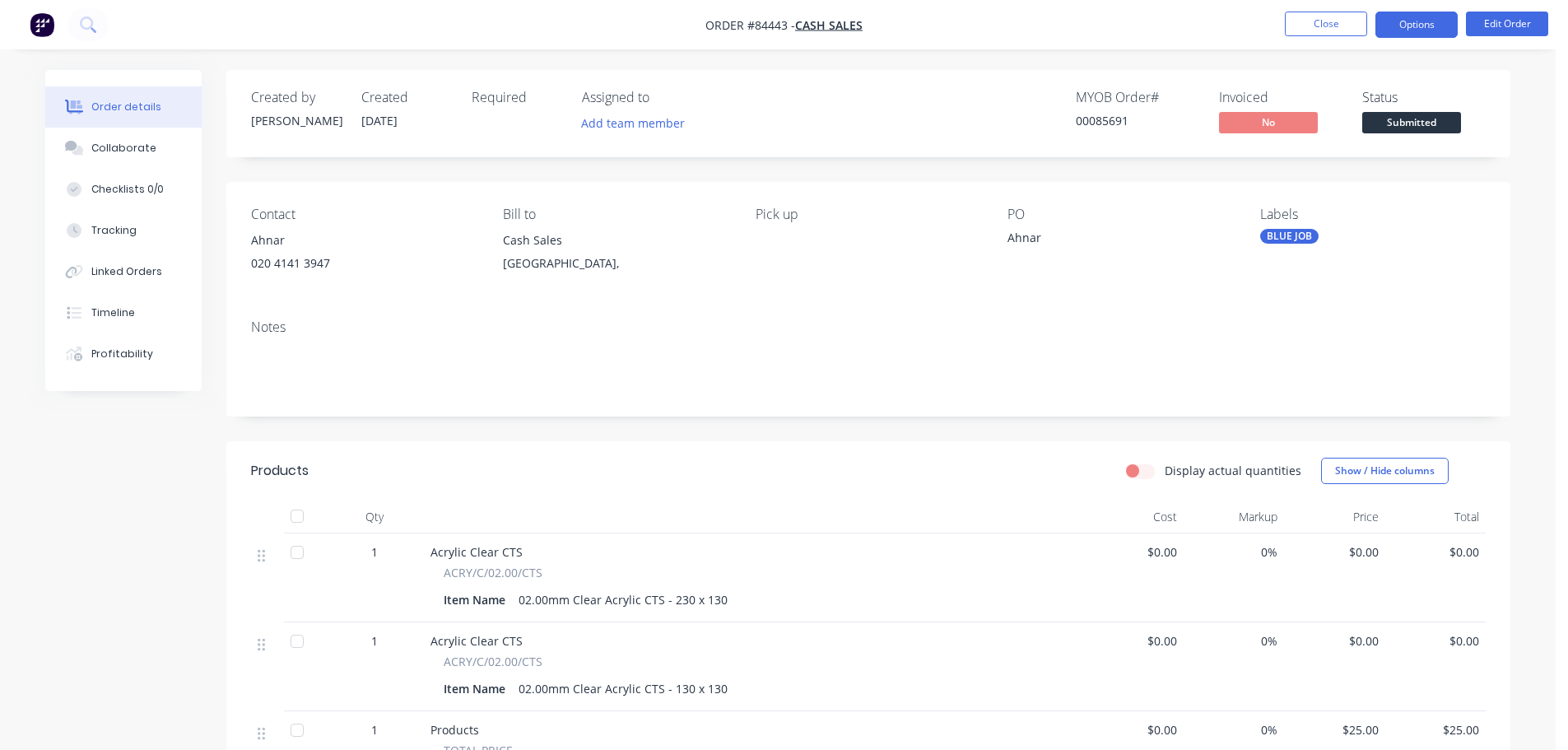
drag, startPoint x: 1428, startPoint y: 17, endPoint x: 1411, endPoint y: 36, distance: 25.5
click at [1428, 17] on button "Options" at bounding box center [1416, 25] width 82 height 27
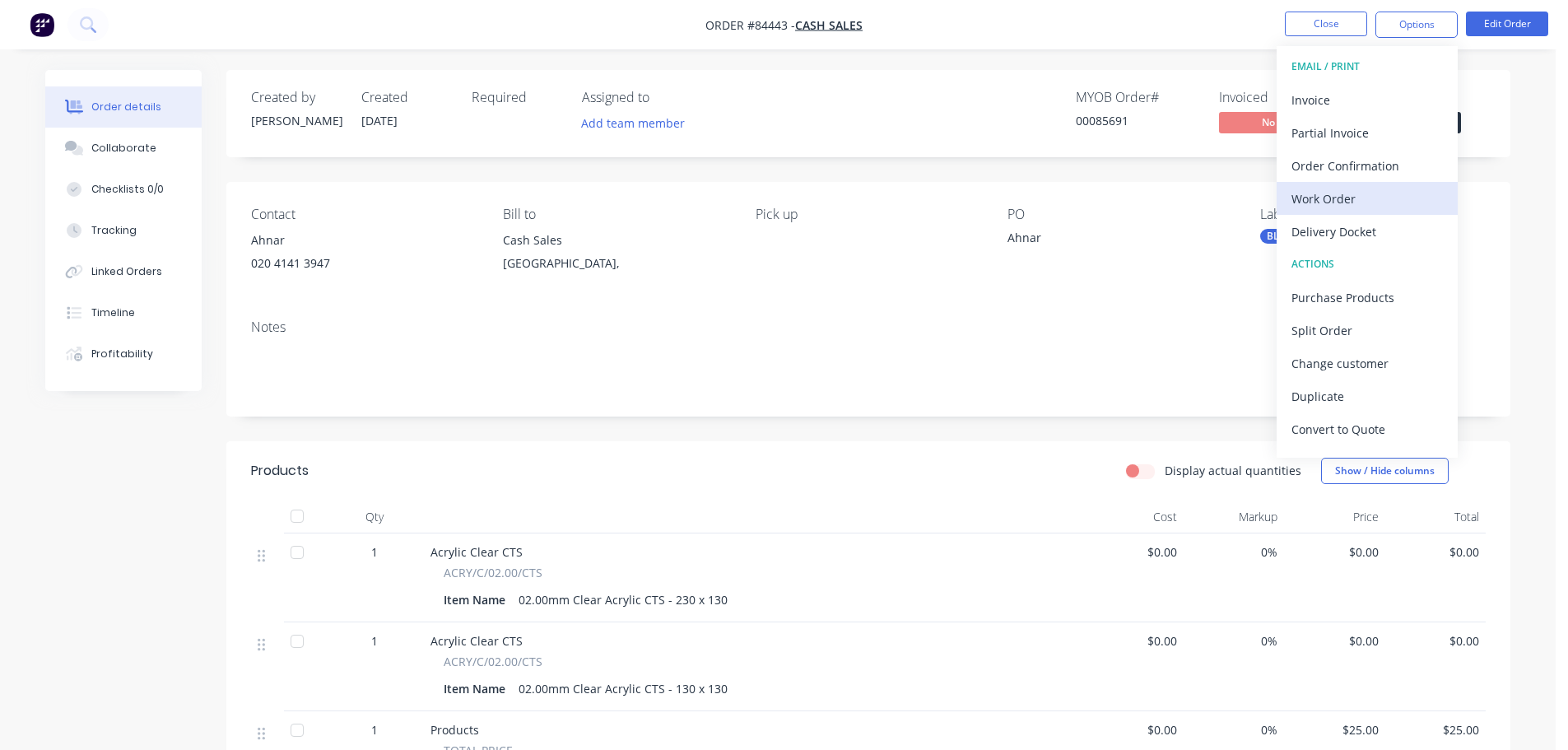
click at [1294, 210] on div "Work Order" at bounding box center [1366, 199] width 152 height 24
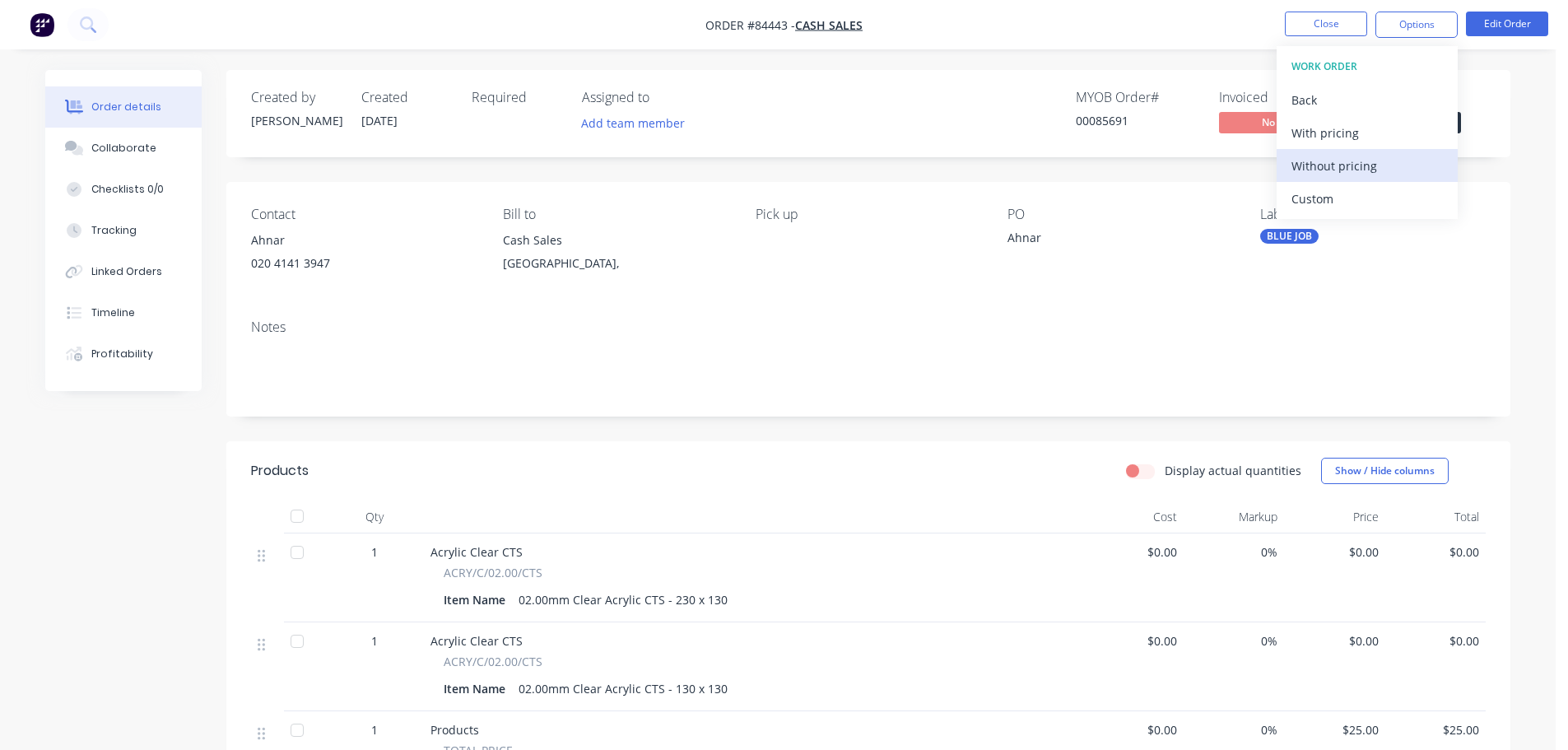
click at [1317, 159] on div "Without pricing" at bounding box center [1366, 166] width 152 height 24
click at [52, 28] on img "button" at bounding box center [41, 24] width 25 height 25
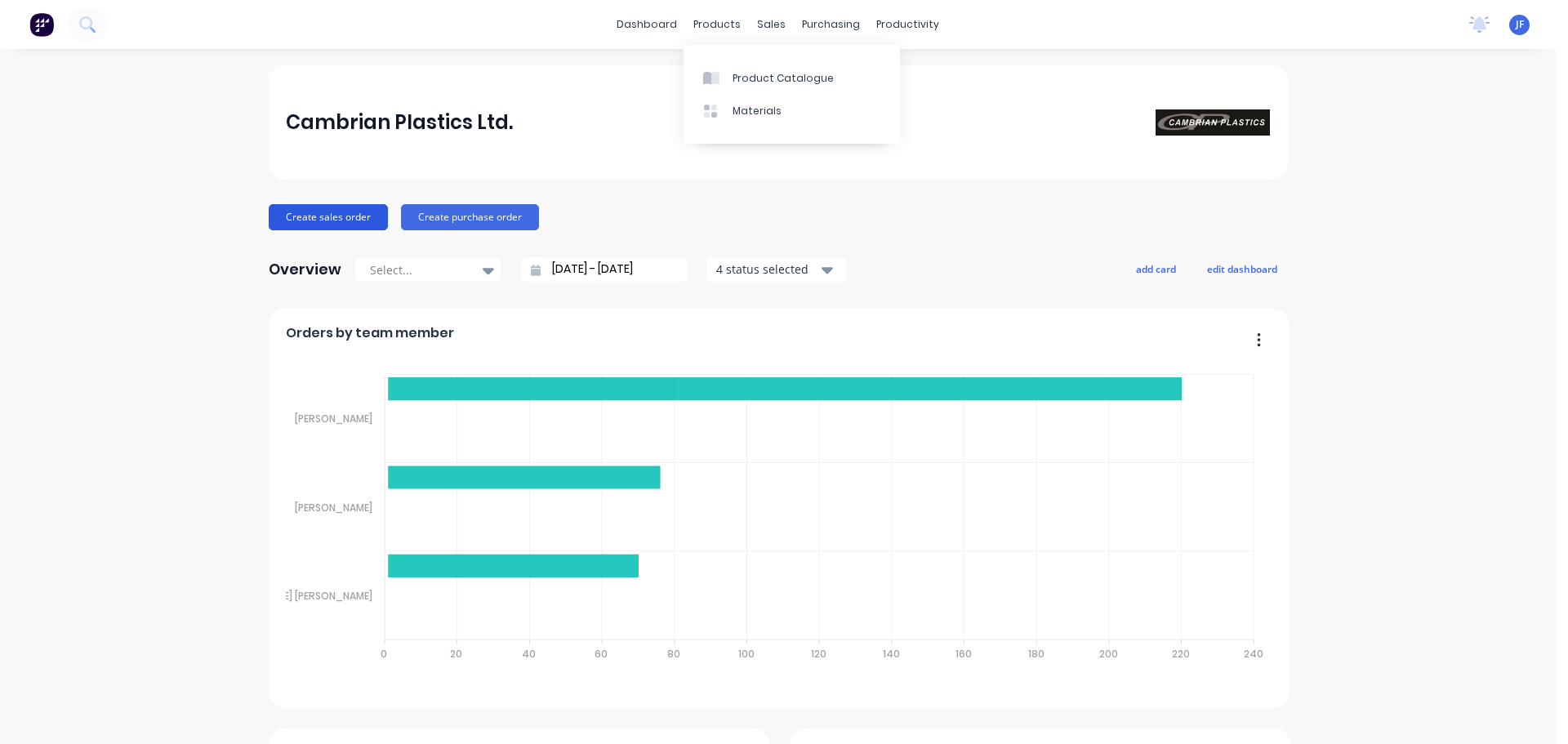
click at [315, 212] on button "Create sales order" at bounding box center [328, 217] width 120 height 26
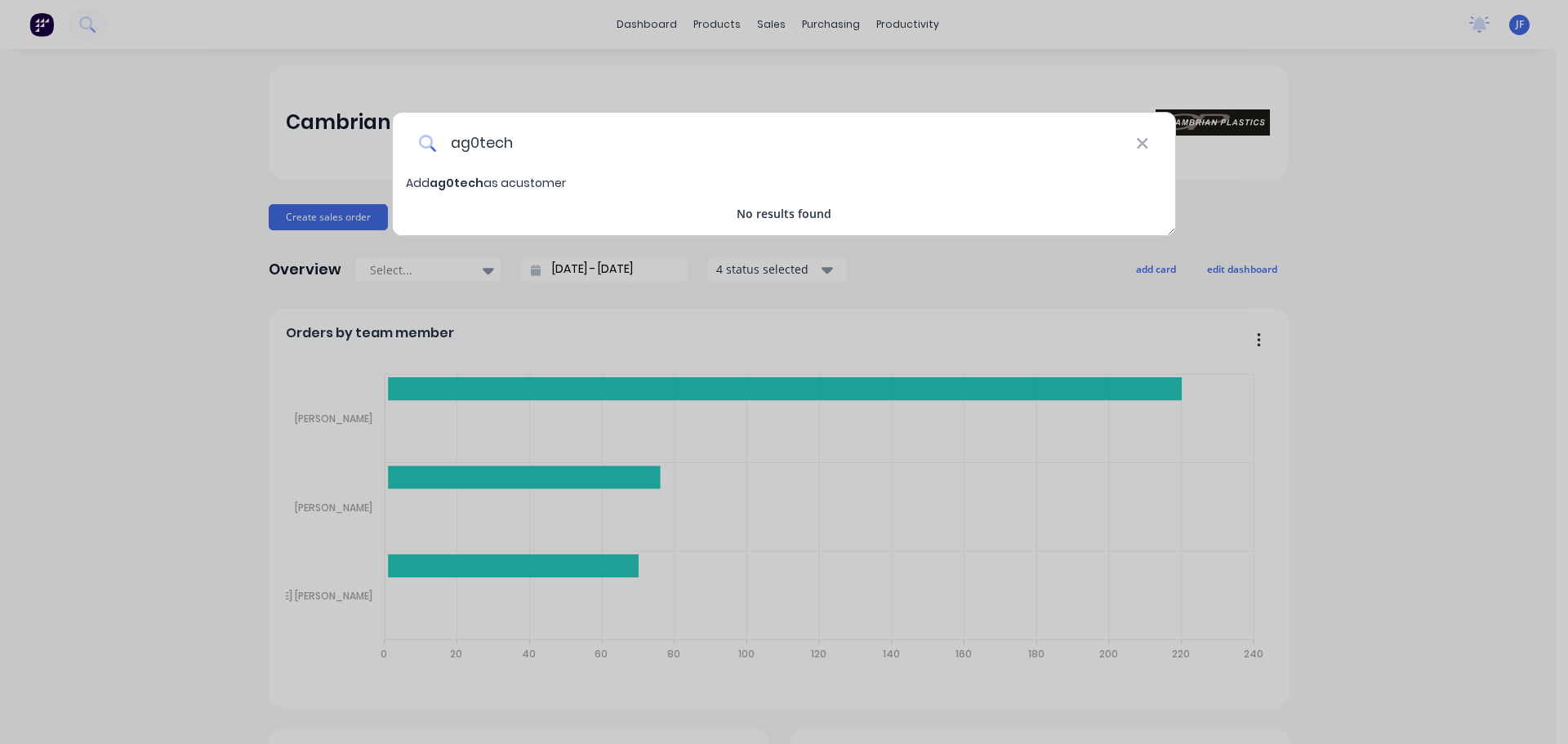
click at [476, 145] on input "ag0tech" at bounding box center [787, 142] width 700 height 61
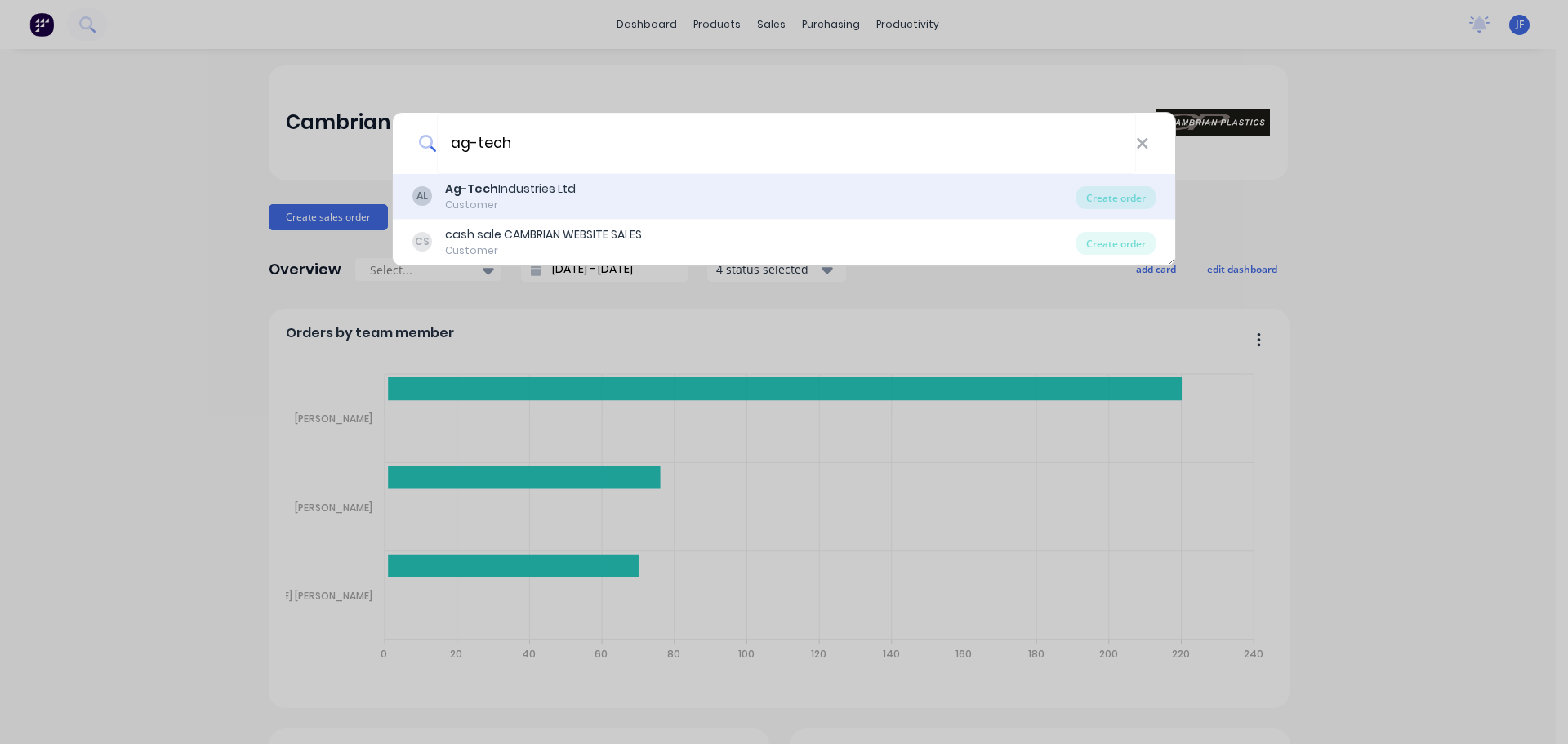
type input "ag-tech"
click at [552, 184] on div "Ag-Tech Industries Ltd" at bounding box center [510, 189] width 131 height 17
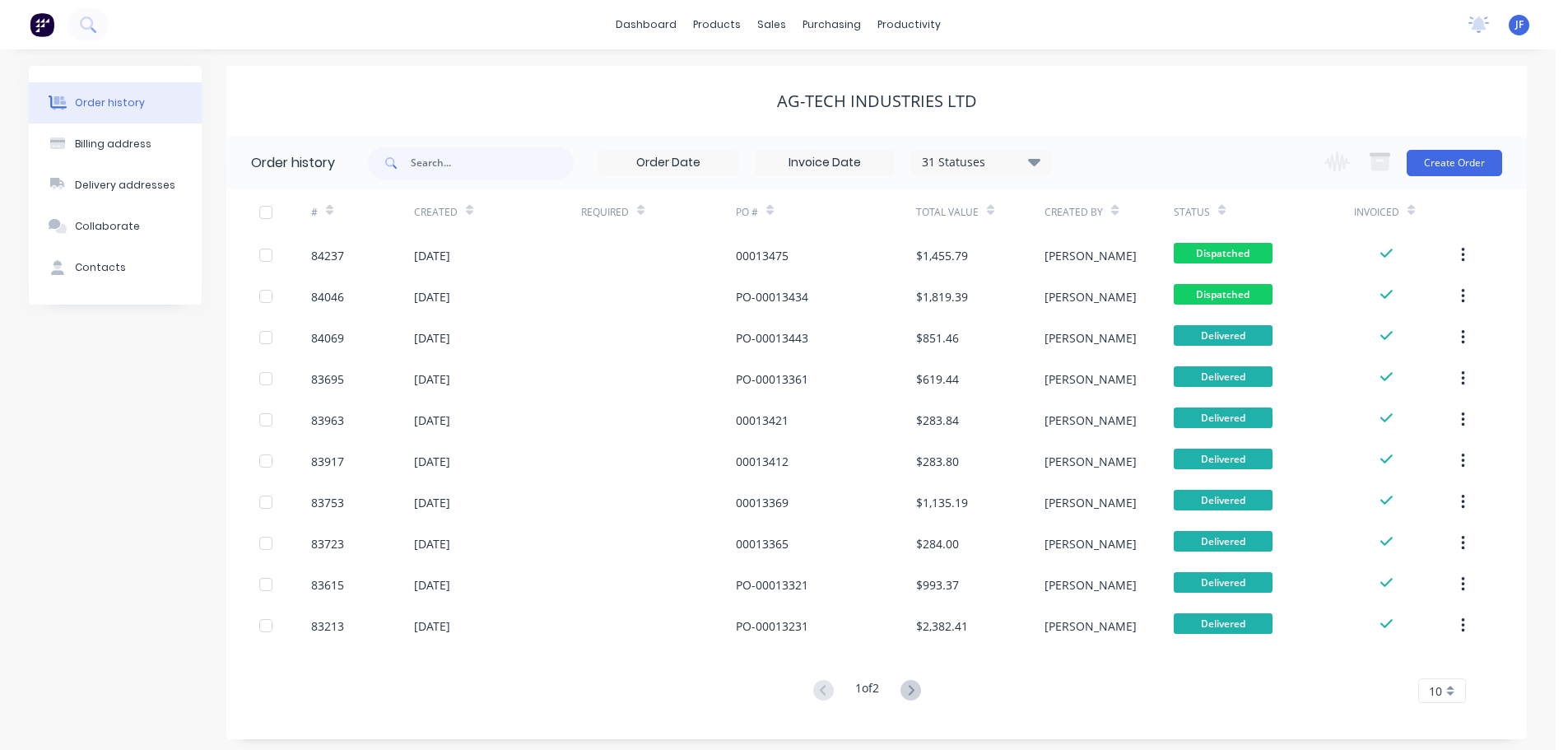
click at [1425, 176] on div "Change order status Submitted Waiting on Supplier Waiting on Payment CNC Cut Sh…" at bounding box center [1408, 163] width 188 height 53
click at [1427, 174] on button "Create Order" at bounding box center [1455, 163] width 96 height 27
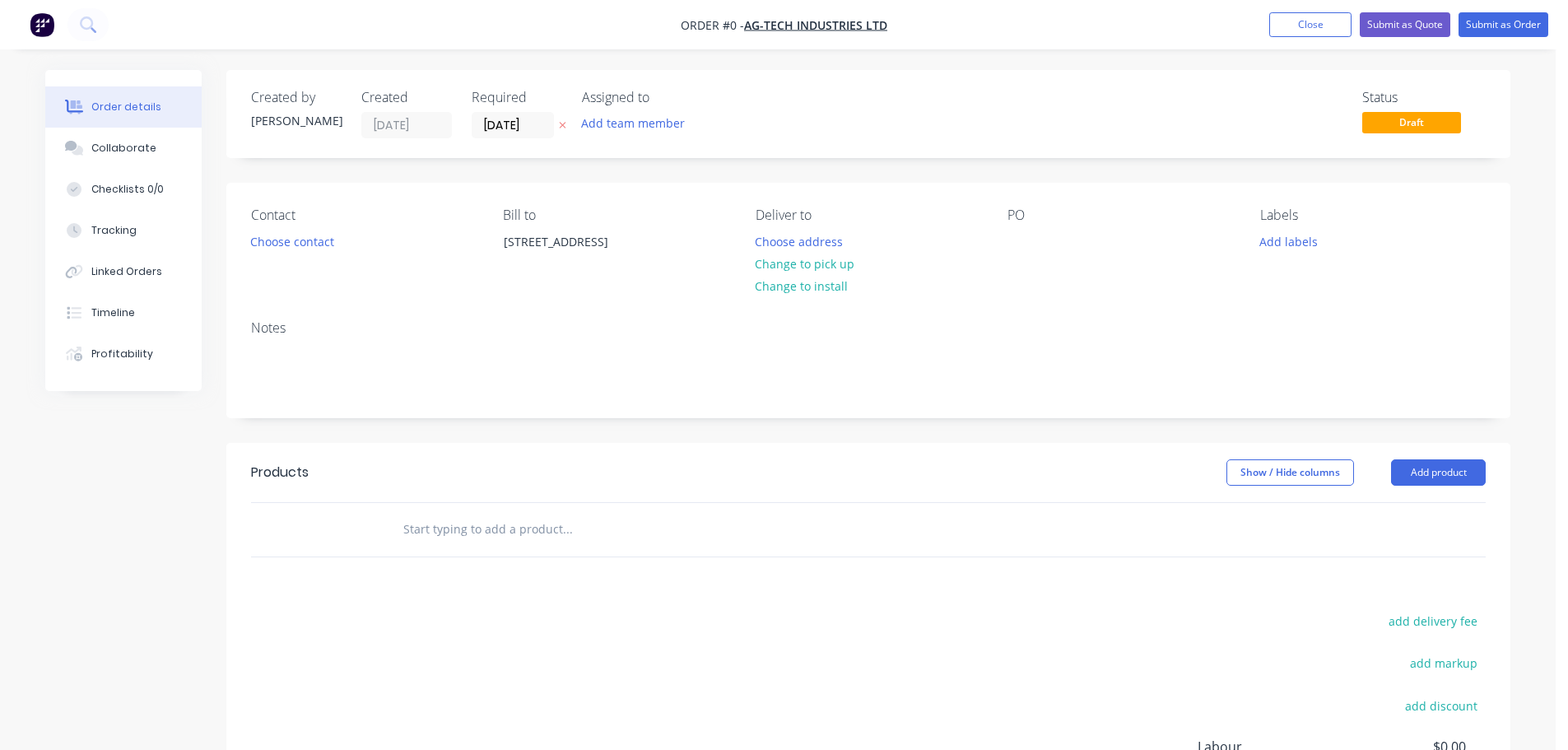
click at [558, 121] on button at bounding box center [562, 125] width 17 height 19
drag, startPoint x: 479, startPoint y: 539, endPoint x: 469, endPoint y: 540, distance: 10.0
click at [478, 539] on input "text" at bounding box center [567, 529] width 329 height 33
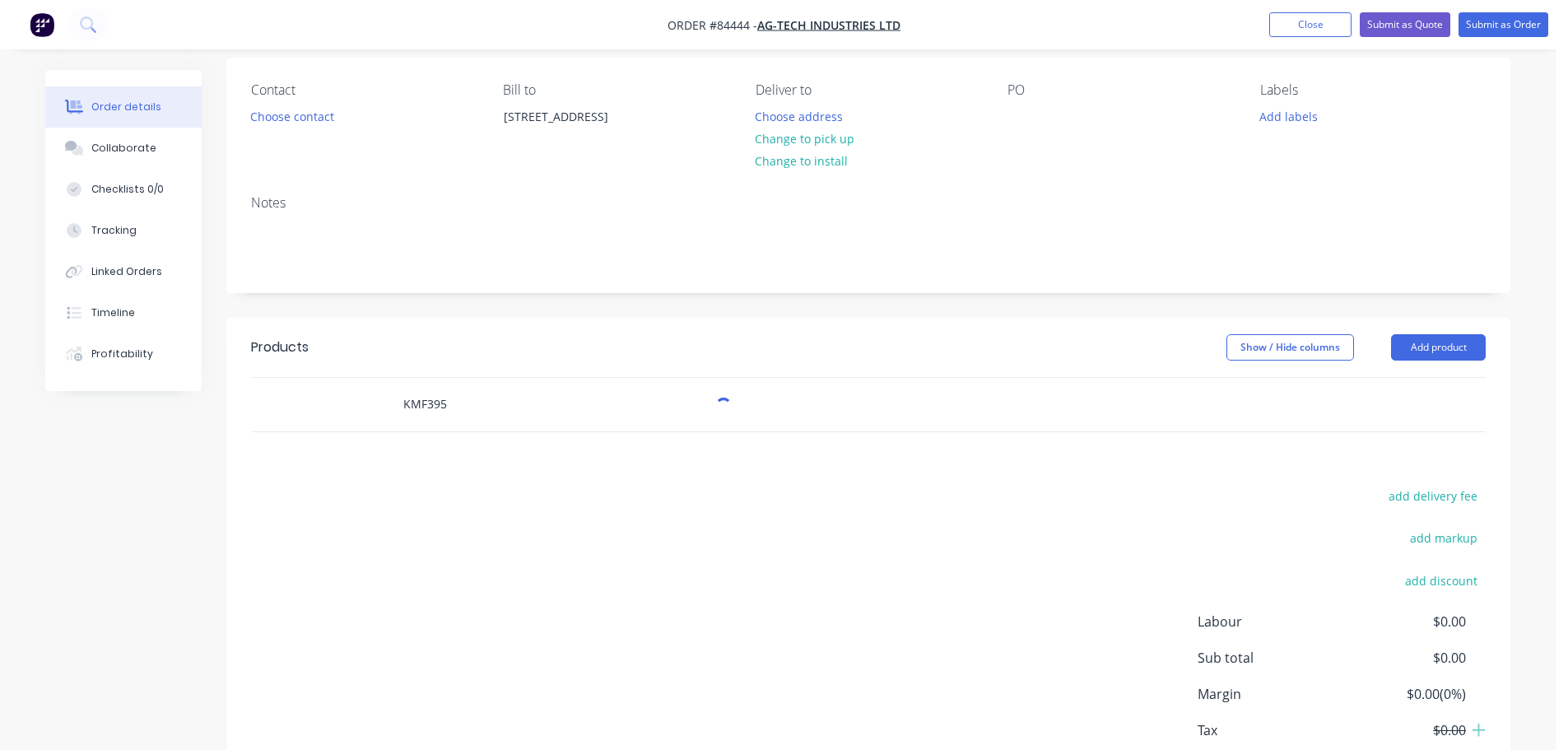
scroll to position [165, 0]
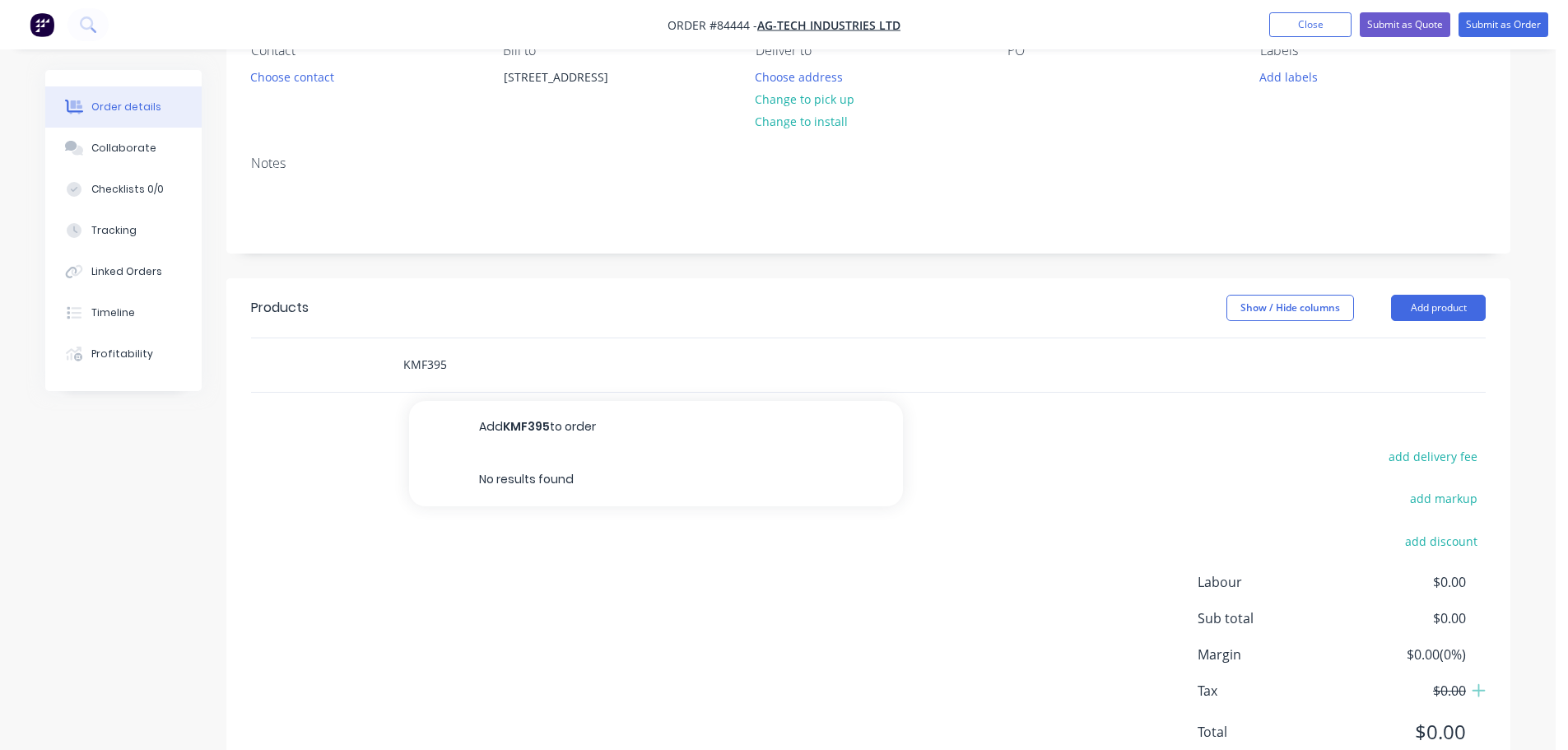
click at [510, 363] on input "KMF395" at bounding box center [567, 364] width 329 height 33
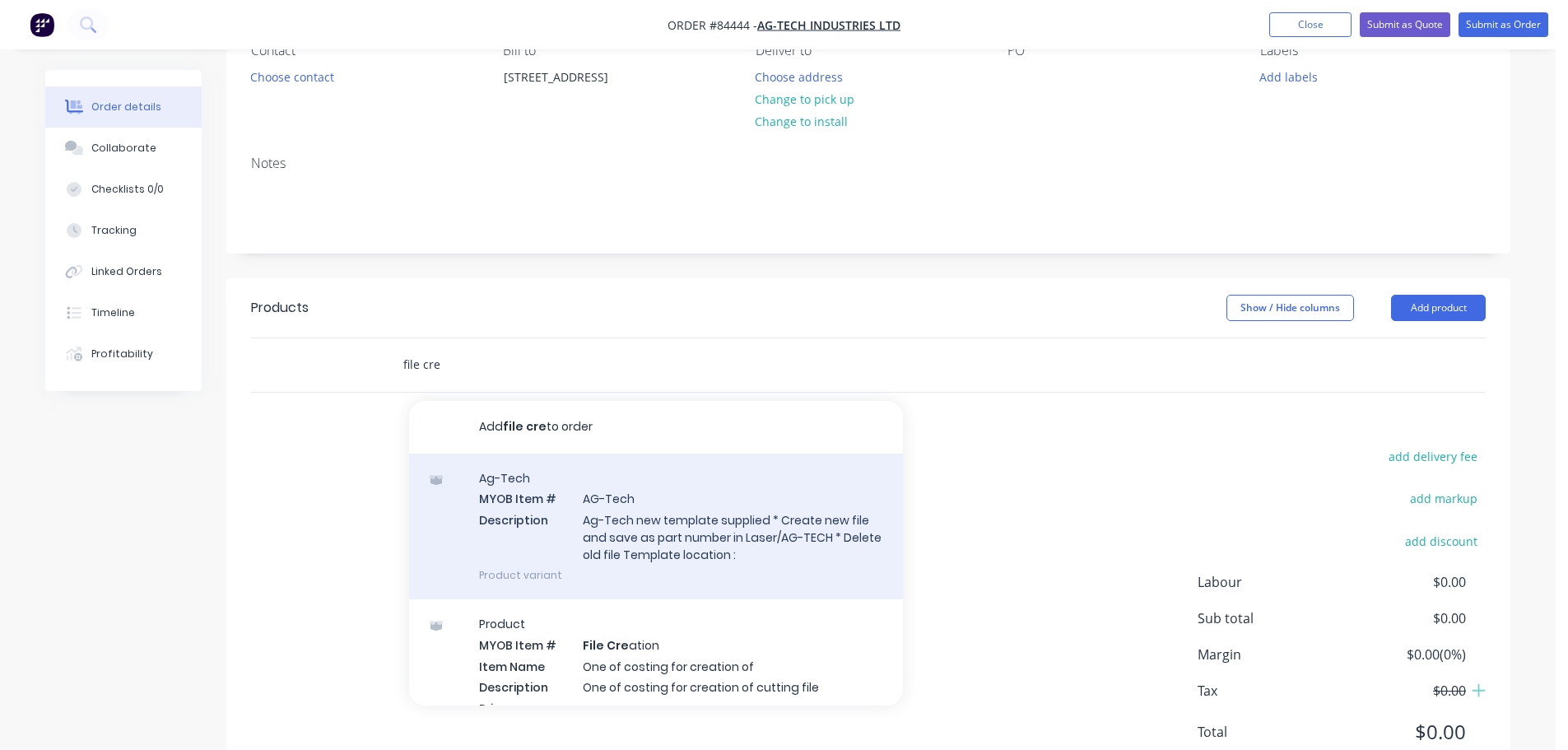
scroll to position [262, 0]
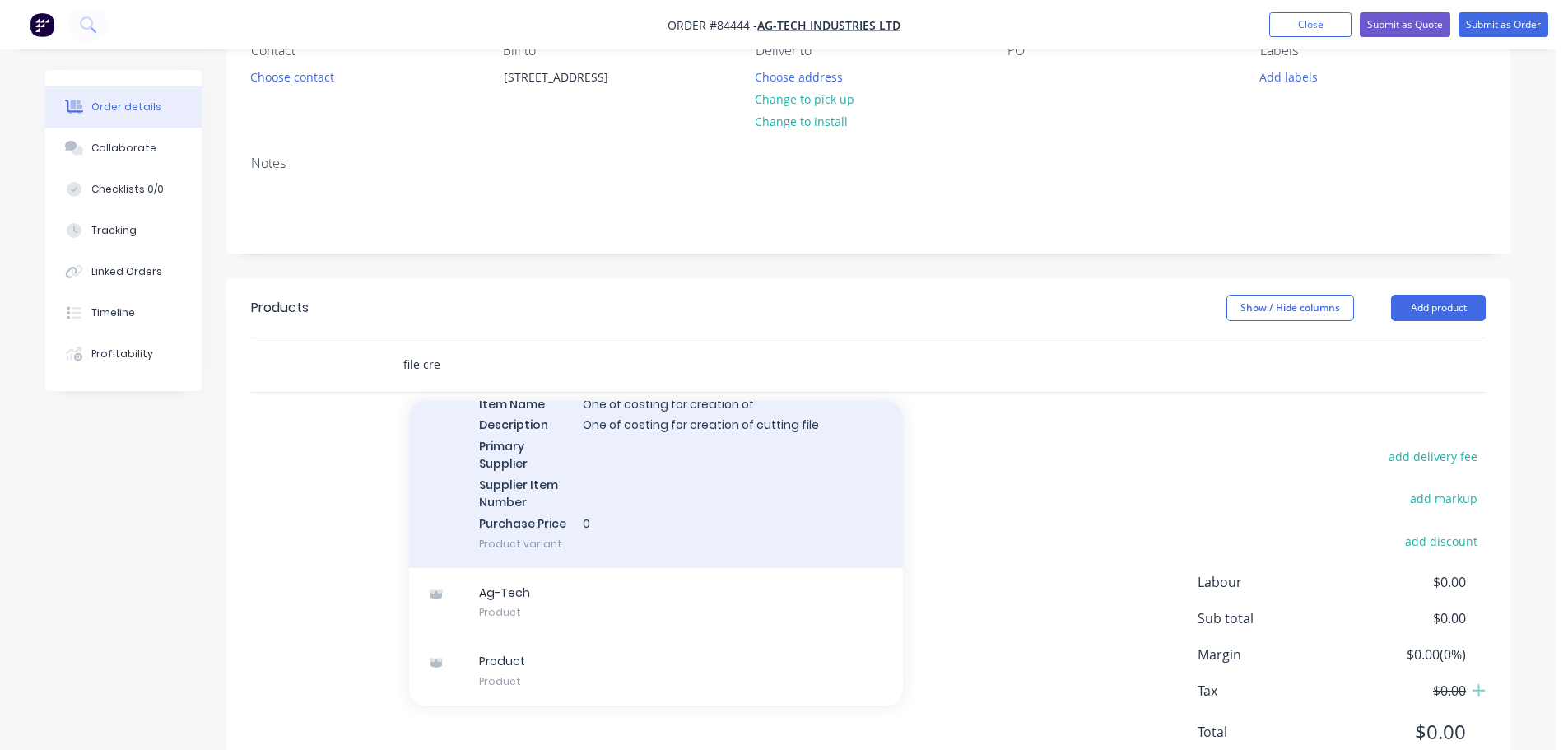
type input "file cre"
click at [619, 470] on div "Product MYOB Item # File Cre ation Item Name One of costing for creation of Des…" at bounding box center [656, 452] width 494 height 231
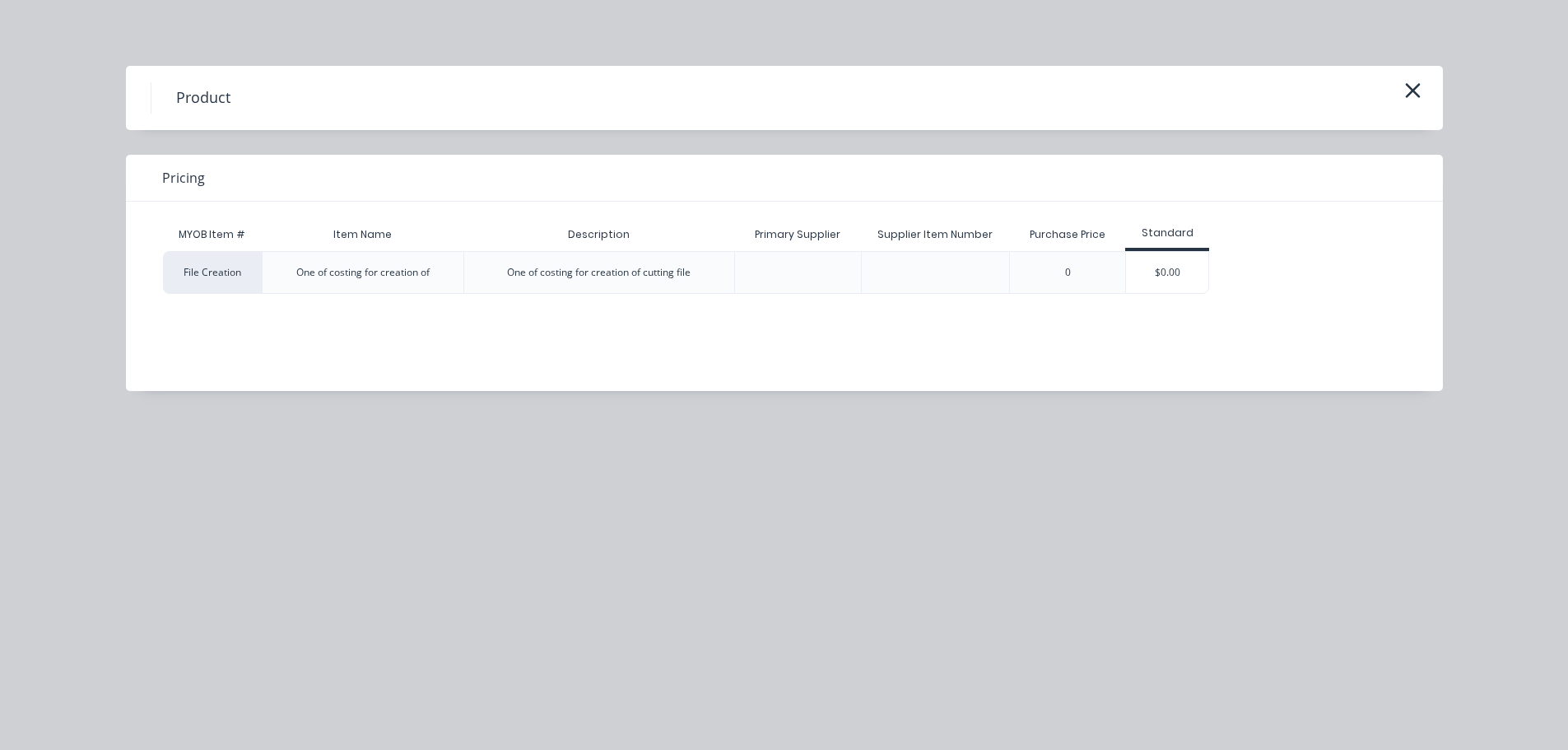
click at [1149, 269] on div "$0.00" at bounding box center [1167, 272] width 82 height 41
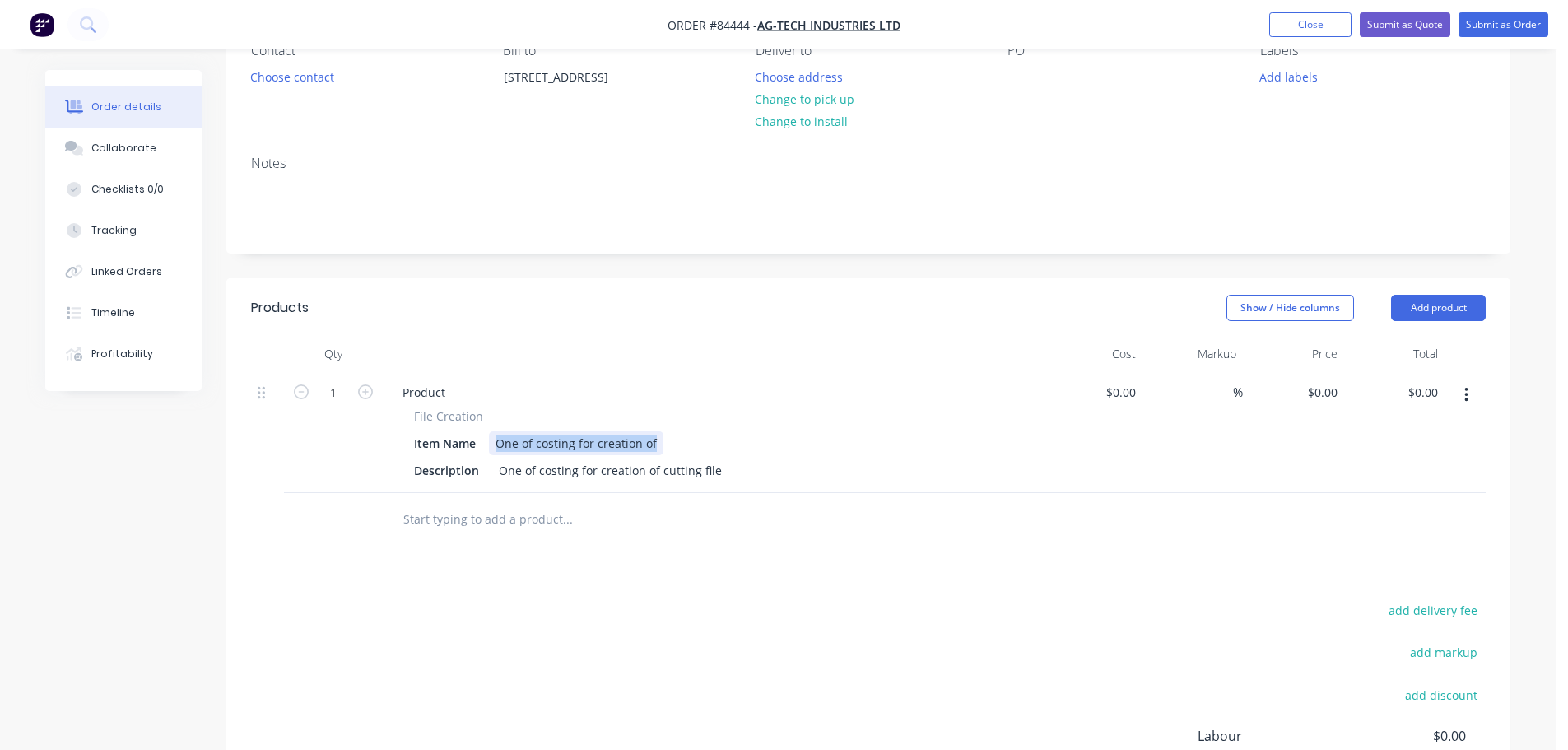
drag, startPoint x: 511, startPoint y: 447, endPoint x: 978, endPoint y: 464, distance: 467.3
click at [976, 462] on div "File Creation Item Name One of costing for creation of Description One of costi…" at bounding box center [711, 444] width 645 height 75
drag, startPoint x: 413, startPoint y: 422, endPoint x: 504, endPoint y: 430, distance: 91.4
click at [504, 430] on div "File Creation Item Name Description One of costing for creation of cutting file" at bounding box center [711, 444] width 645 height 75
copy div "File Creation Item Name"
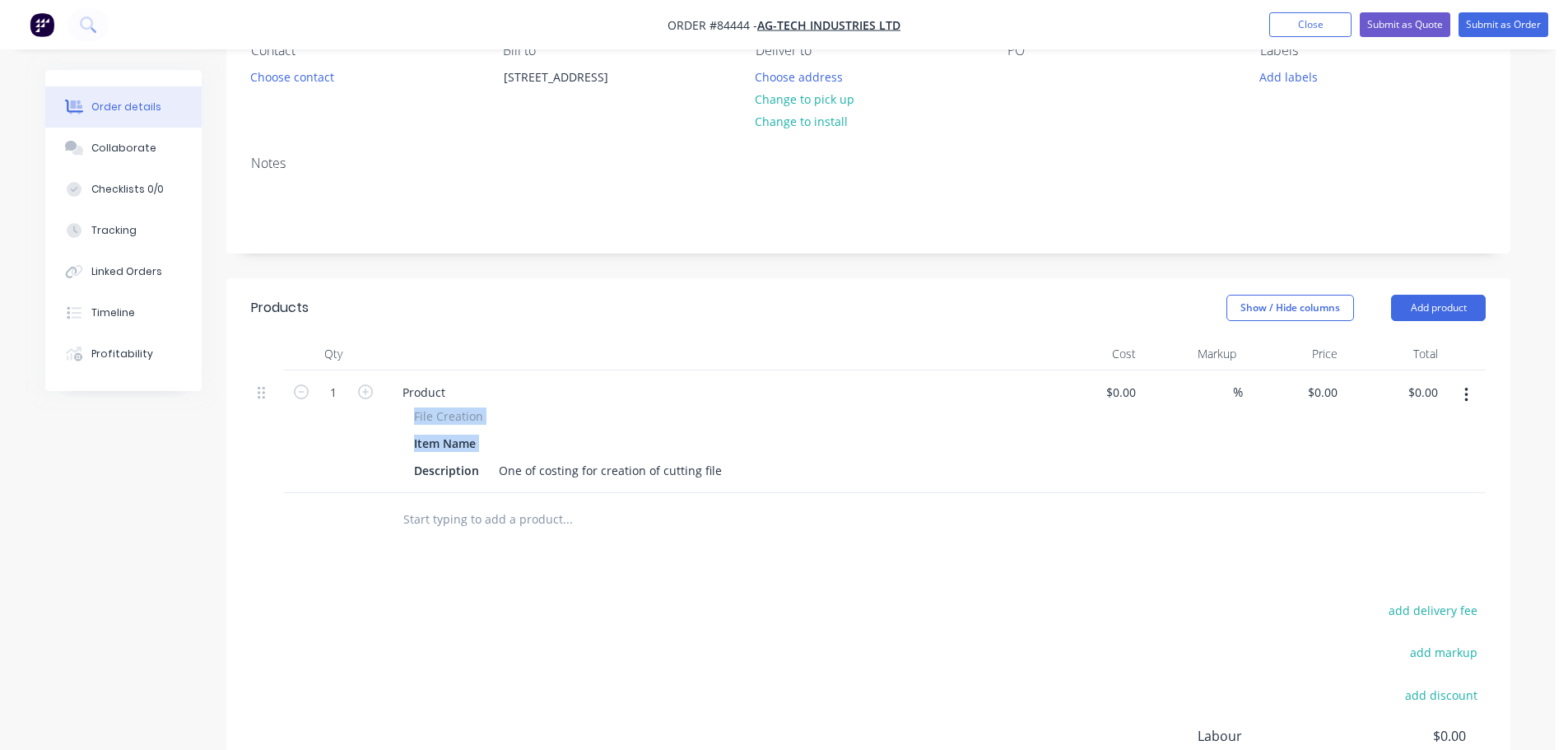
click at [400, 411] on div "File Creation Item Name Description One of costing for creation of cutting file" at bounding box center [711, 444] width 645 height 75
click at [414, 412] on span "File Creation" at bounding box center [448, 416] width 69 height 17
drag, startPoint x: 417, startPoint y: 413, endPoint x: 521, endPoint y: 421, distance: 104.3
click at [521, 421] on div "File Creation" at bounding box center [712, 416] width 596 height 17
copy span "File Creation"
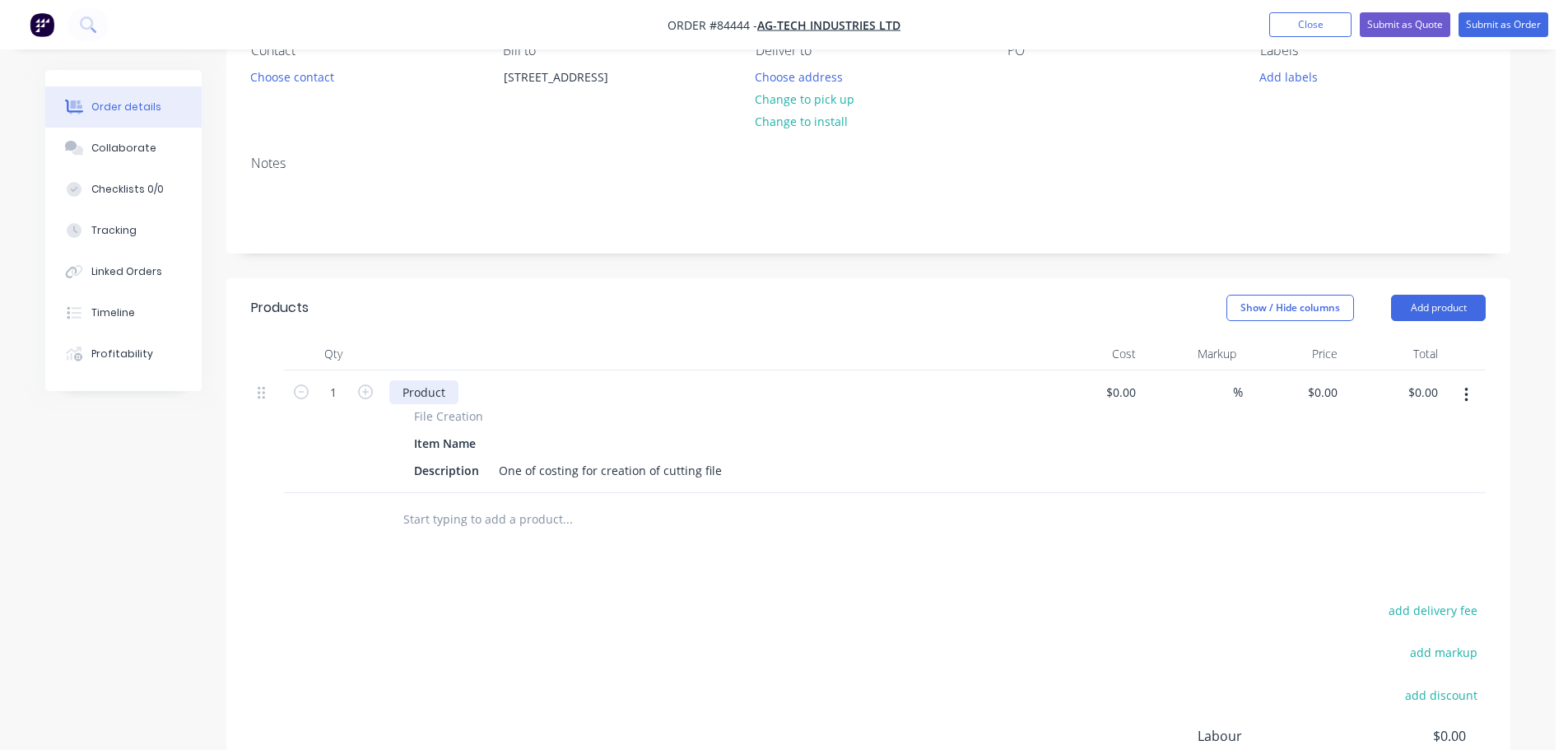
drag, startPoint x: 395, startPoint y: 387, endPoint x: 404, endPoint y: 391, distance: 9.8
click at [396, 387] on div "Product" at bounding box center [423, 392] width 69 height 24
paste div
click at [495, 447] on div at bounding box center [501, 444] width 25 height 24
click at [513, 469] on div "One of costing for creation of cutting file" at bounding box center [610, 470] width 236 height 24
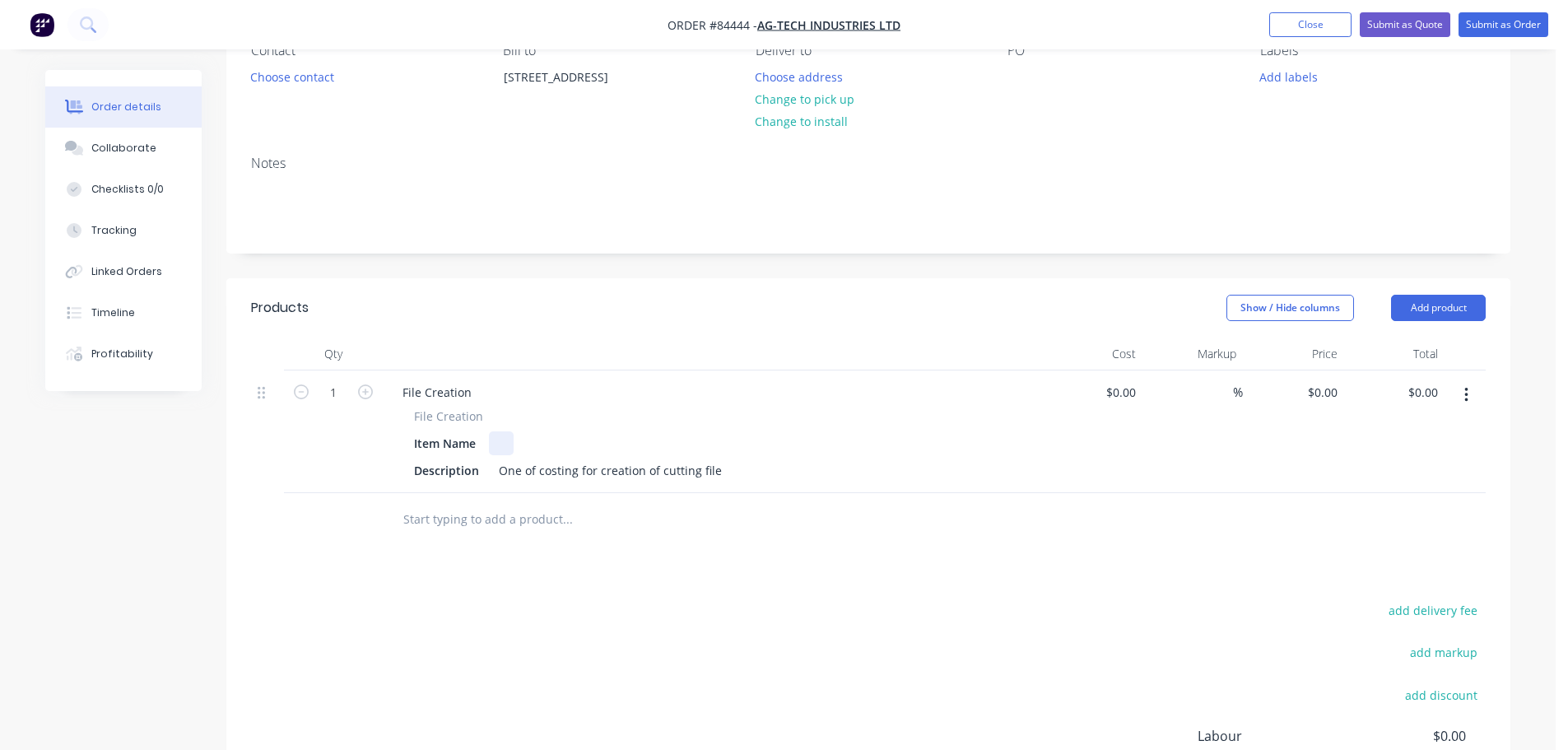
click at [499, 445] on div at bounding box center [501, 444] width 25 height 24
click at [504, 460] on div "One of costing for creation of cutting file" at bounding box center [610, 470] width 236 height 24
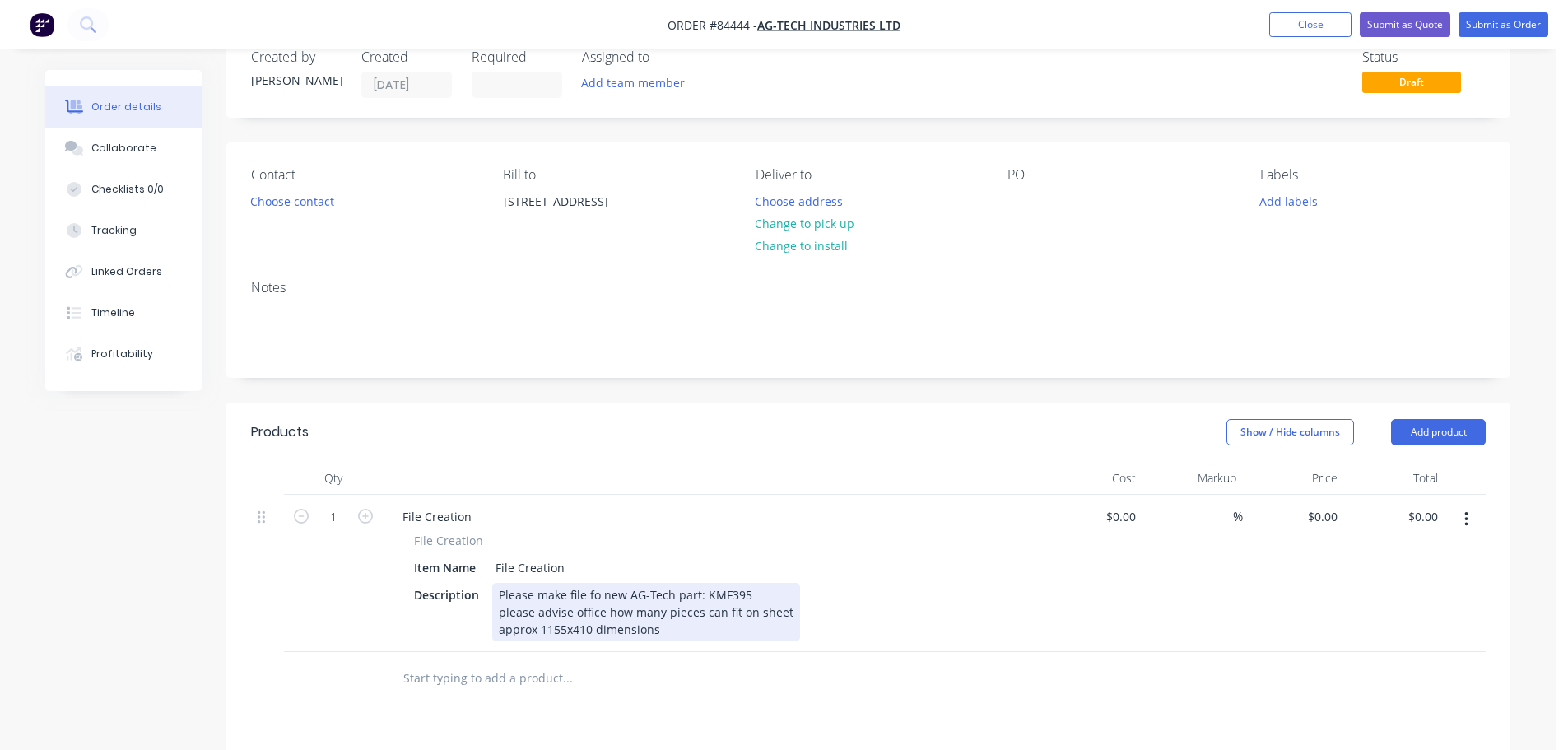
scroll to position [0, 0]
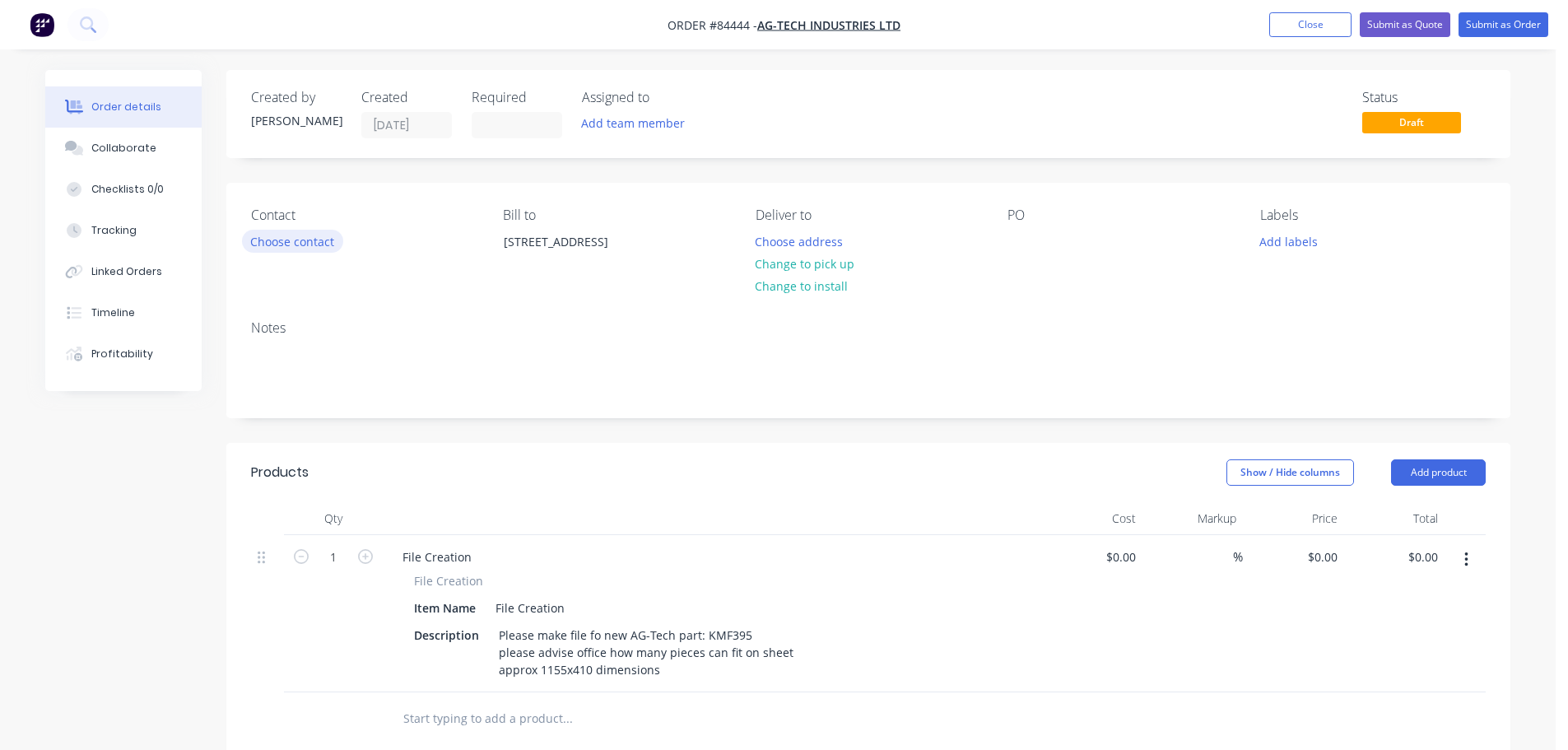
click at [303, 247] on button "Choose contact" at bounding box center [293, 241] width 101 height 22
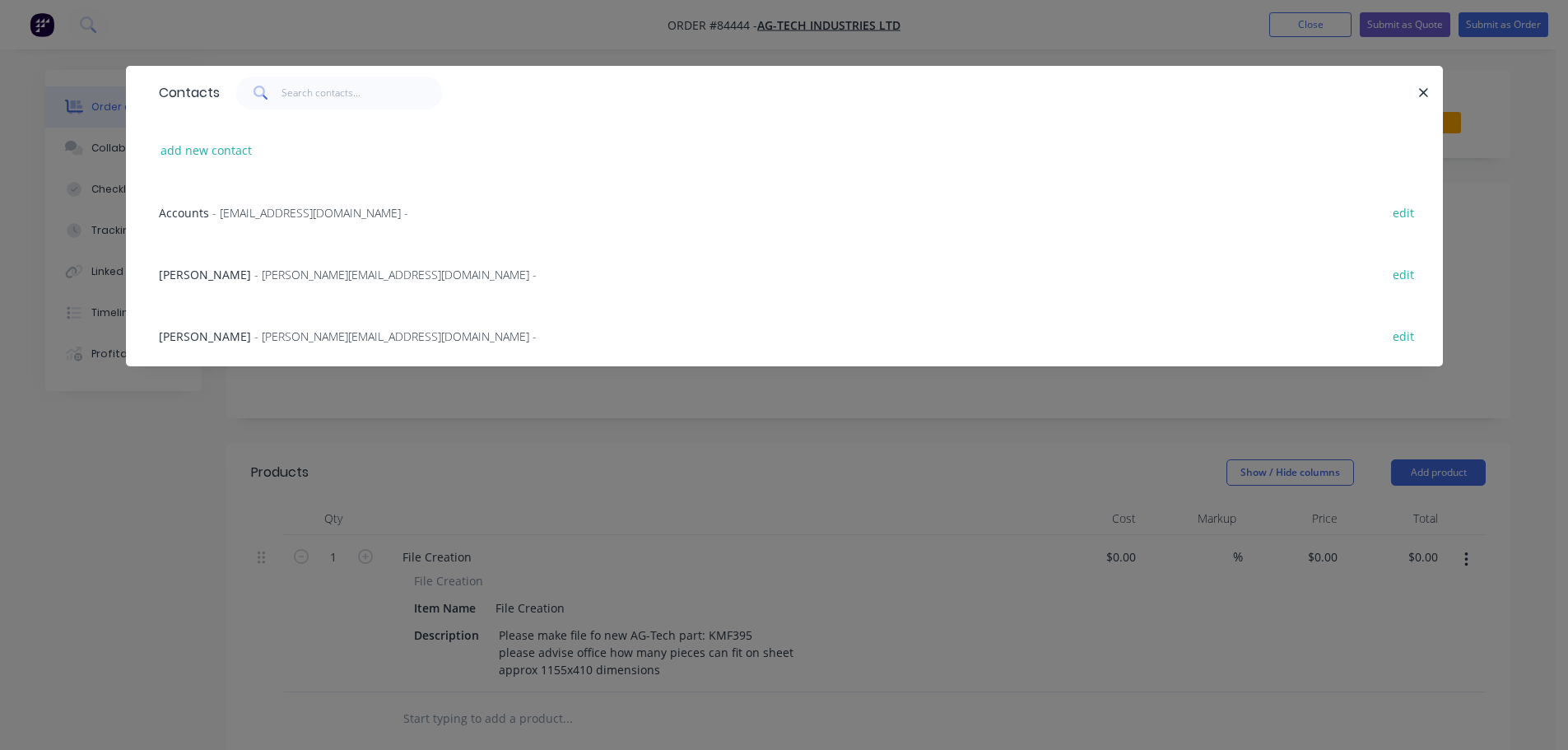
click at [254, 278] on span "- [PERSON_NAME][EMAIL_ADDRESS][DOMAIN_NAME] -" at bounding box center [395, 274] width 282 height 16
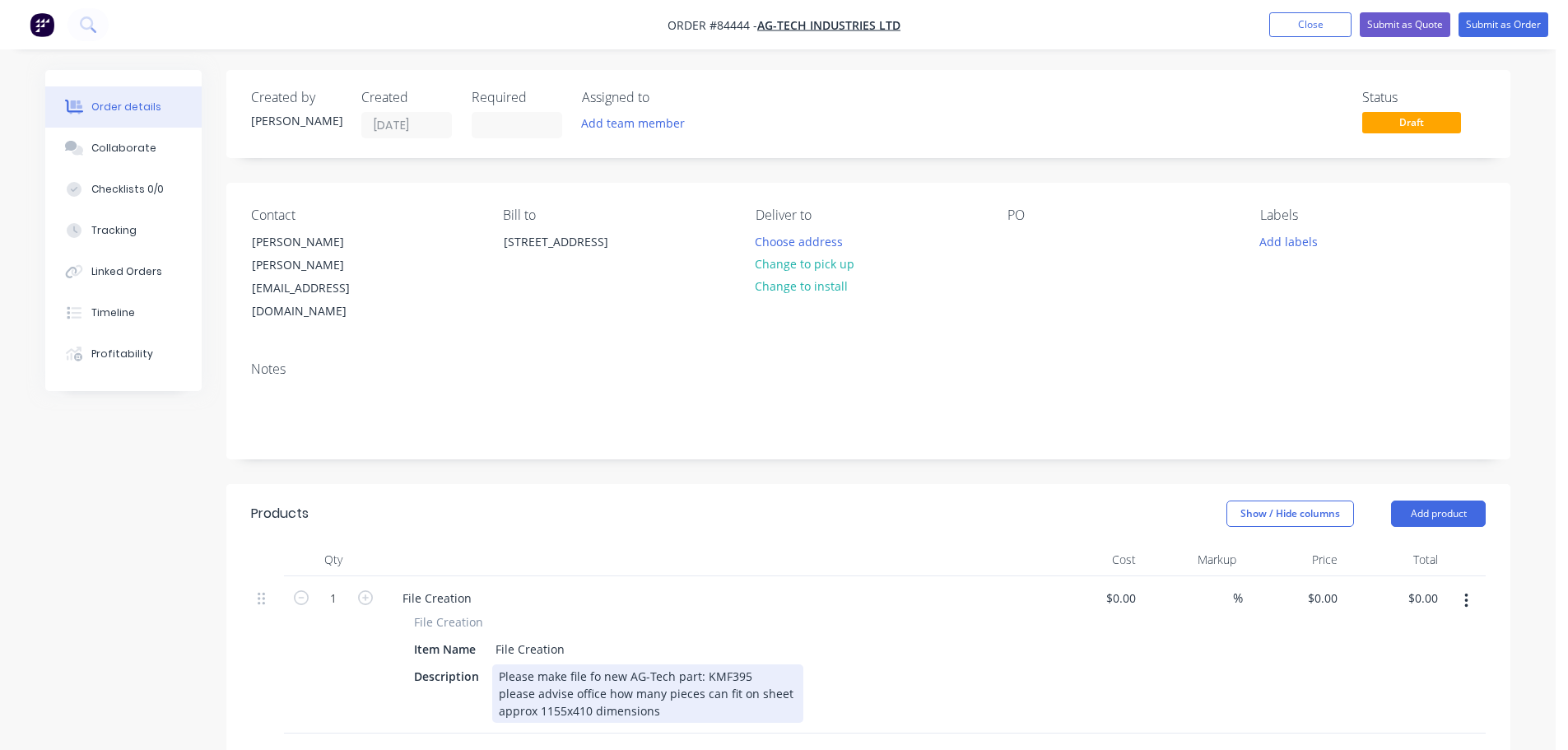
click at [766, 664] on div "Please make file fo new AG-Tech part: KMF395 please advise office how many piec…" at bounding box center [648, 694] width 311 height 59
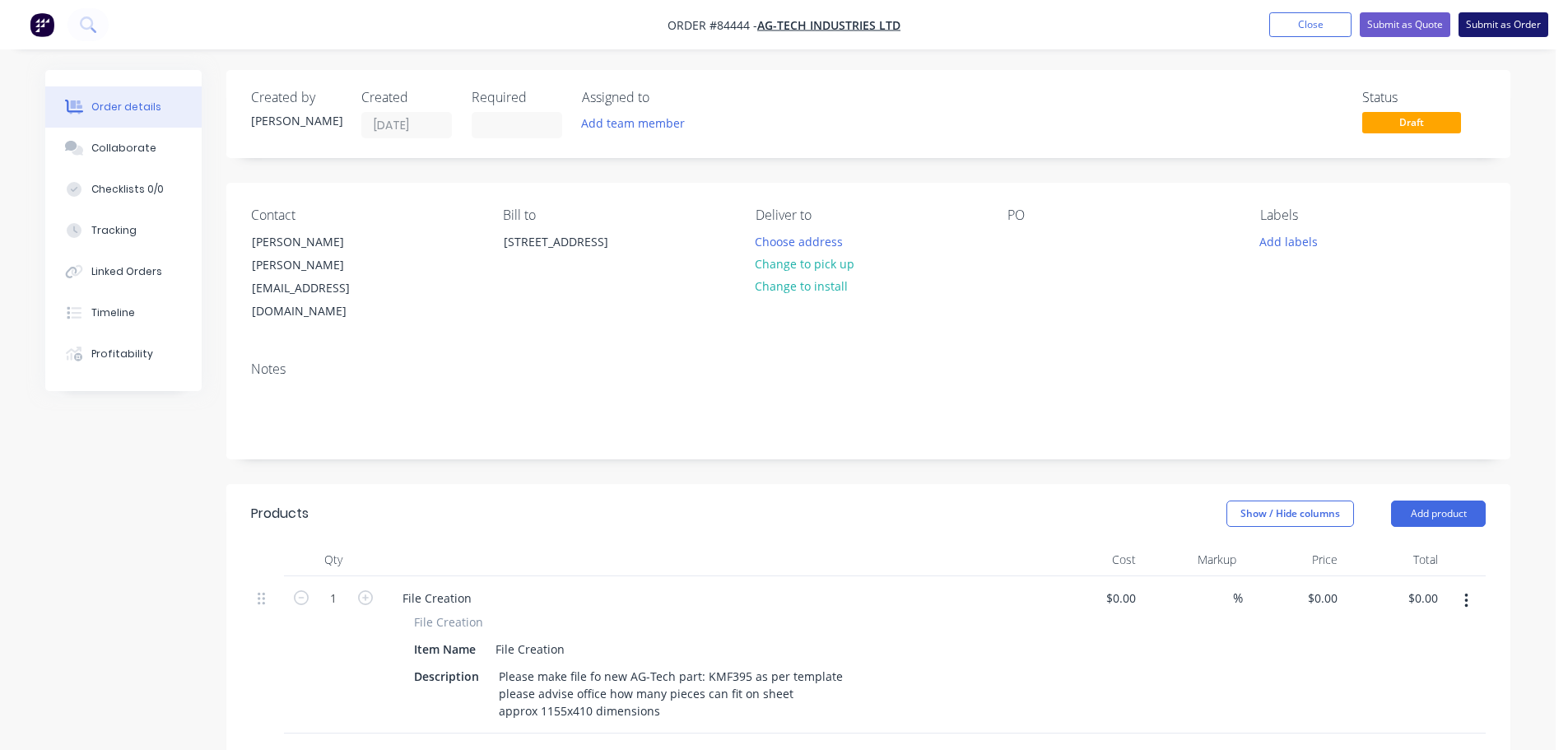
click at [1499, 27] on button "Submit as Order" at bounding box center [1503, 24] width 89 height 25
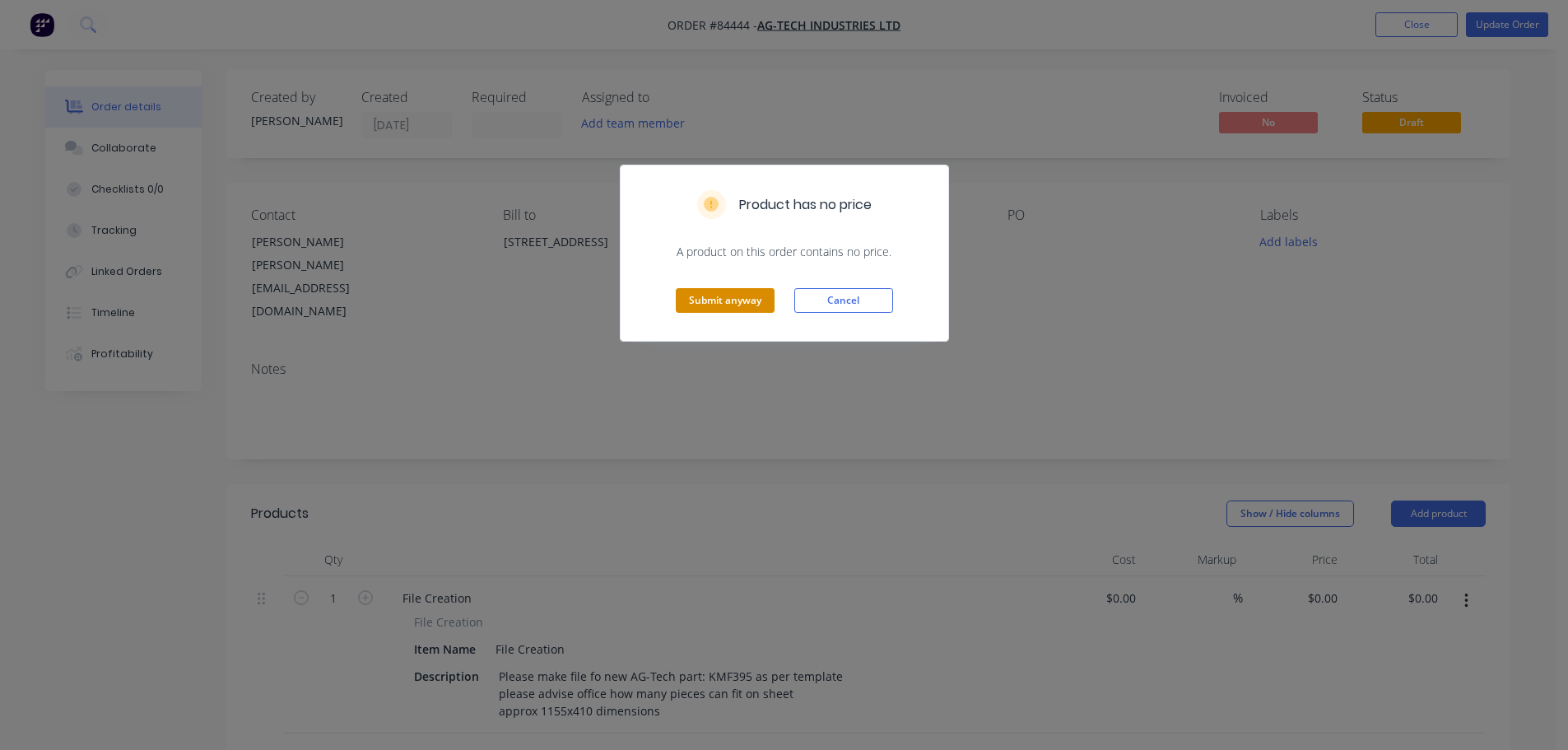
click at [702, 312] on button "Submit anyway" at bounding box center [724, 300] width 98 height 25
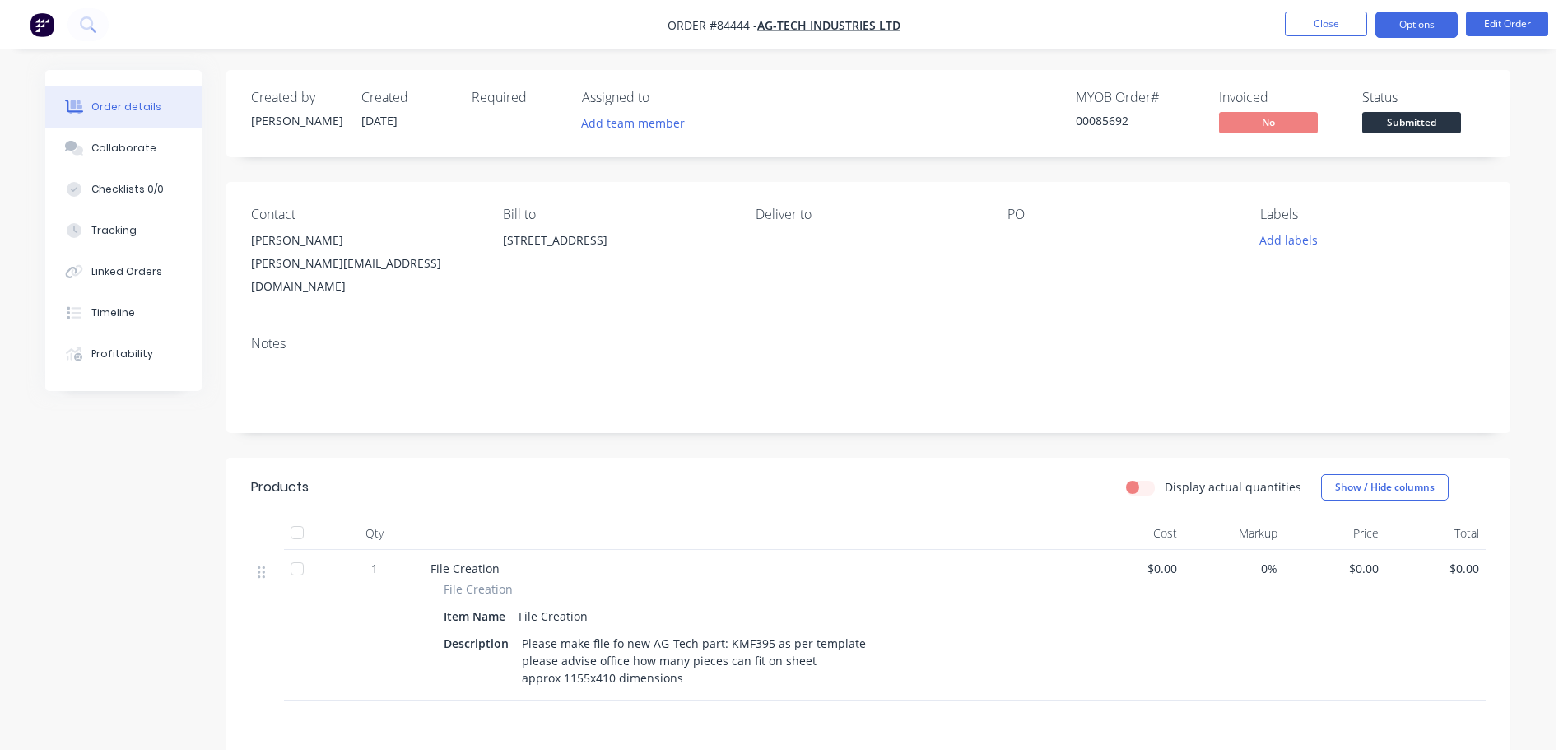
drag, startPoint x: 1409, startPoint y: 19, endPoint x: 1396, endPoint y: 40, distance: 24.7
click at [1408, 19] on button "Options" at bounding box center [1416, 25] width 82 height 27
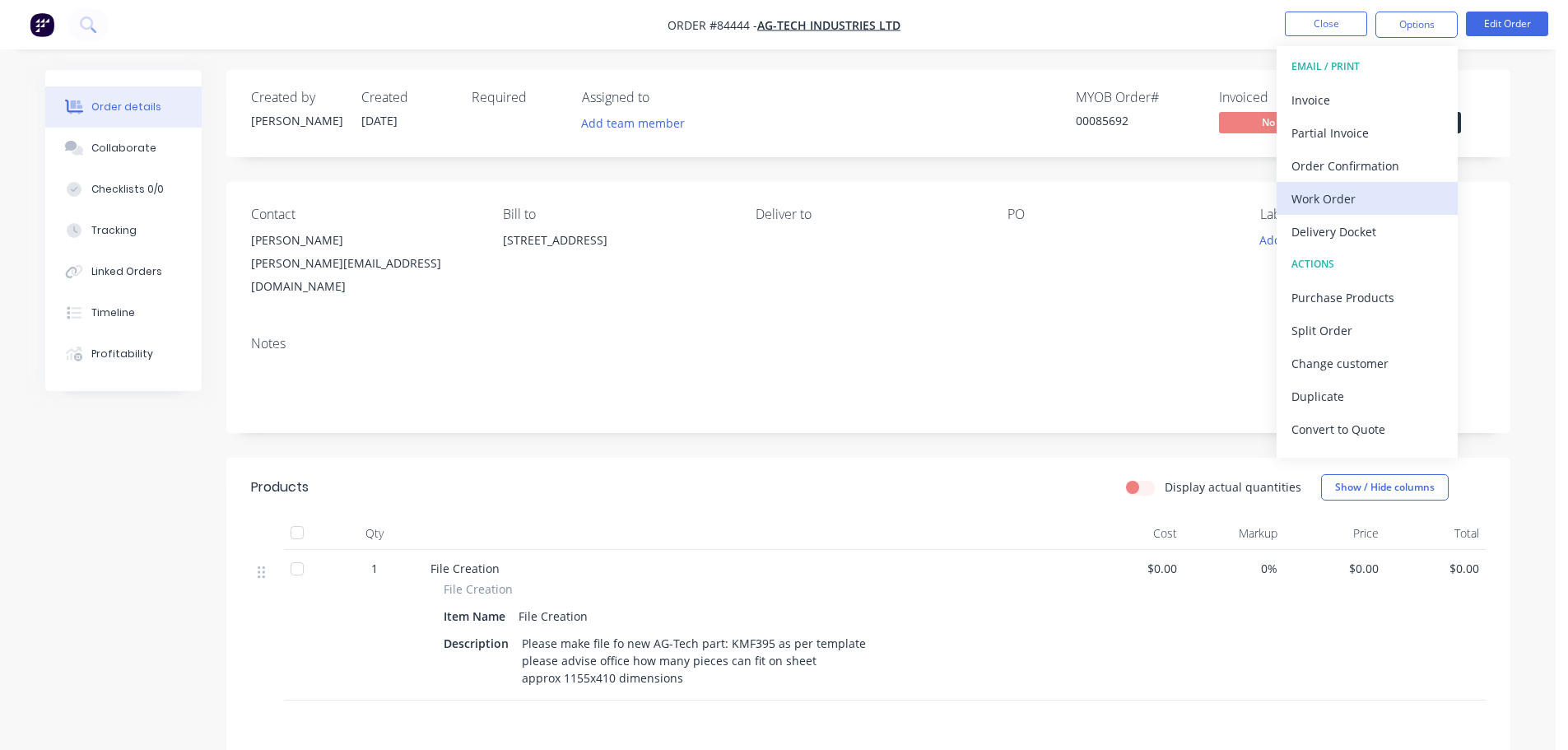
click at [1339, 191] on div "Work Order" at bounding box center [1366, 199] width 152 height 24
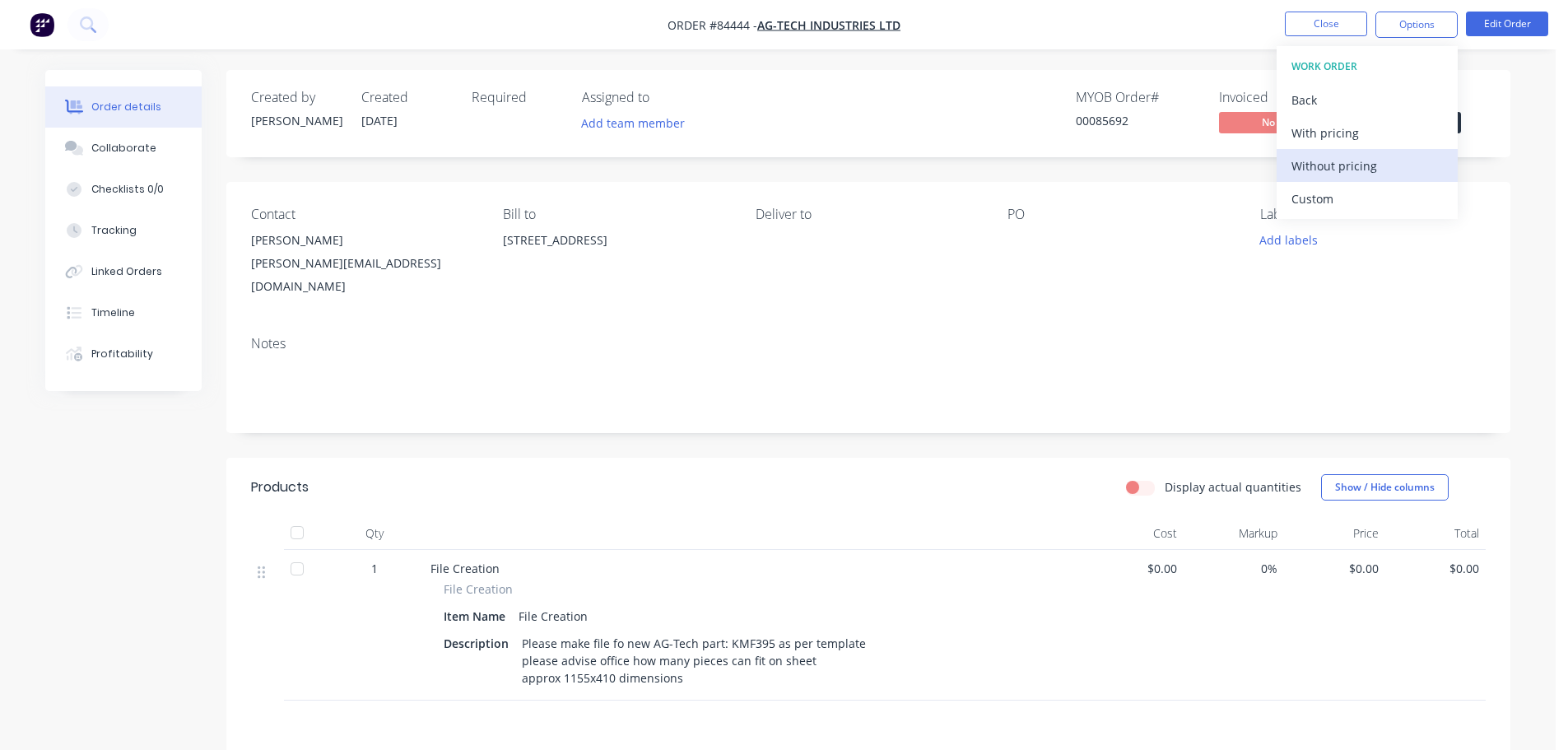
click at [1343, 165] on div "Without pricing" at bounding box center [1366, 166] width 152 height 24
